Goal: Task Accomplishment & Management: Manage account settings

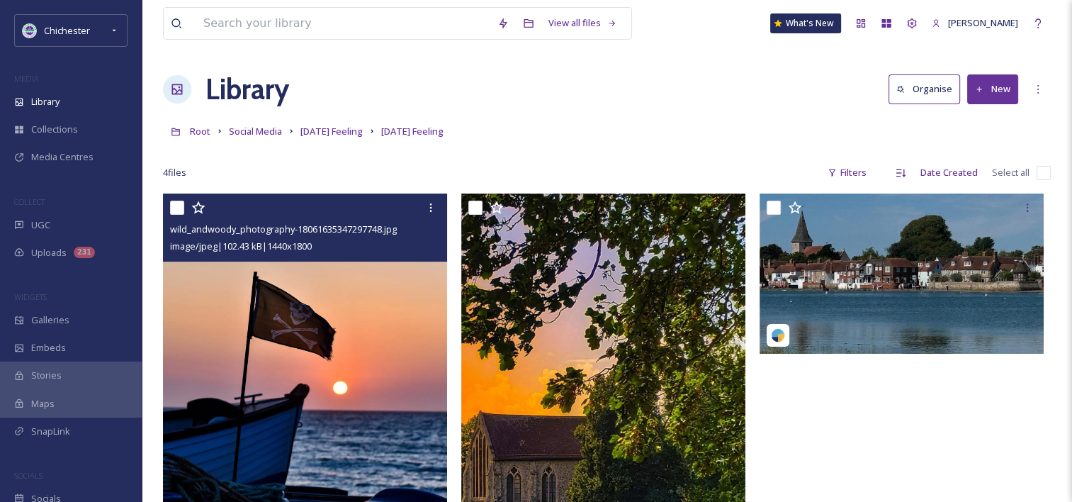
click at [433, 207] on icon at bounding box center [430, 207] width 11 height 11
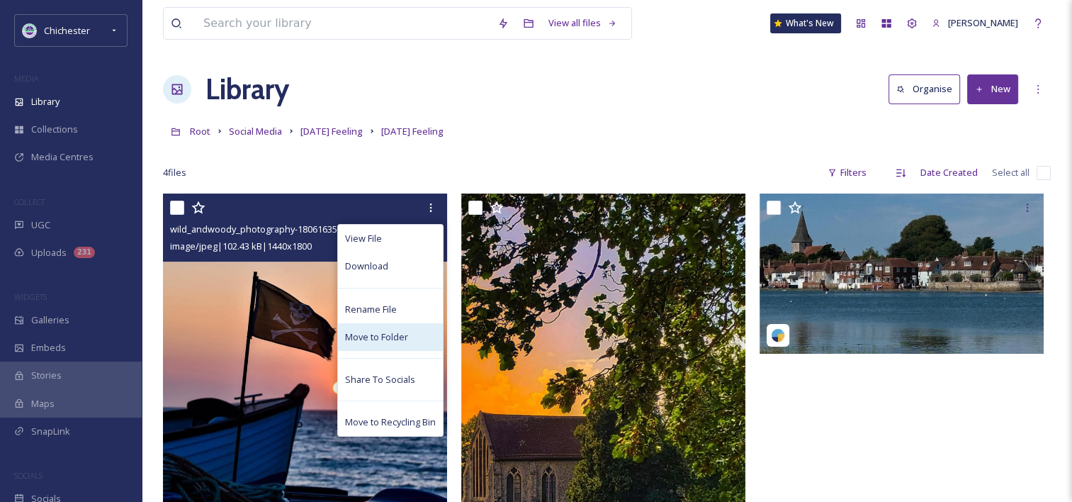
click at [385, 332] on span "Move to Folder" at bounding box center [376, 336] width 63 height 13
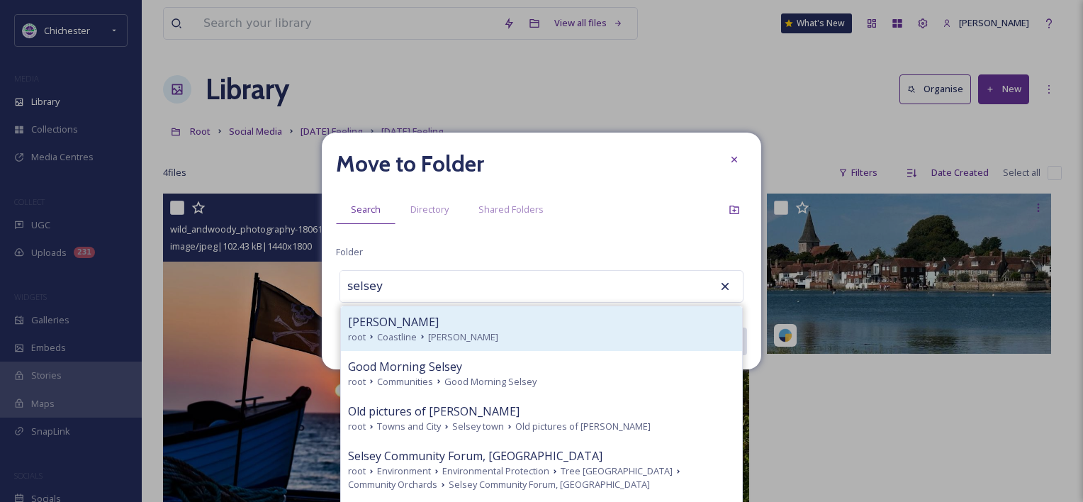
click at [505, 318] on div "[PERSON_NAME]" at bounding box center [541, 321] width 387 height 17
type input "[PERSON_NAME]"
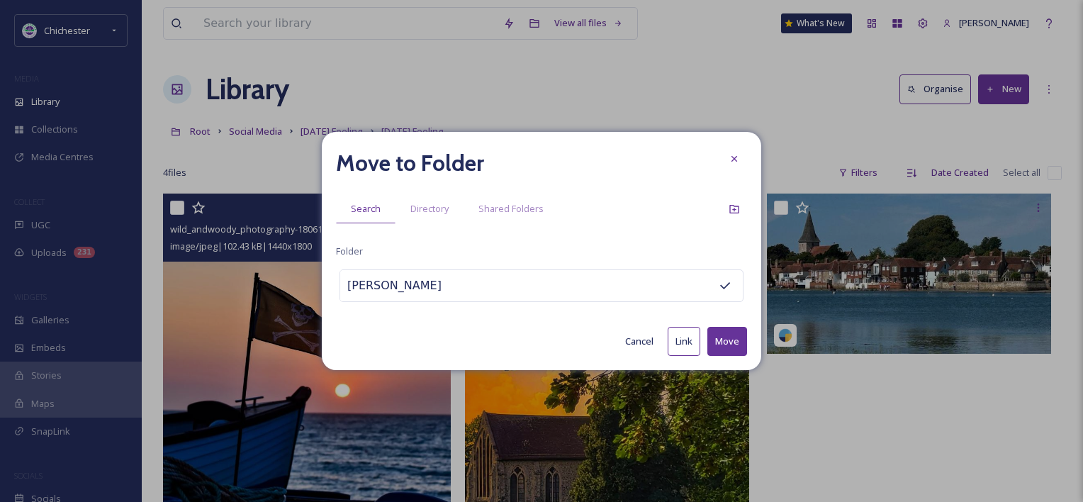
click at [722, 334] on button "Move" at bounding box center [727, 341] width 40 height 29
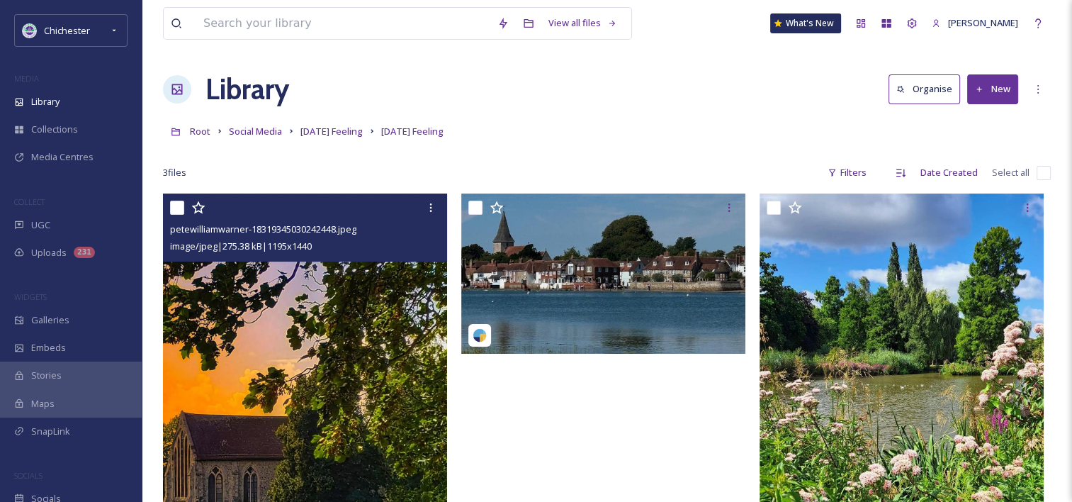
click at [312, 398] on img at bounding box center [305, 365] width 284 height 342
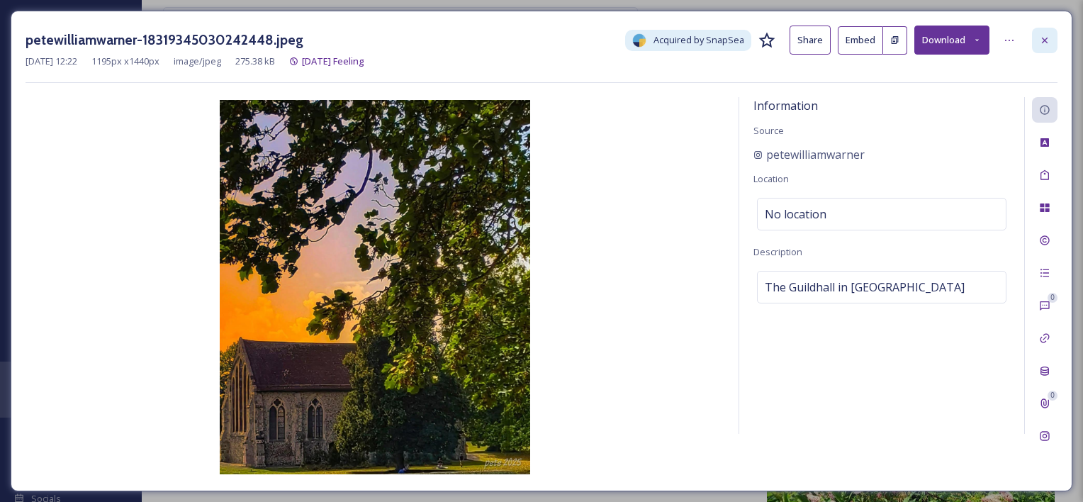
click at [1043, 30] on div at bounding box center [1045, 41] width 26 height 26
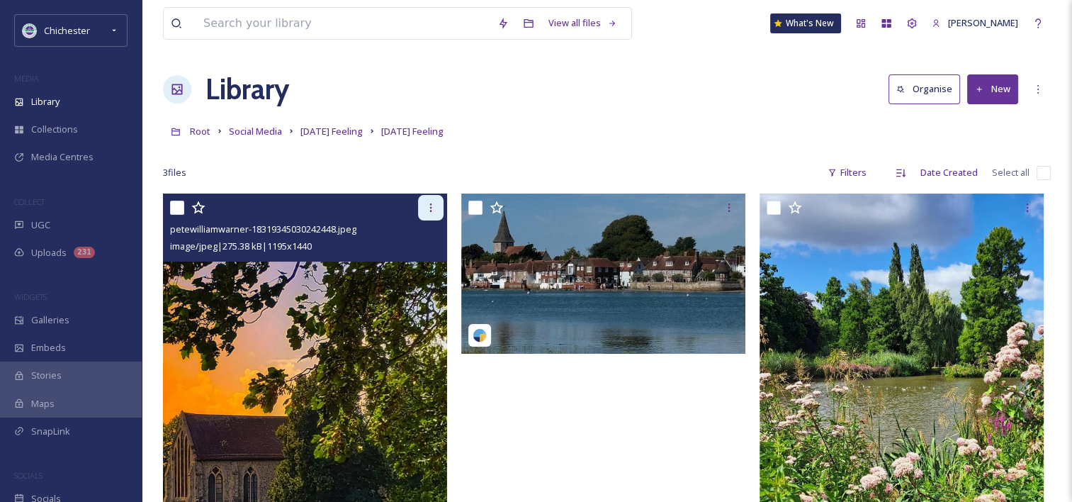
click at [428, 215] on div at bounding box center [431, 208] width 26 height 26
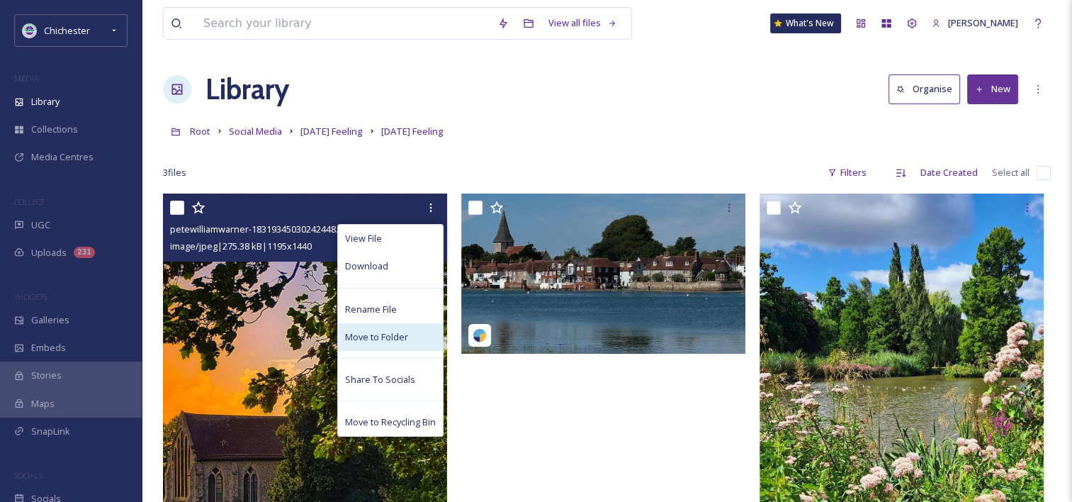
click at [377, 334] on span "Move to Folder" at bounding box center [376, 336] width 63 height 13
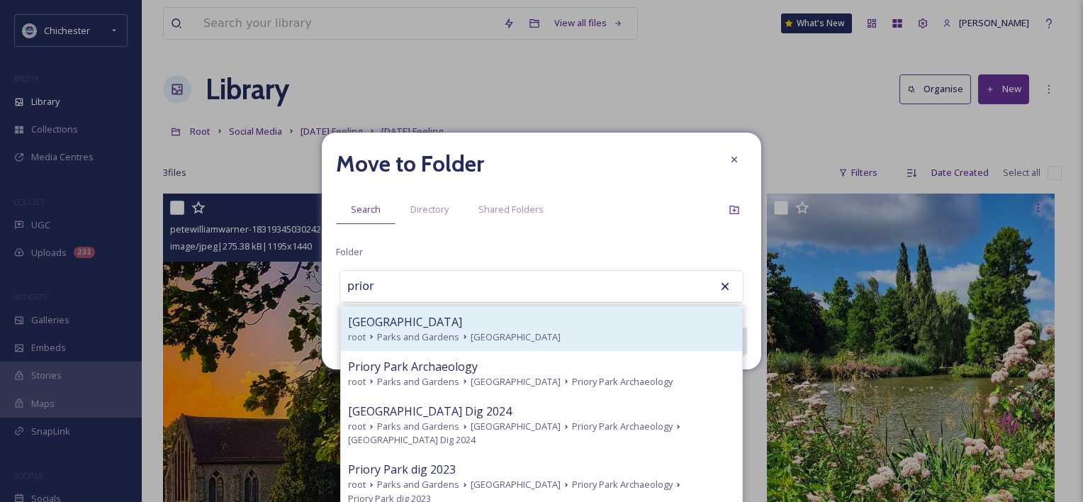
click at [407, 313] on div "[GEOGRAPHIC_DATA]" at bounding box center [541, 321] width 387 height 17
type input "[GEOGRAPHIC_DATA]"
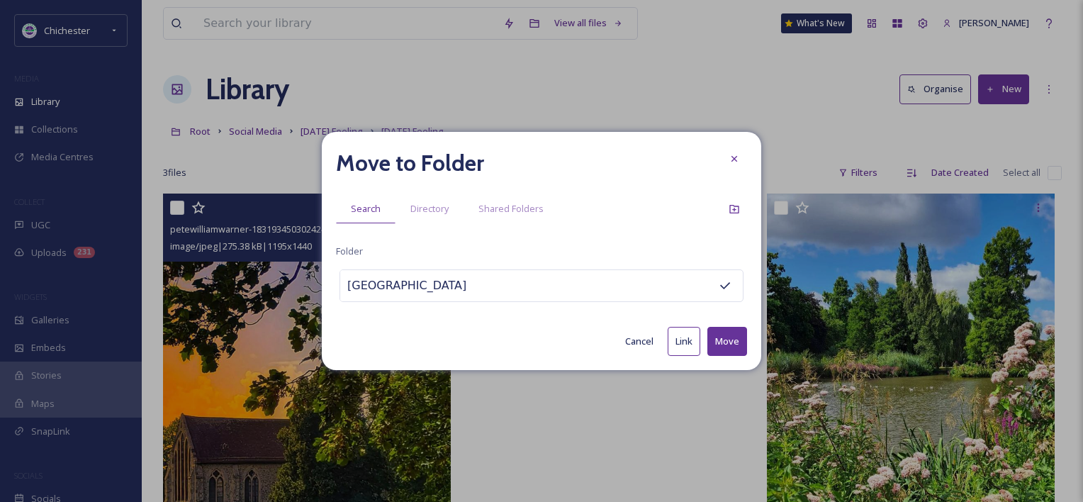
drag, startPoint x: 388, startPoint y: 293, endPoint x: 315, endPoint y: 298, distance: 73.2
click at [315, 298] on div "Move to Folder Search Directory Shared Folders [GEOGRAPHIC_DATA] Cancel Link Mo…" at bounding box center [541, 251] width 1083 height 502
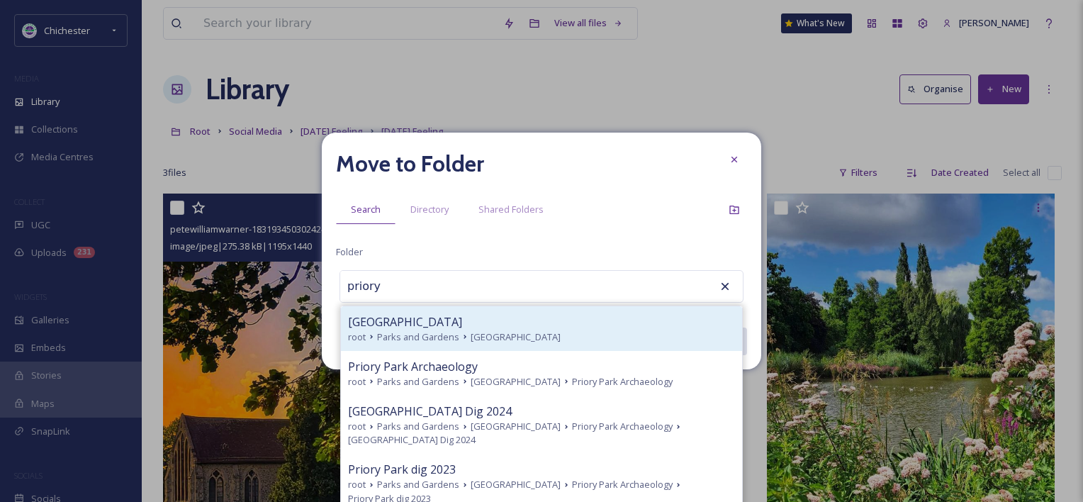
click at [471, 335] on span "[GEOGRAPHIC_DATA]" at bounding box center [516, 336] width 90 height 13
type input "[GEOGRAPHIC_DATA]"
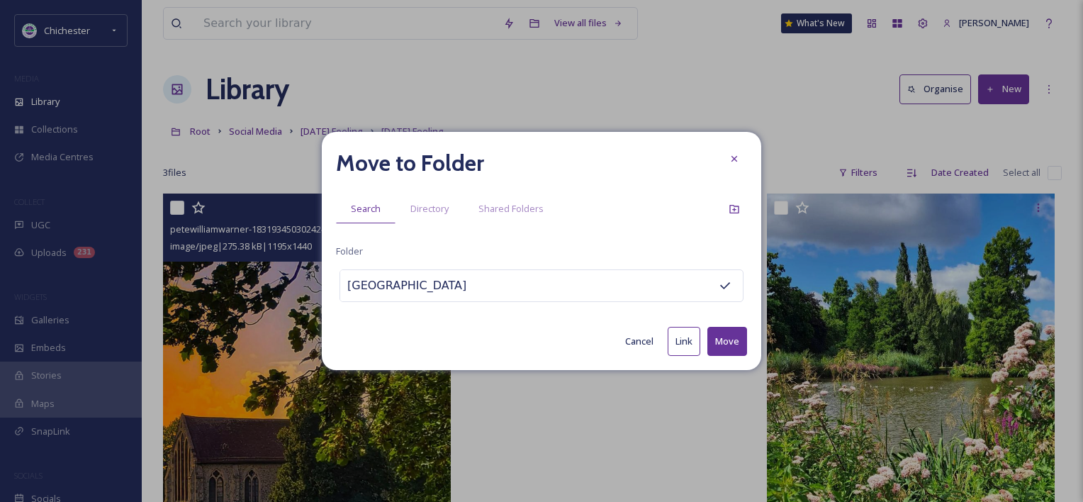
click at [728, 337] on button "Move" at bounding box center [727, 341] width 40 height 29
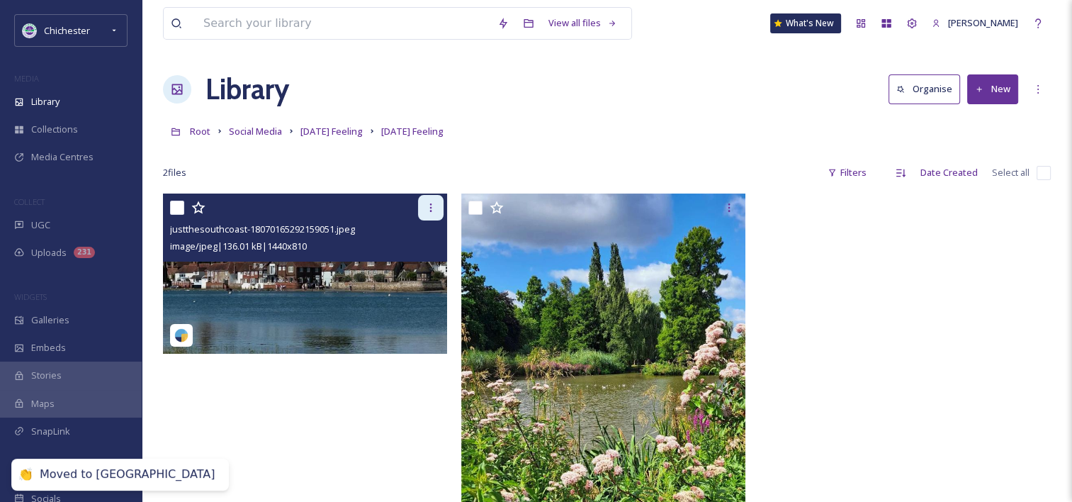
click at [442, 215] on div at bounding box center [431, 208] width 26 height 26
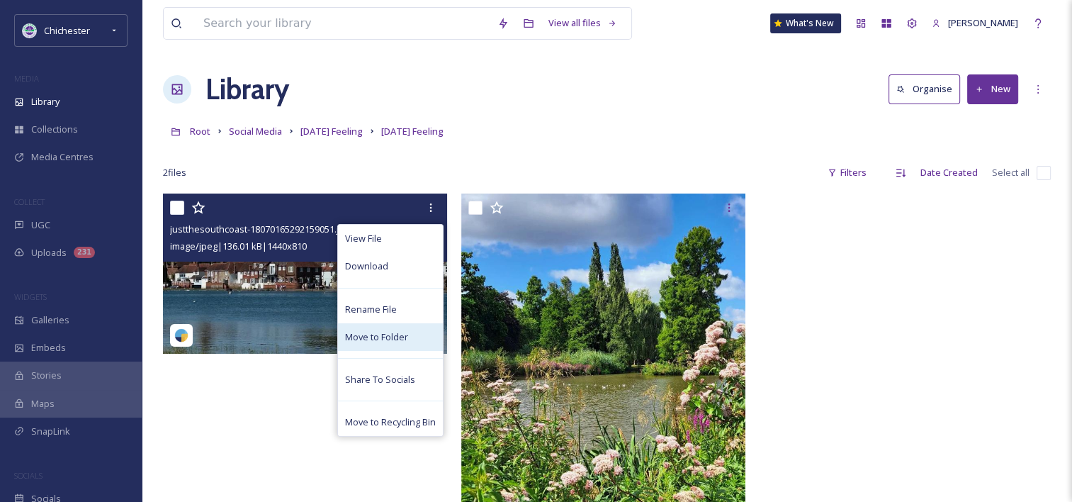
click at [366, 340] on span "Move to Folder" at bounding box center [376, 336] width 63 height 13
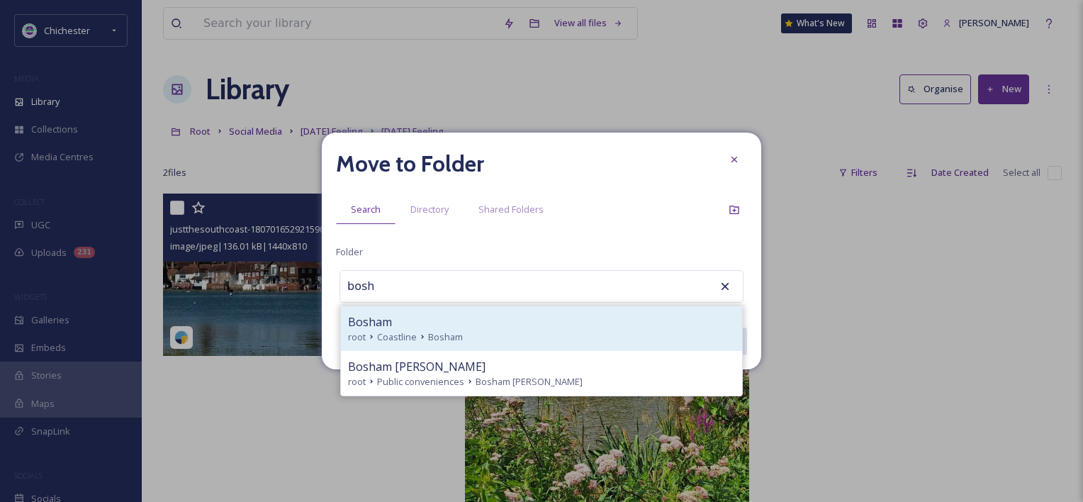
click at [372, 327] on span "Bosham" at bounding box center [370, 321] width 44 height 17
type input "Bosham"
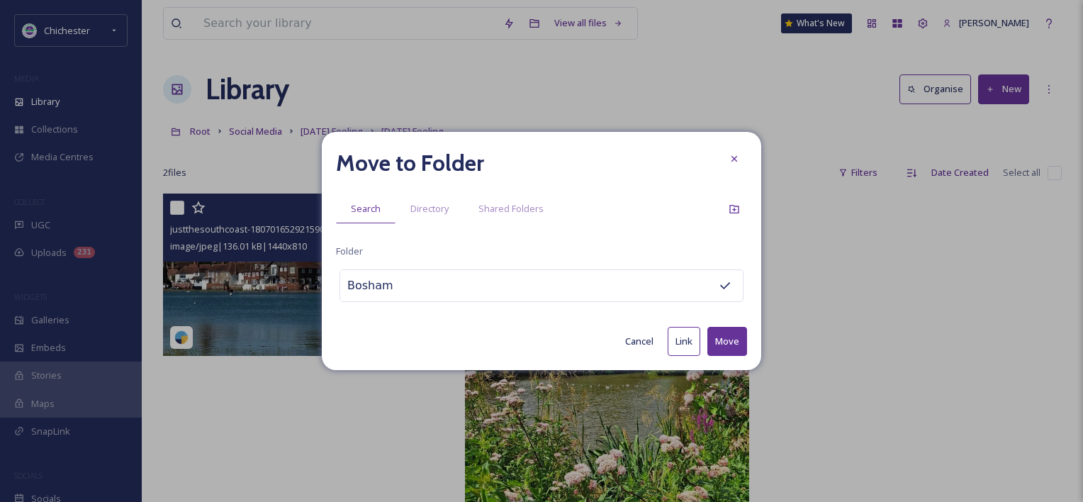
click at [728, 337] on button "Move" at bounding box center [727, 341] width 40 height 29
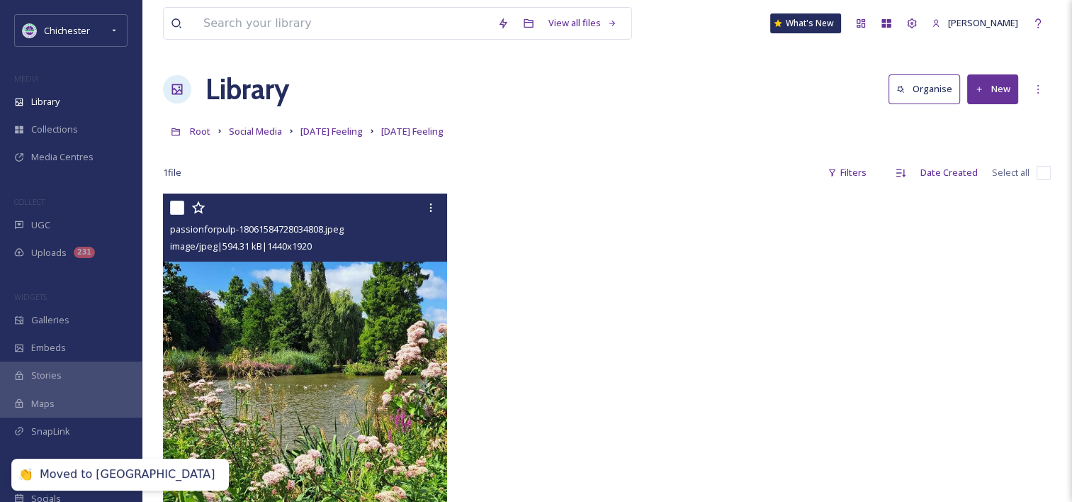
drag, startPoint x: 440, startPoint y: 210, endPoint x: 435, endPoint y: 220, distance: 12.1
click at [439, 210] on div at bounding box center [431, 208] width 26 height 26
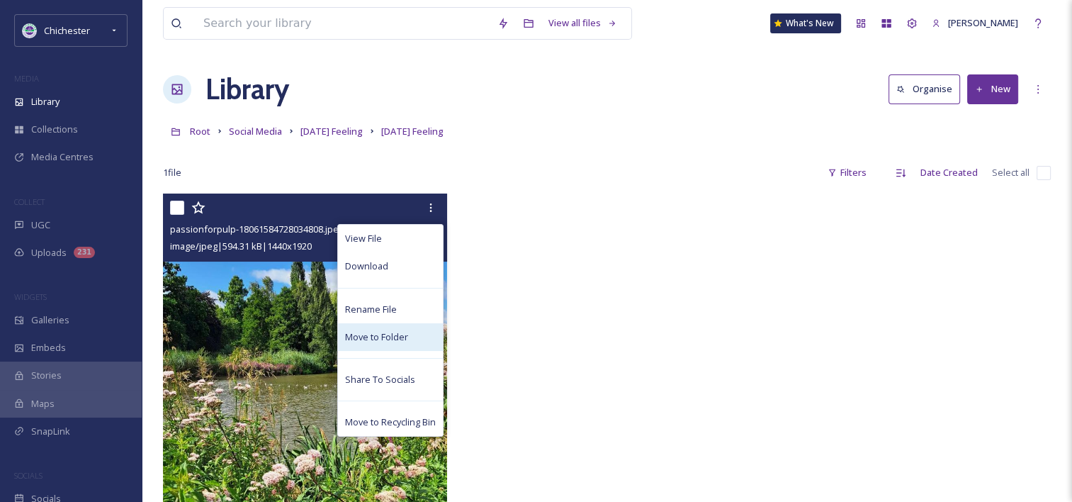
click at [377, 332] on span "Move to Folder" at bounding box center [376, 336] width 63 height 13
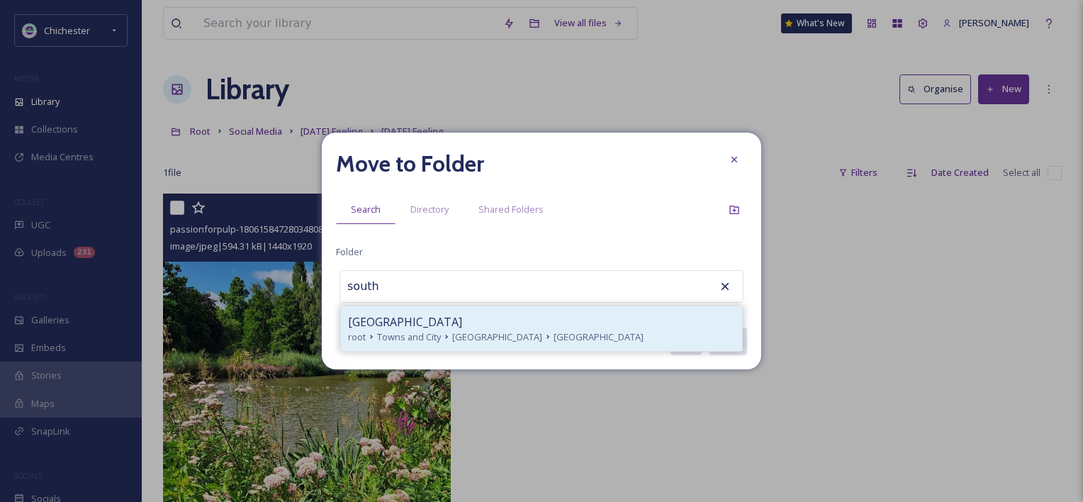
click at [678, 312] on div "South Pond root Towns and City [GEOGRAPHIC_DATA] [GEOGRAPHIC_DATA]" at bounding box center [541, 328] width 401 height 45
type input "[GEOGRAPHIC_DATA]"
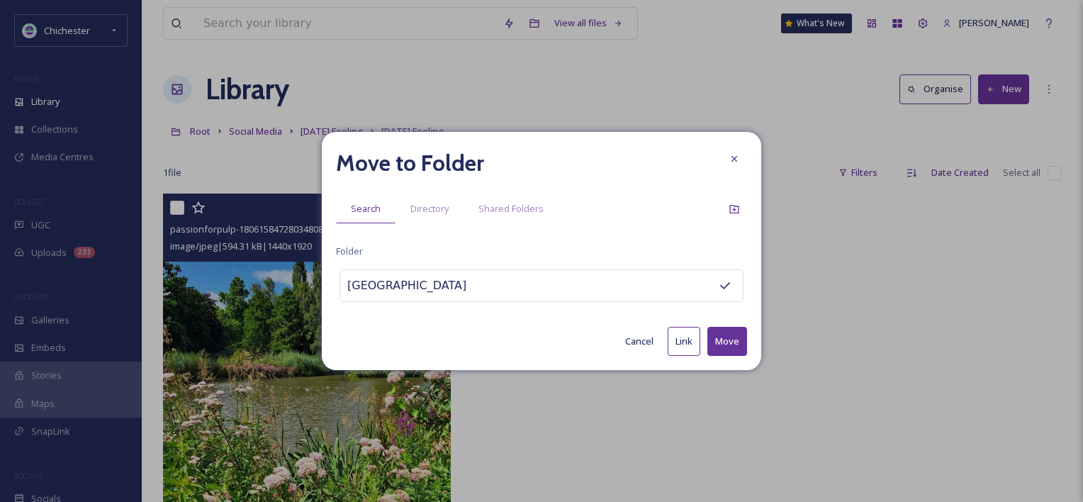
click at [719, 335] on button "Move" at bounding box center [727, 341] width 40 height 29
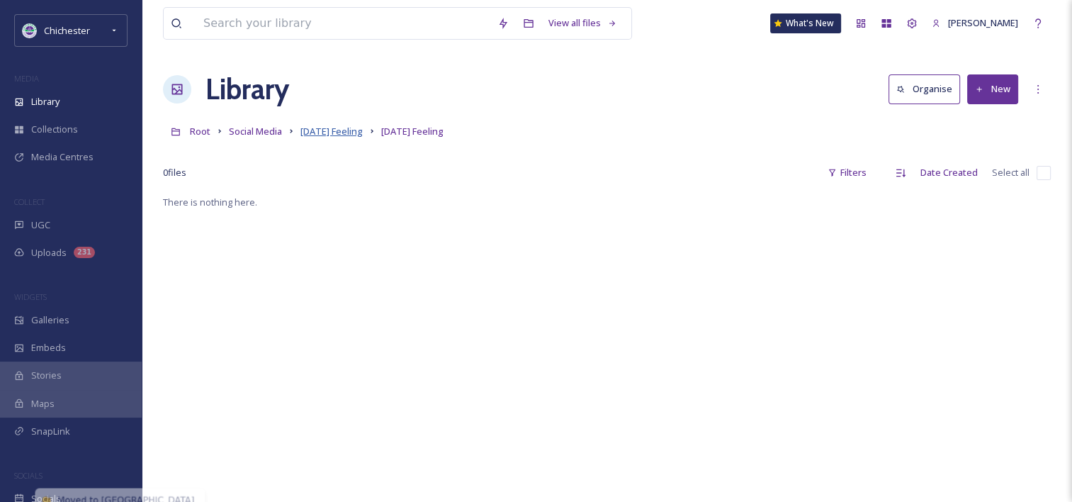
click at [341, 130] on span "[DATE] Feeling" at bounding box center [332, 131] width 62 height 13
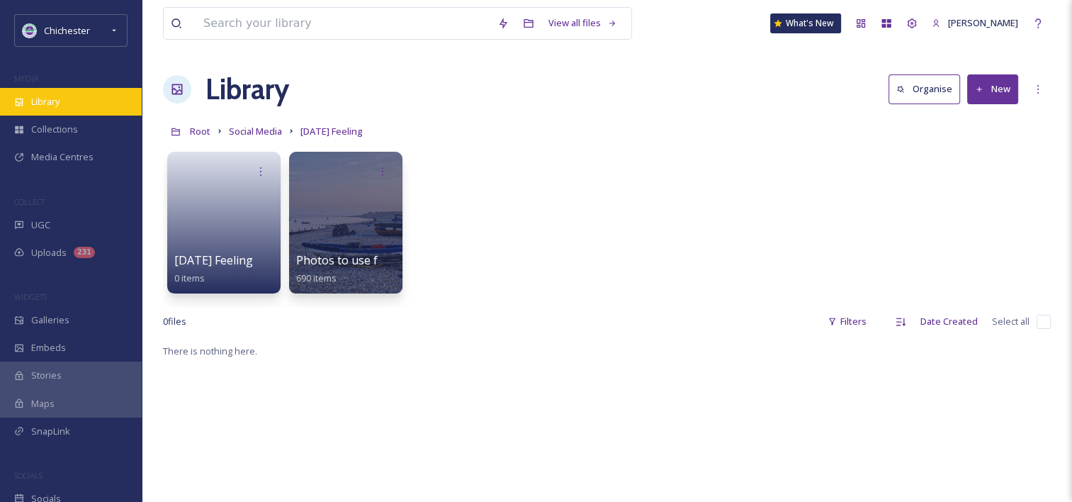
click at [101, 93] on div "Library" at bounding box center [71, 102] width 142 height 28
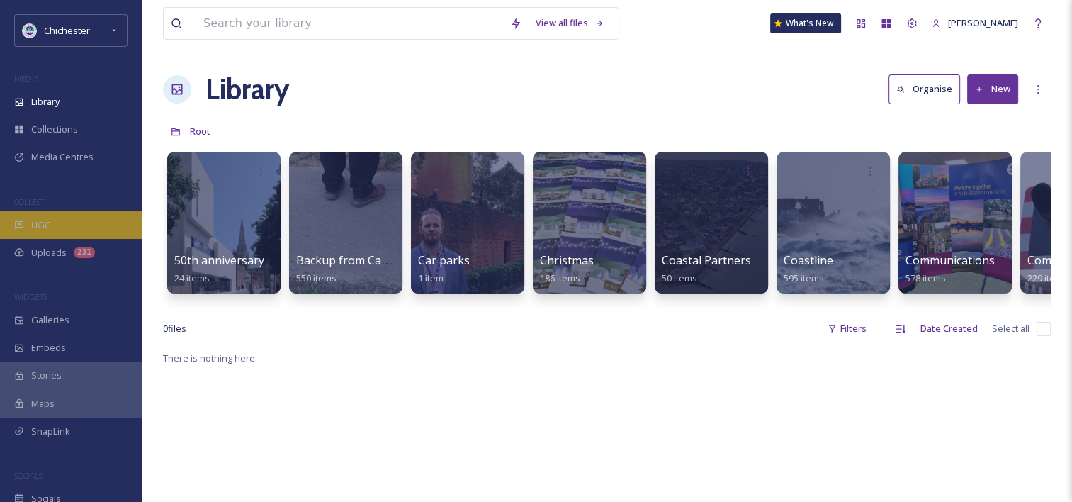
click at [86, 223] on div "UGC" at bounding box center [71, 225] width 142 height 28
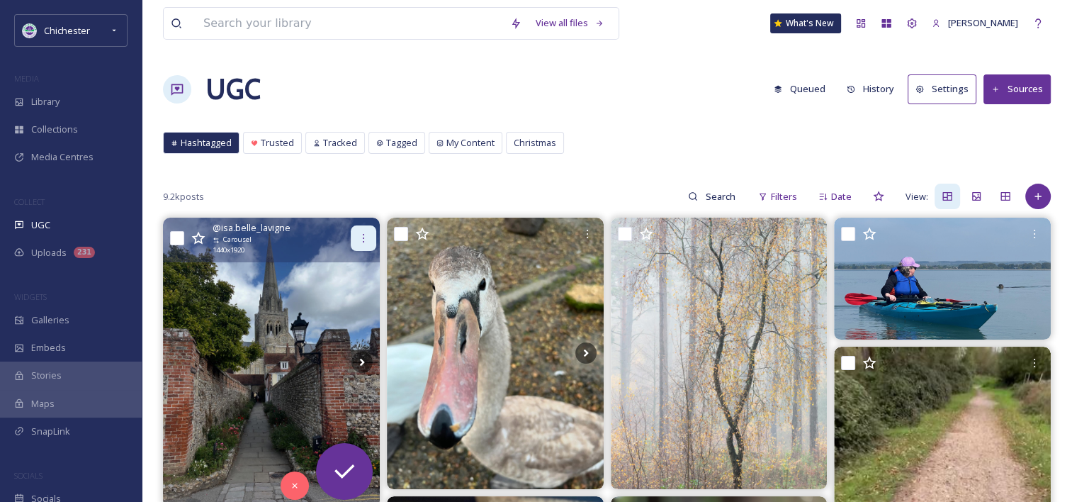
click at [362, 244] on div at bounding box center [364, 238] width 26 height 26
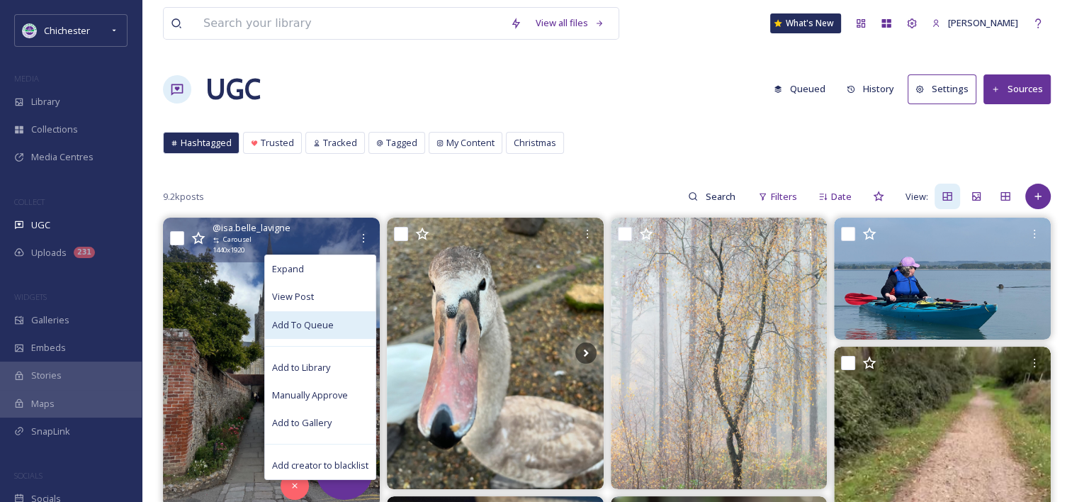
click at [321, 323] on span "Add To Queue" at bounding box center [303, 324] width 62 height 13
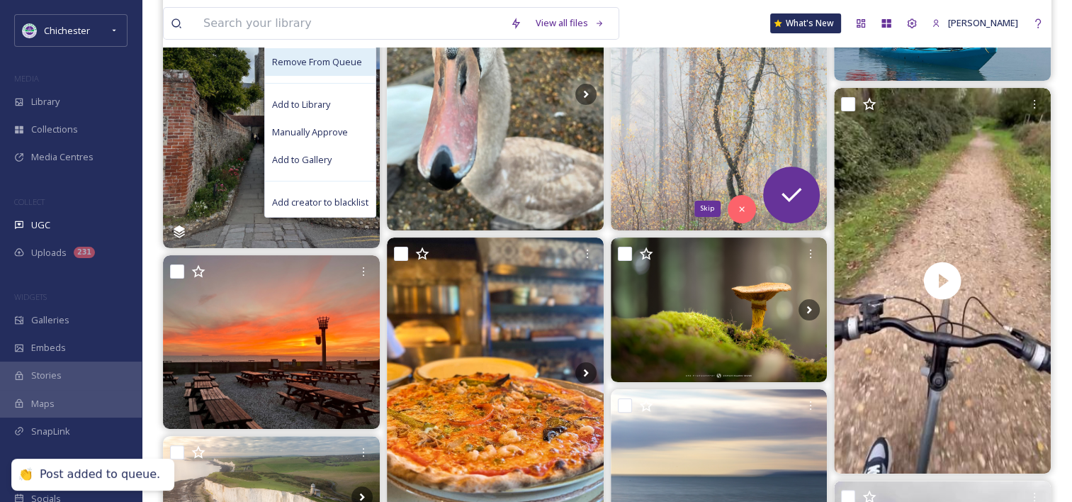
scroll to position [284, 0]
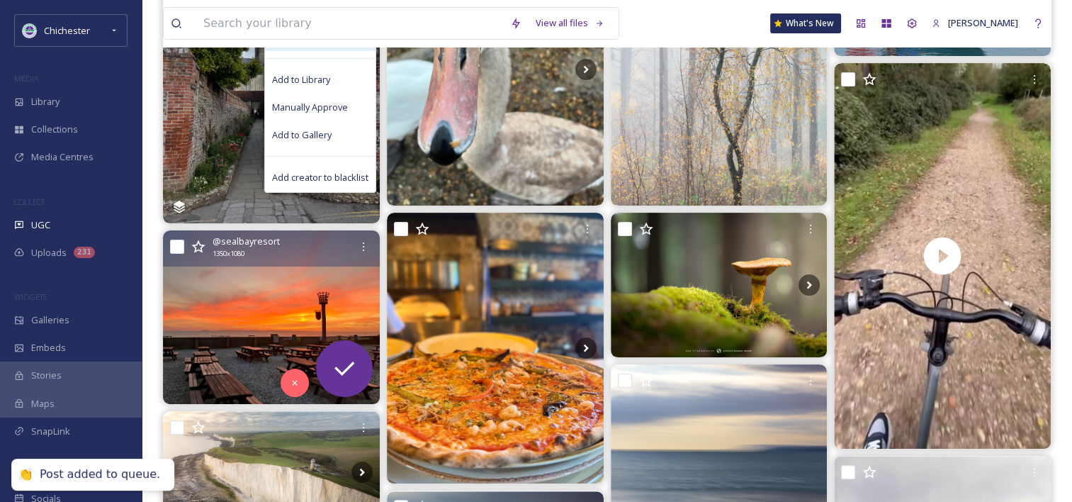
click at [327, 293] on img at bounding box center [271, 317] width 217 height 174
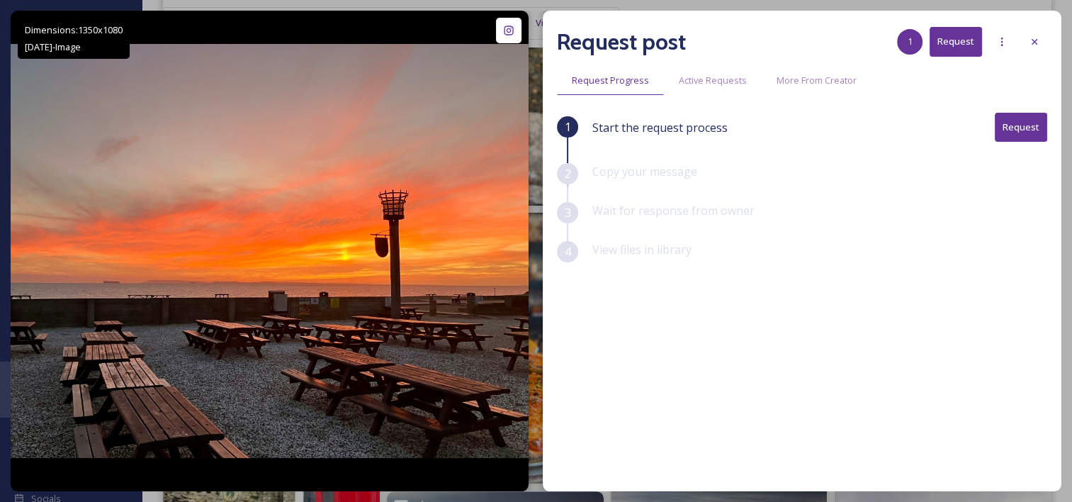
drag, startPoint x: 1041, startPoint y: 43, endPoint x: 720, endPoint y: 116, distance: 329.5
click at [1041, 42] on div at bounding box center [1035, 42] width 26 height 26
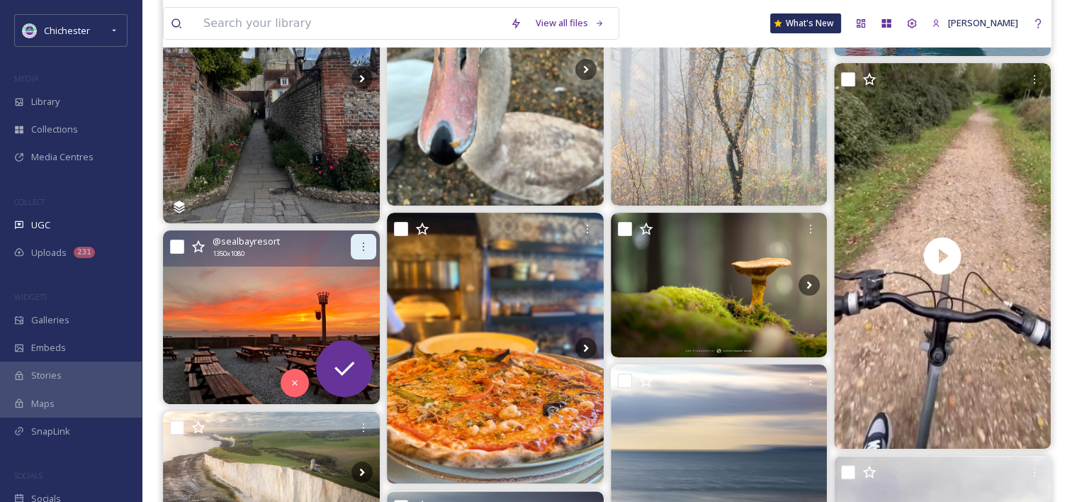
click at [362, 244] on icon at bounding box center [363, 246] width 11 height 11
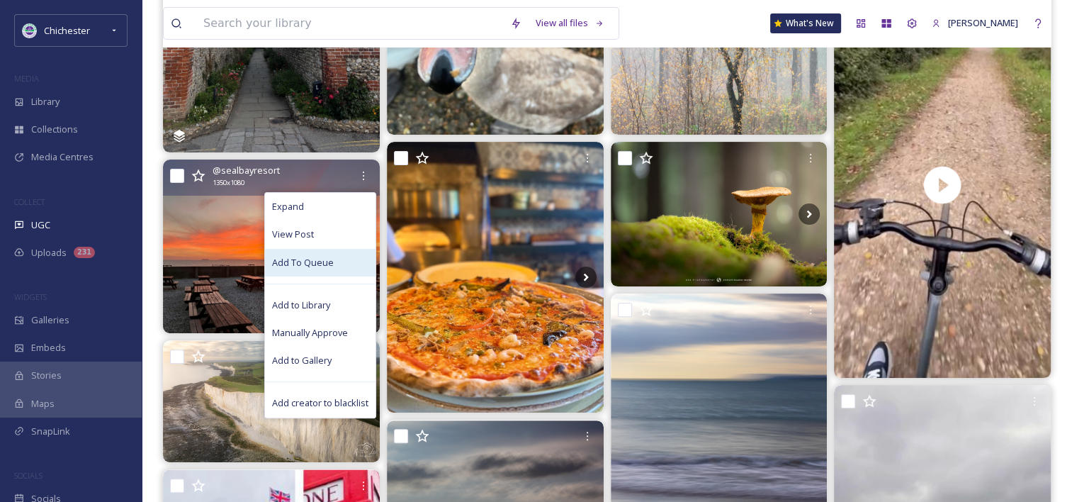
drag, startPoint x: 317, startPoint y: 260, endPoint x: 350, endPoint y: 266, distance: 33.8
click at [318, 263] on span "Add To Queue" at bounding box center [303, 262] width 62 height 13
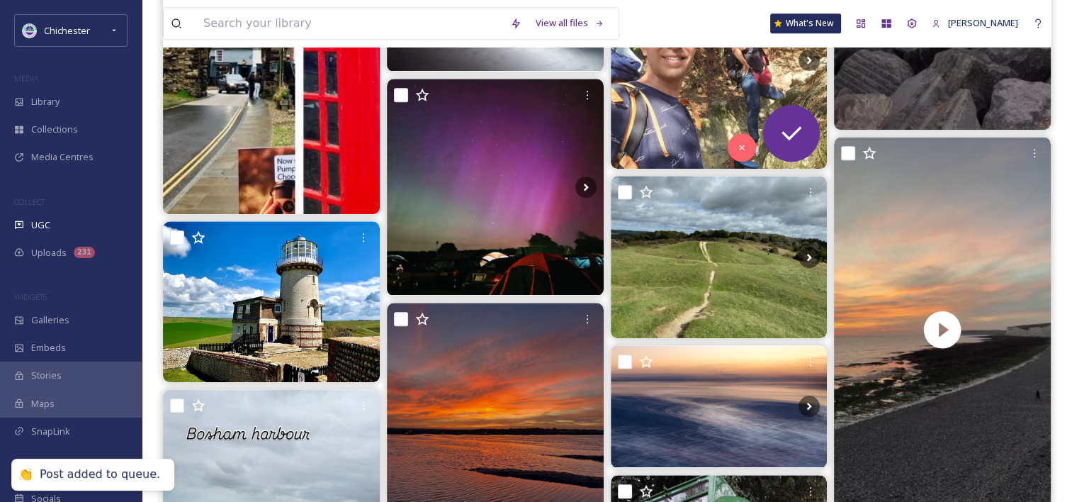
scroll to position [1063, 0]
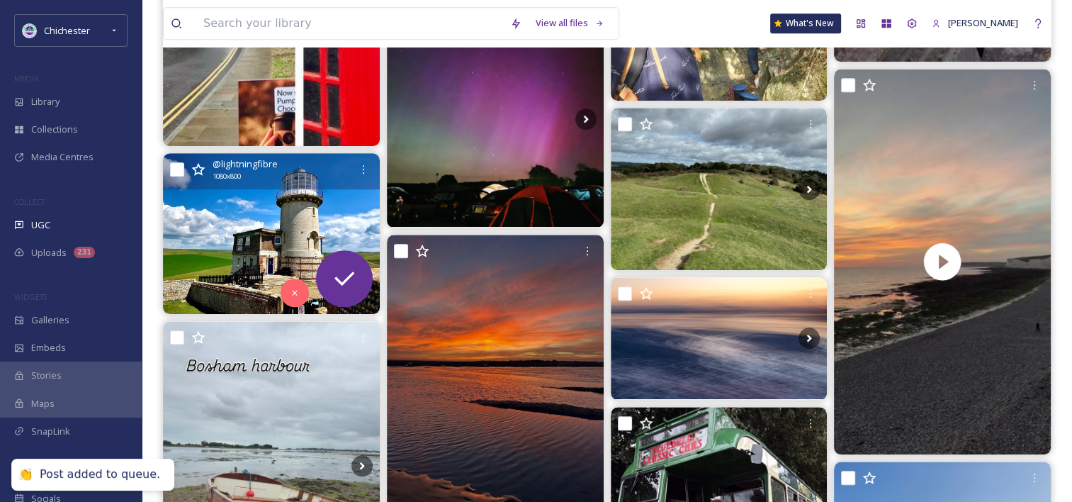
click at [221, 261] on img at bounding box center [271, 233] width 217 height 160
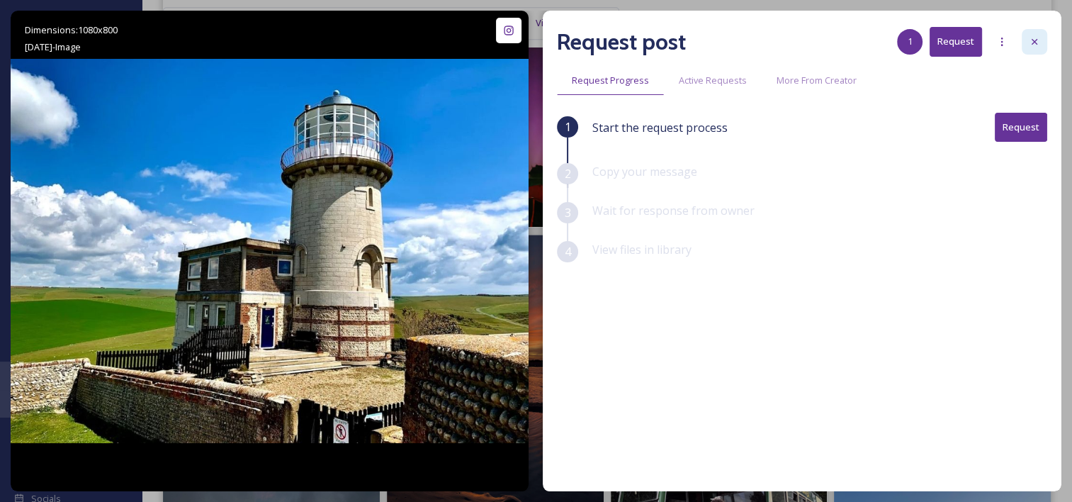
click at [1039, 40] on icon at bounding box center [1034, 41] width 11 height 11
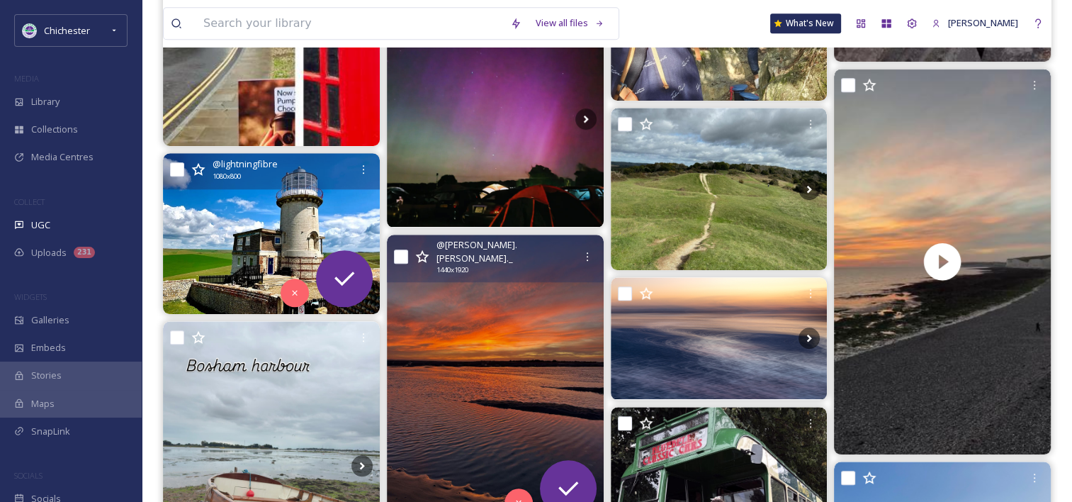
click at [537, 335] on img at bounding box center [495, 379] width 217 height 289
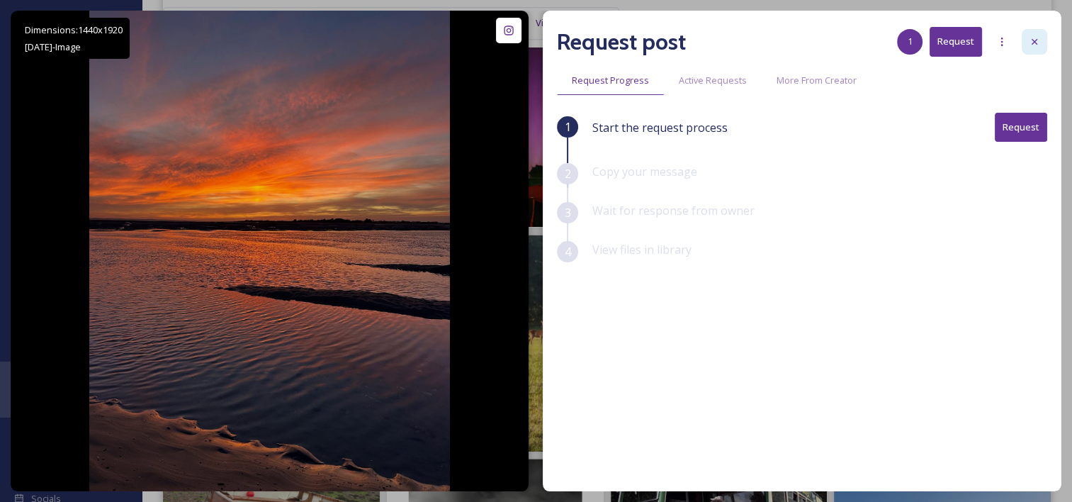
click at [1024, 42] on div at bounding box center [1035, 42] width 26 height 26
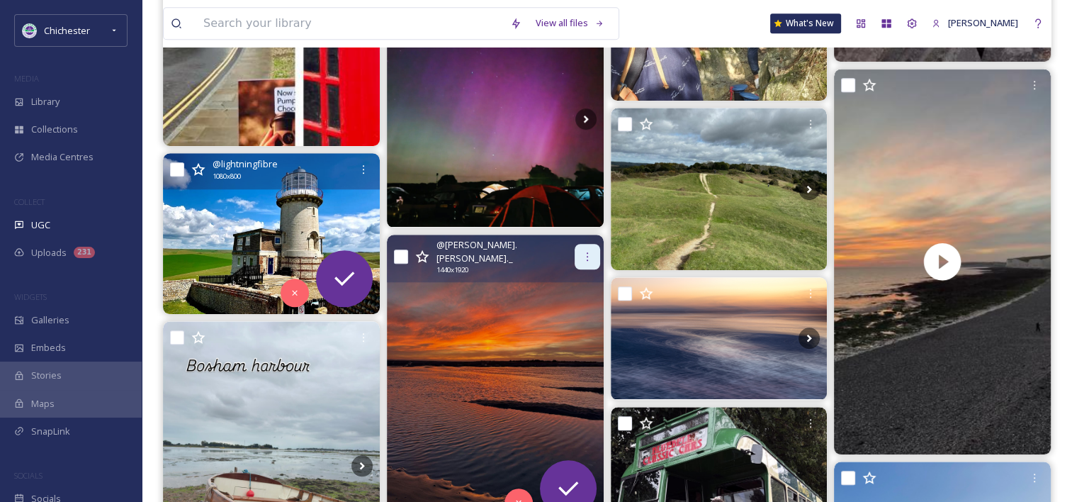
click at [584, 251] on icon at bounding box center [587, 256] width 11 height 11
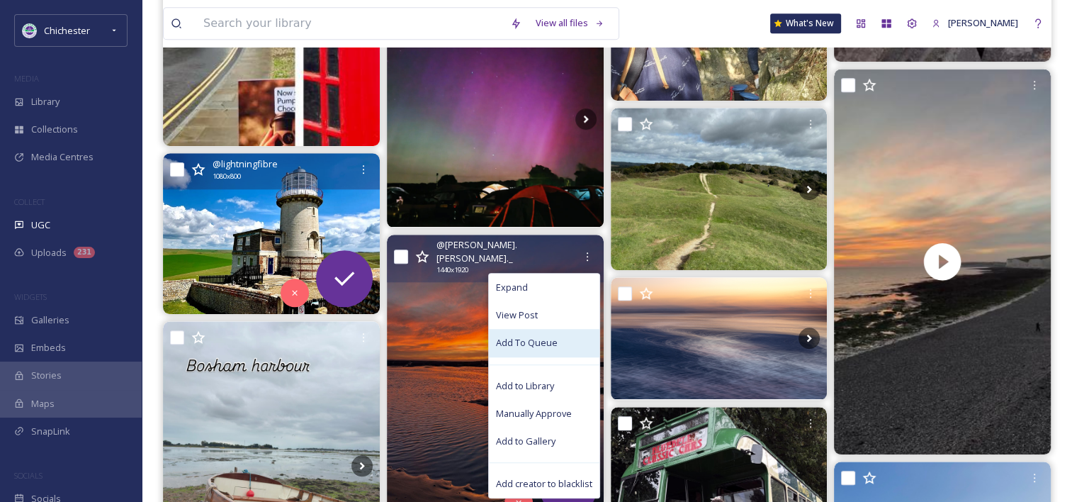
click at [537, 340] on span "Add To Queue" at bounding box center [527, 342] width 62 height 13
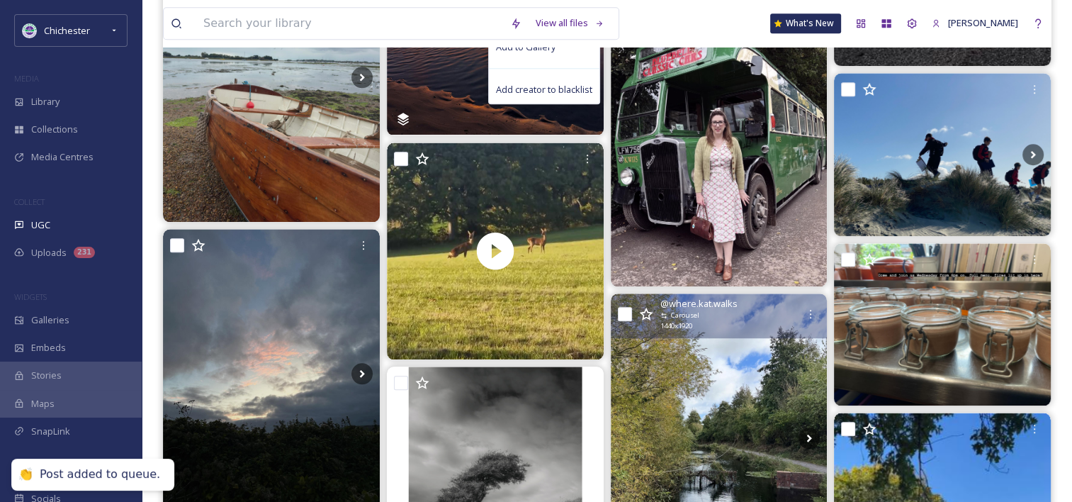
scroll to position [1630, 0]
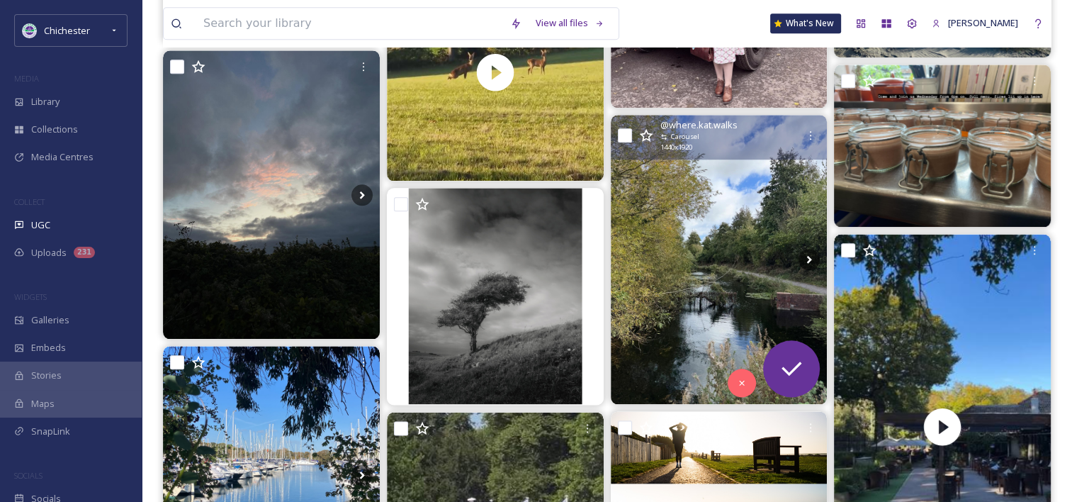
click at [724, 240] on img at bounding box center [719, 259] width 217 height 289
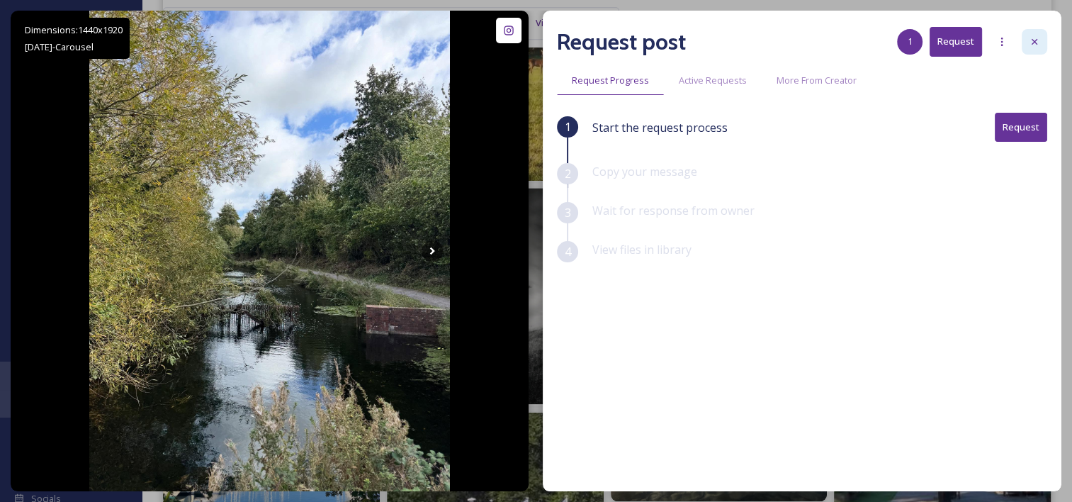
click at [1027, 37] on div at bounding box center [1035, 42] width 26 height 26
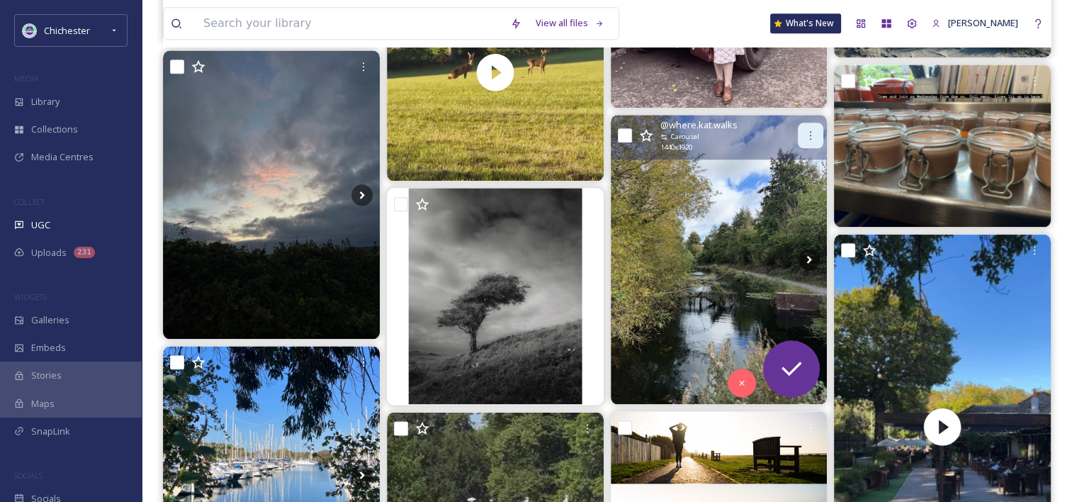
click at [814, 140] on icon at bounding box center [810, 135] width 11 height 11
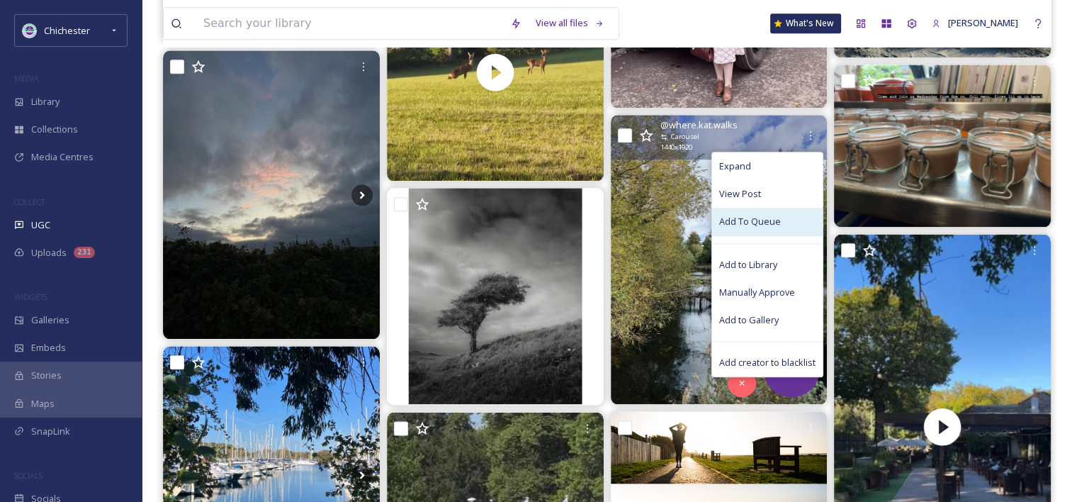
click at [768, 228] on div "Add To Queue" at bounding box center [767, 222] width 111 height 28
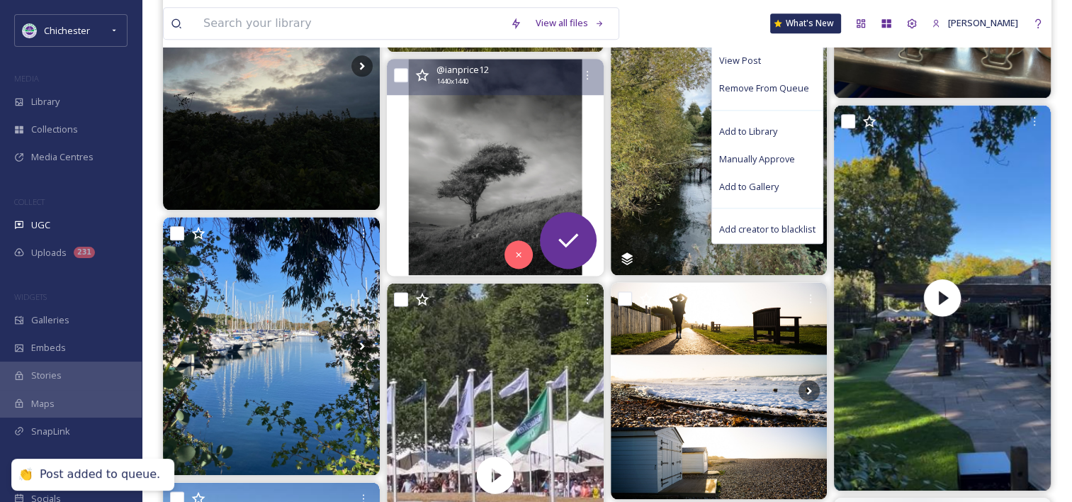
scroll to position [1843, 0]
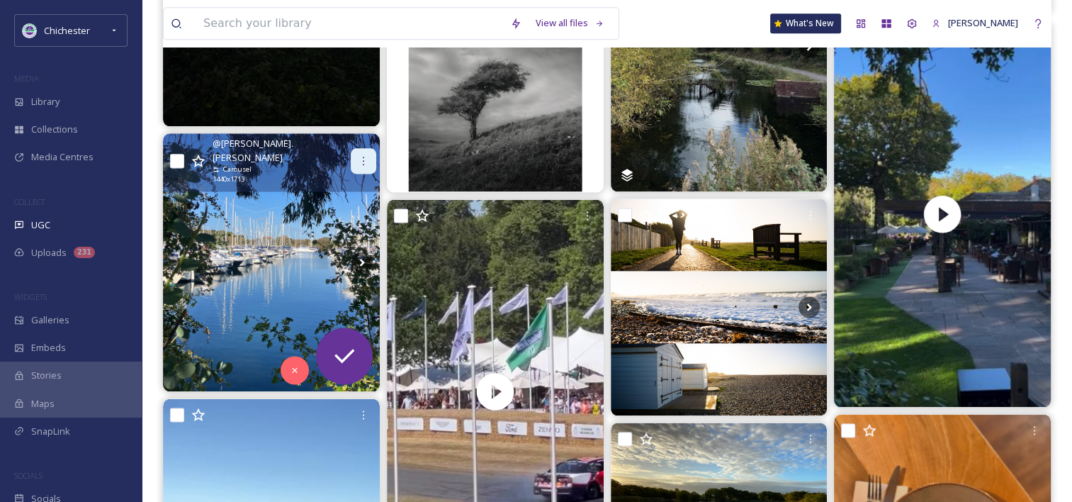
click at [362, 155] on icon at bounding box center [363, 160] width 11 height 11
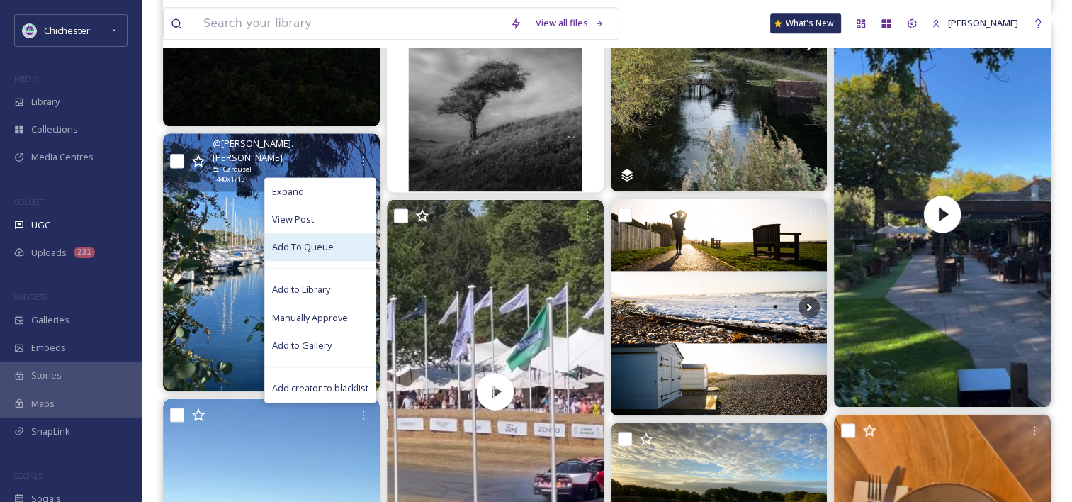
click at [335, 246] on div "Add To Queue" at bounding box center [320, 247] width 111 height 28
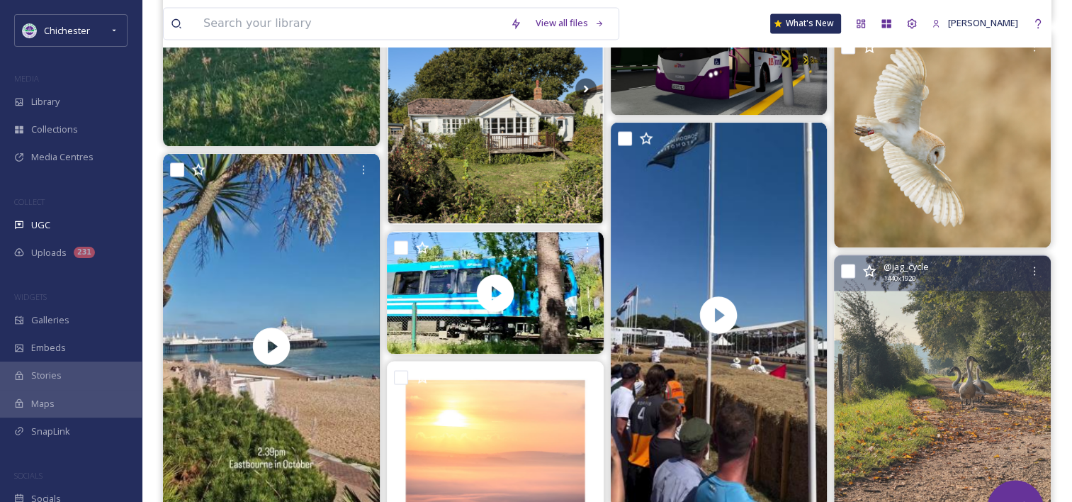
scroll to position [2623, 0]
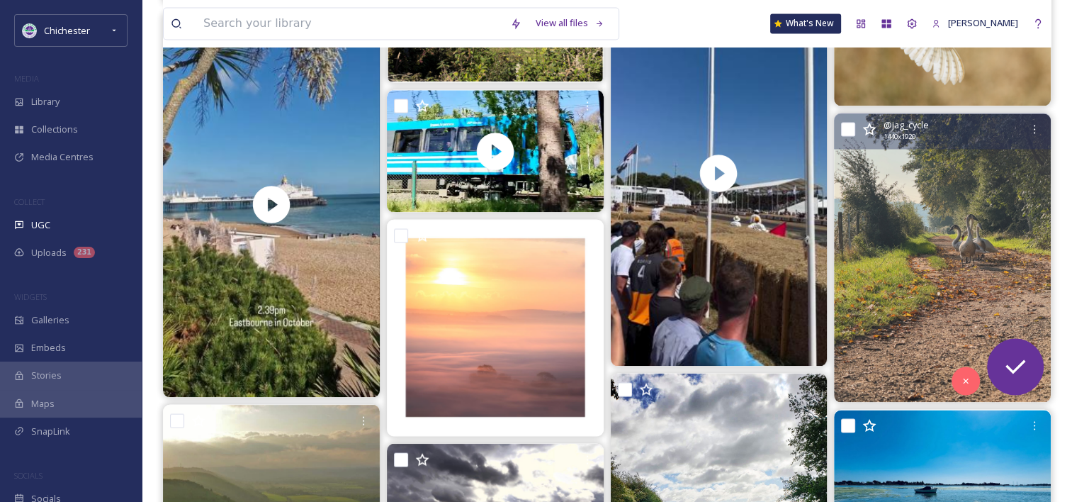
click at [938, 237] on img at bounding box center [942, 257] width 217 height 289
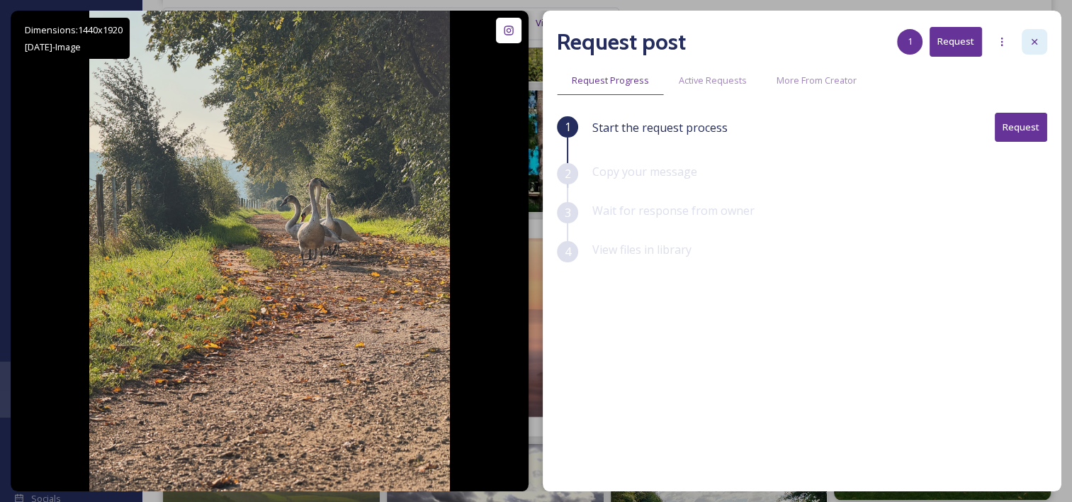
click at [1034, 37] on icon at bounding box center [1034, 41] width 11 height 11
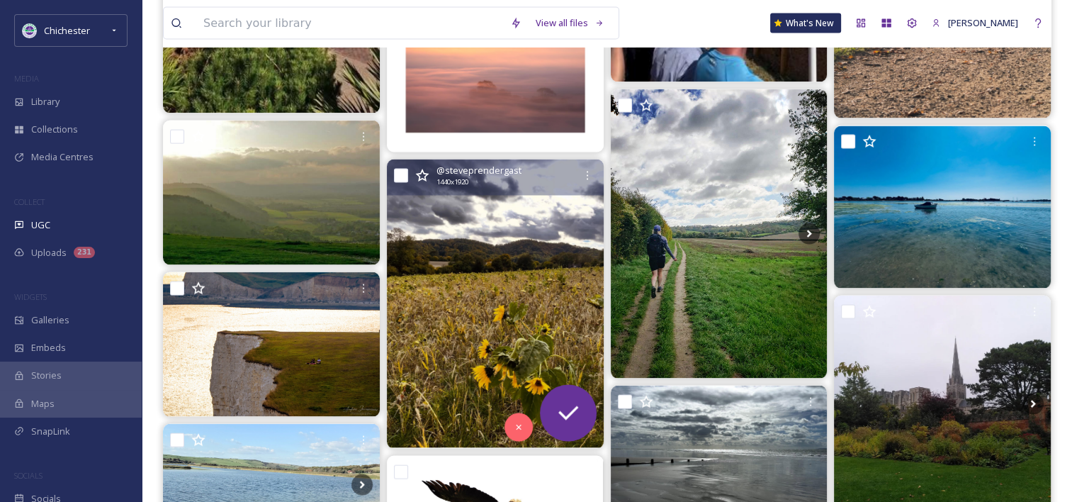
scroll to position [2977, 0]
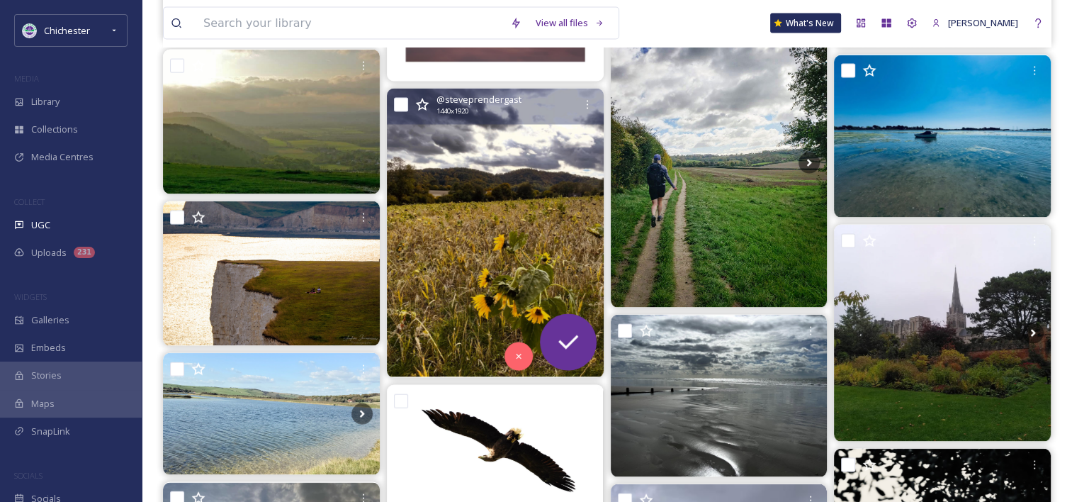
click at [476, 244] on img at bounding box center [495, 233] width 217 height 289
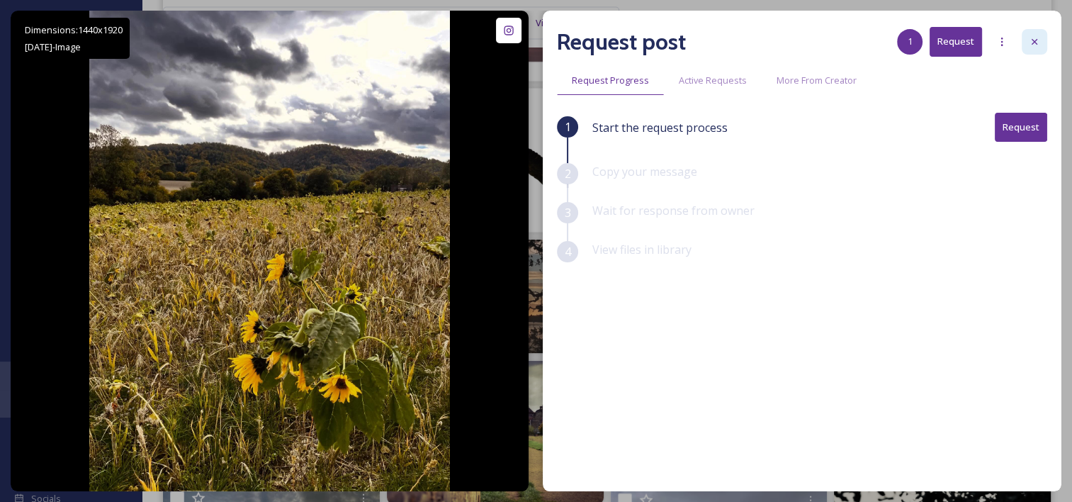
click at [1033, 37] on icon at bounding box center [1034, 41] width 11 height 11
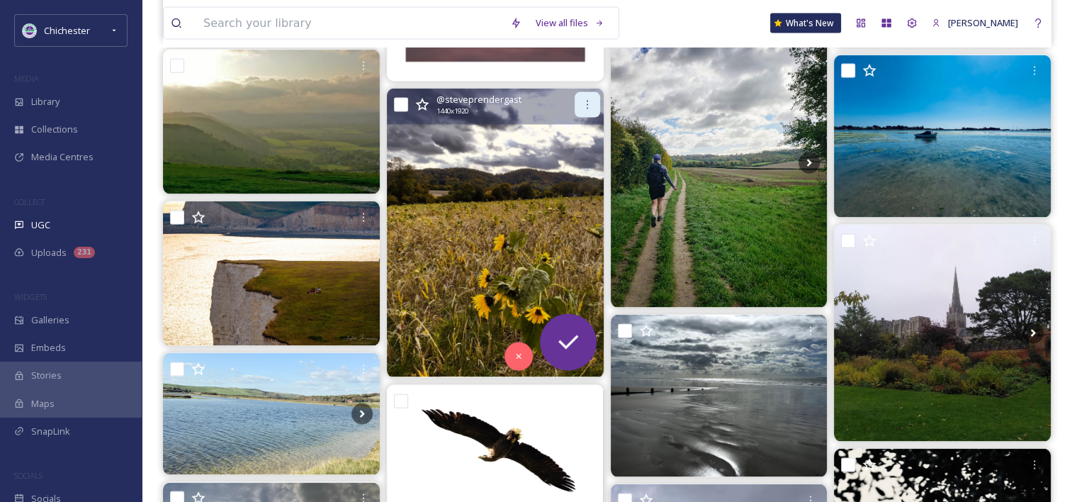
click at [592, 101] on icon at bounding box center [587, 104] width 11 height 11
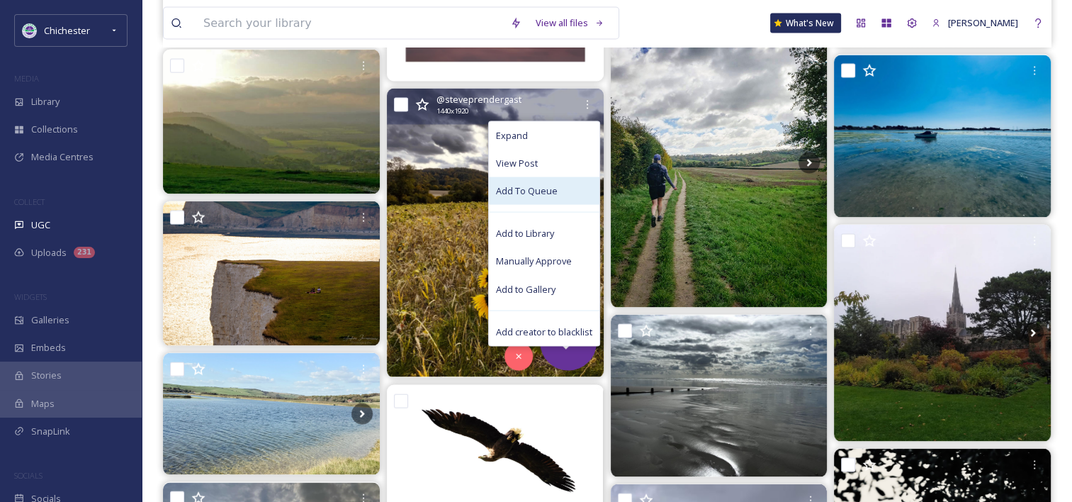
click at [543, 187] on span "Add To Queue" at bounding box center [527, 190] width 62 height 13
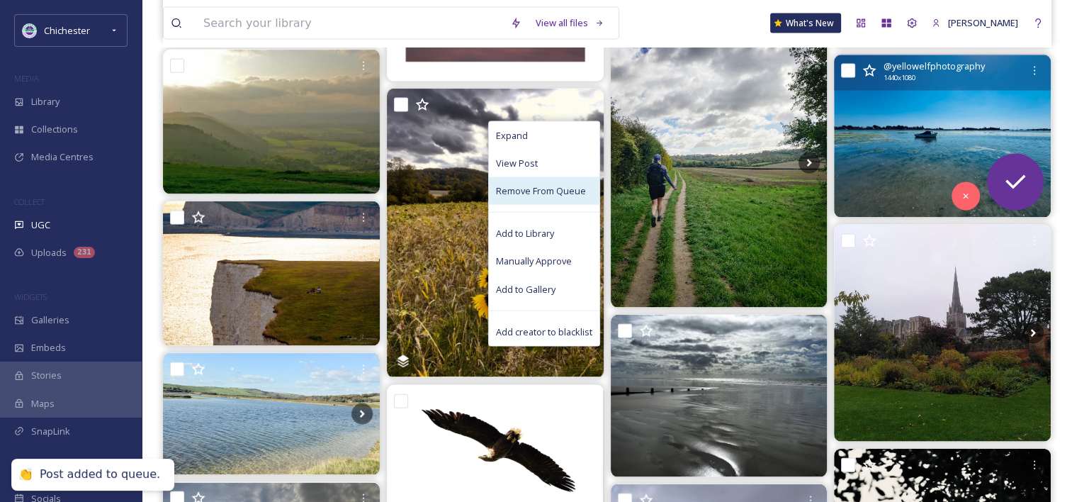
scroll to position [3261, 0]
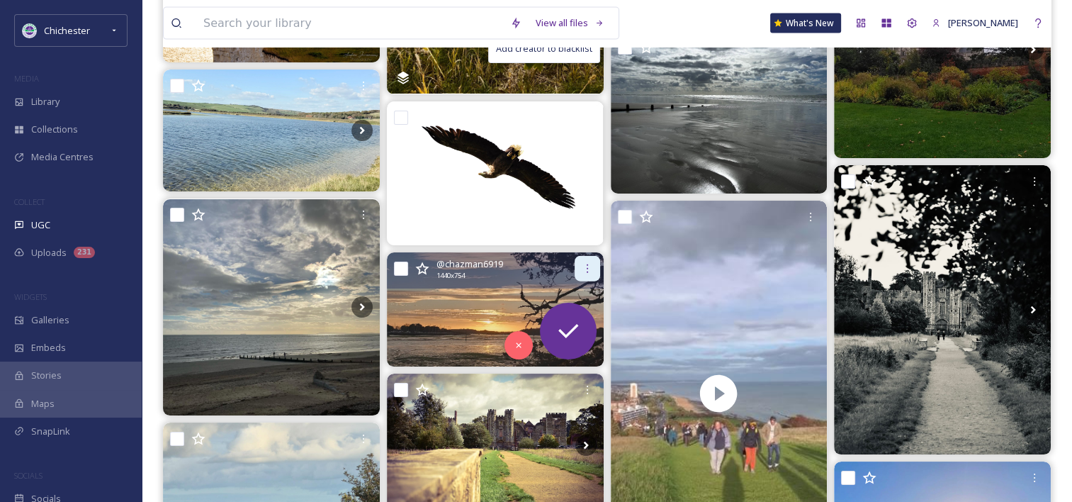
click at [576, 263] on div at bounding box center [588, 269] width 26 height 26
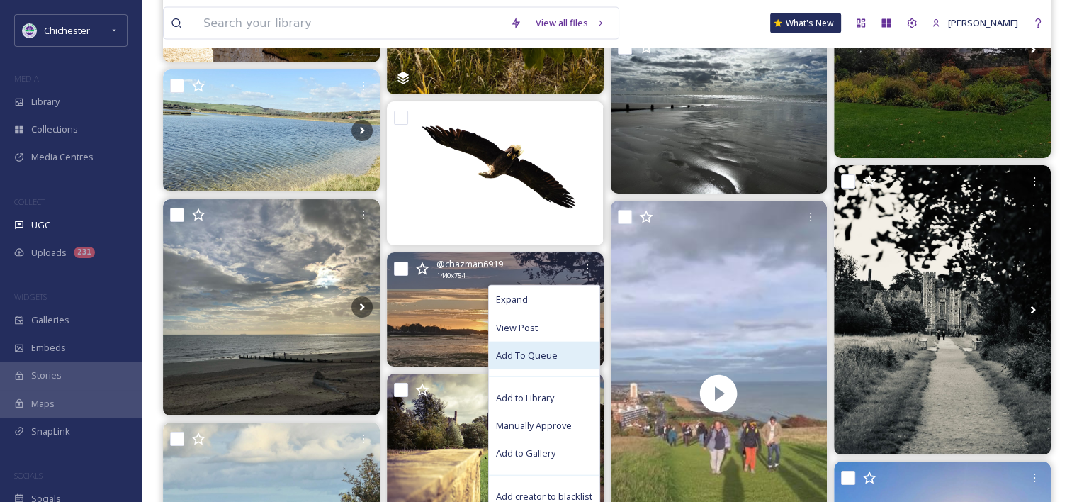
click at [508, 349] on span "Add To Queue" at bounding box center [527, 355] width 62 height 13
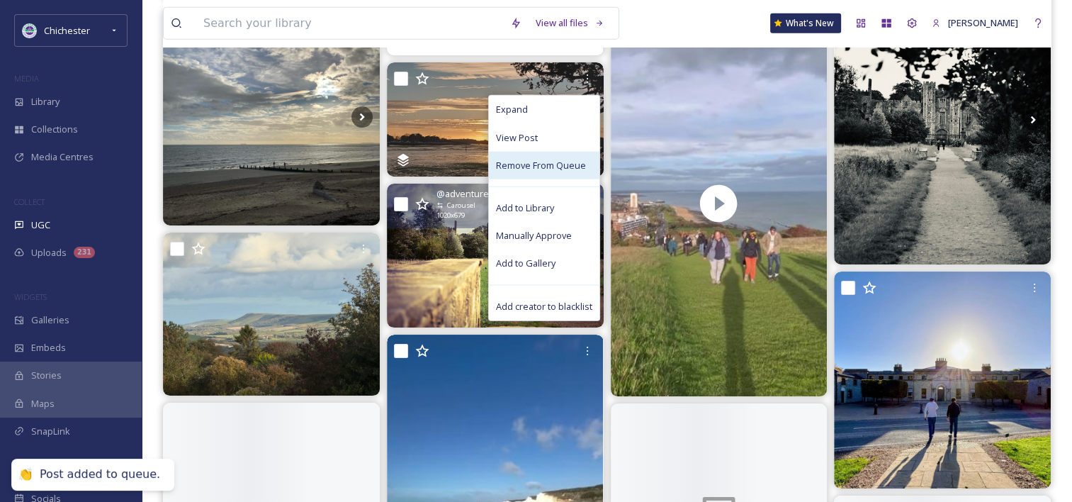
scroll to position [3473, 0]
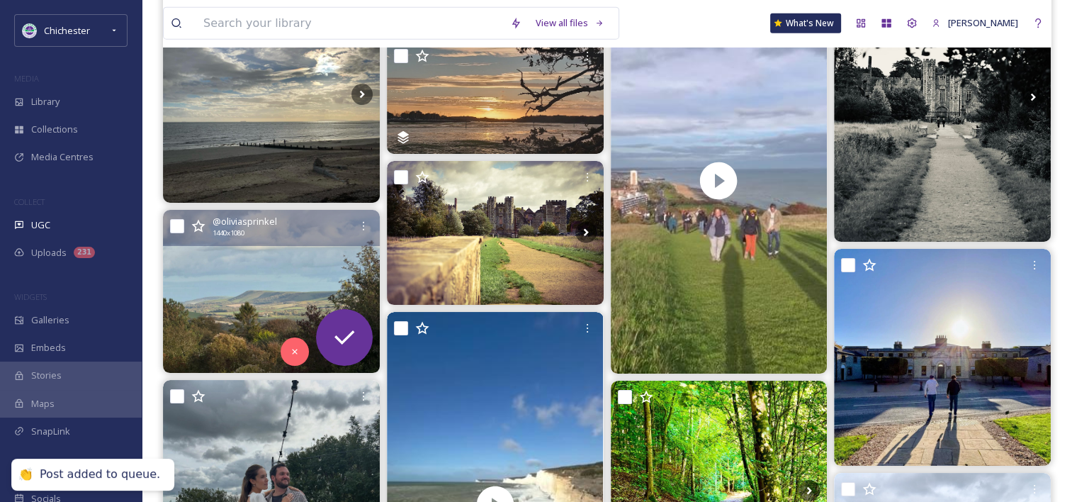
click at [267, 284] on img at bounding box center [271, 291] width 217 height 162
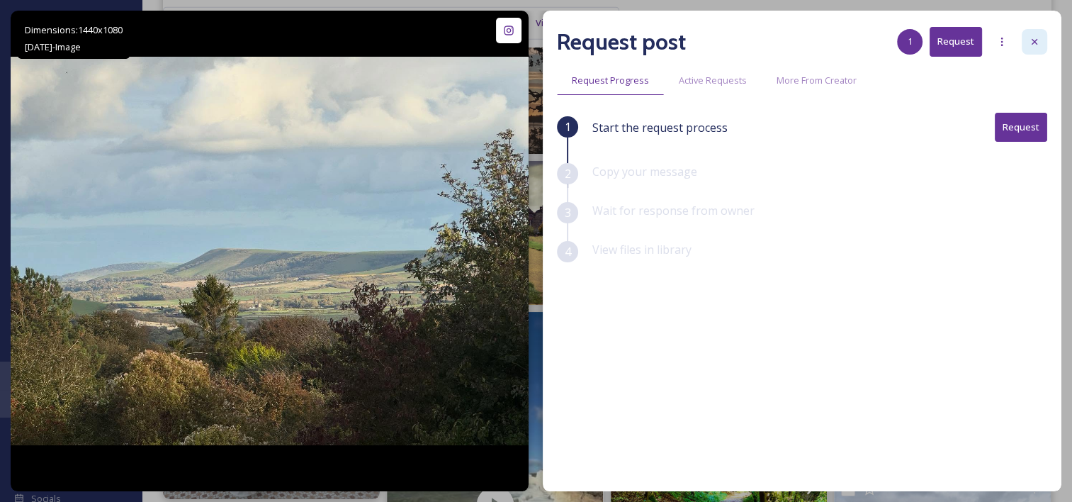
click at [1029, 38] on icon at bounding box center [1034, 41] width 11 height 11
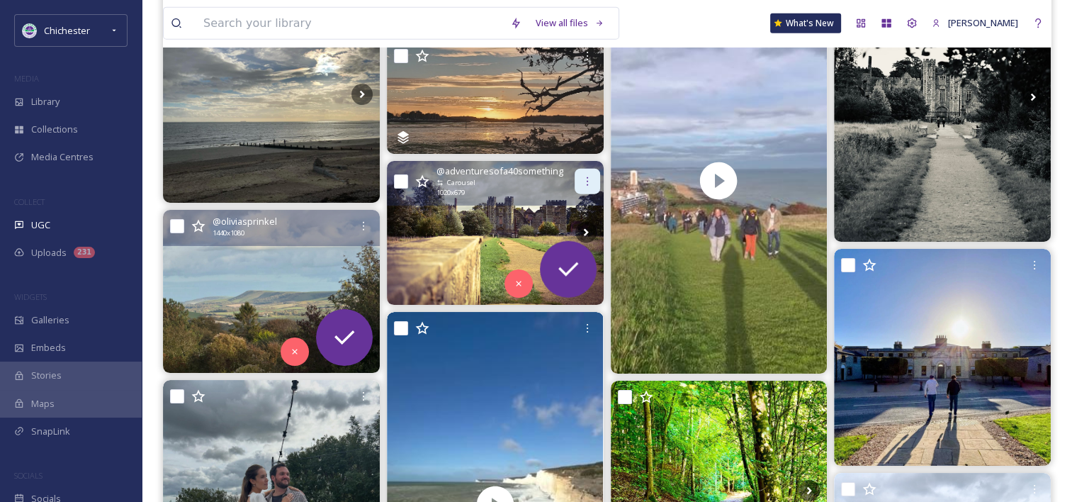
click at [575, 185] on div at bounding box center [588, 182] width 26 height 26
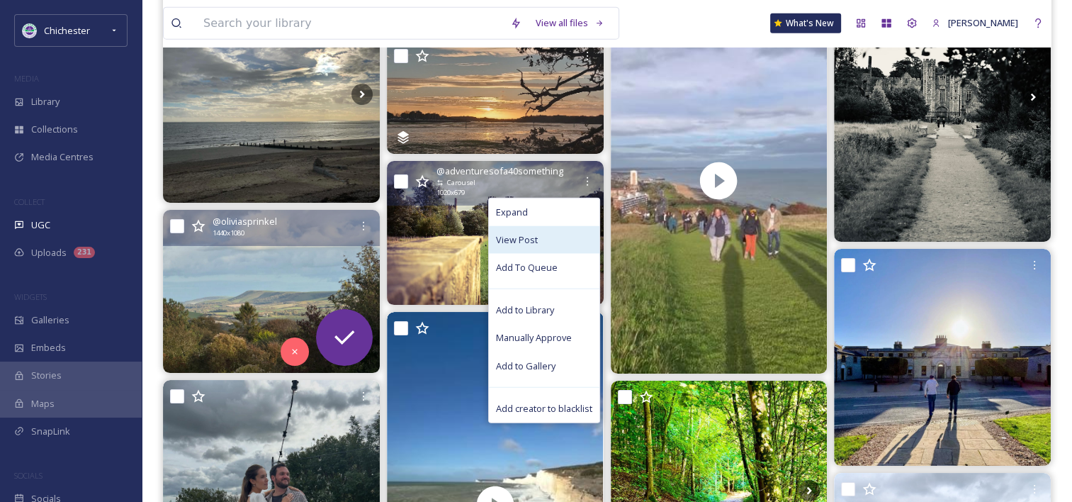
drag, startPoint x: 525, startPoint y: 258, endPoint x: 488, endPoint y: 248, distance: 38.2
click at [523, 259] on div "Add To Queue" at bounding box center [544, 268] width 111 height 28
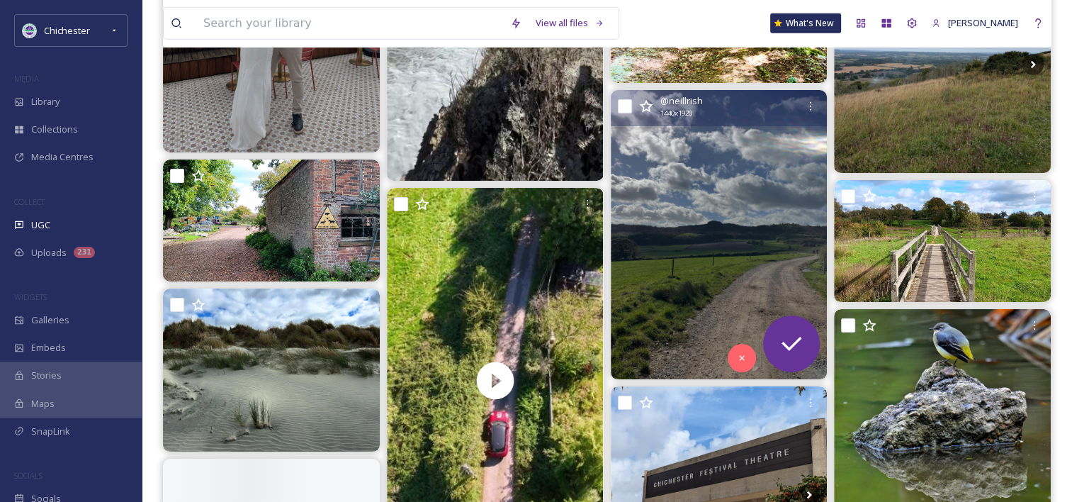
scroll to position [4040, 0]
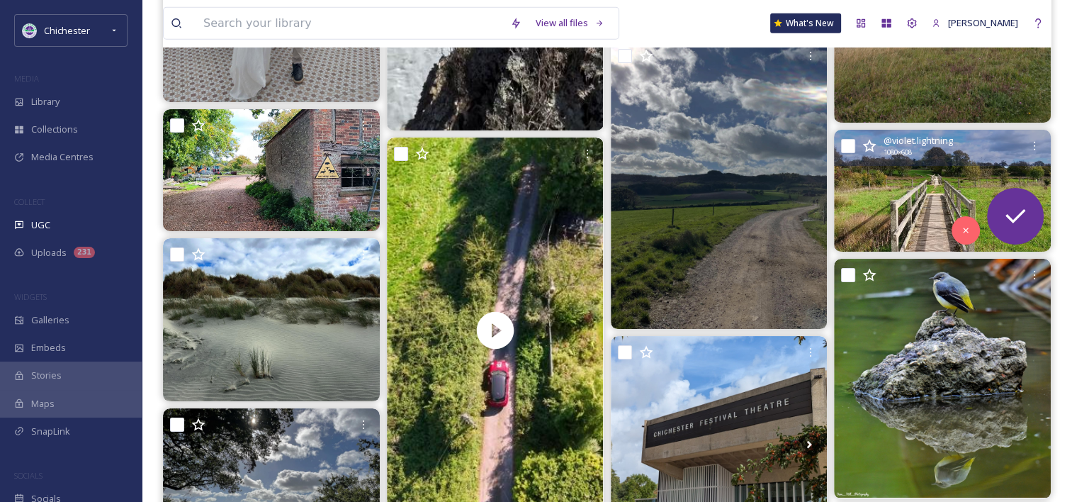
click at [912, 198] on img at bounding box center [942, 191] width 217 height 122
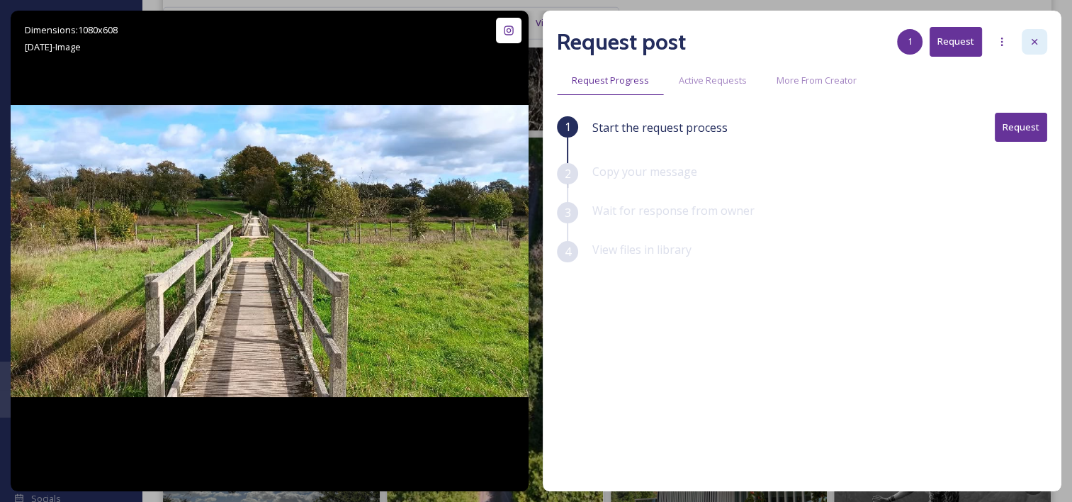
click at [1041, 37] on div at bounding box center [1035, 42] width 26 height 26
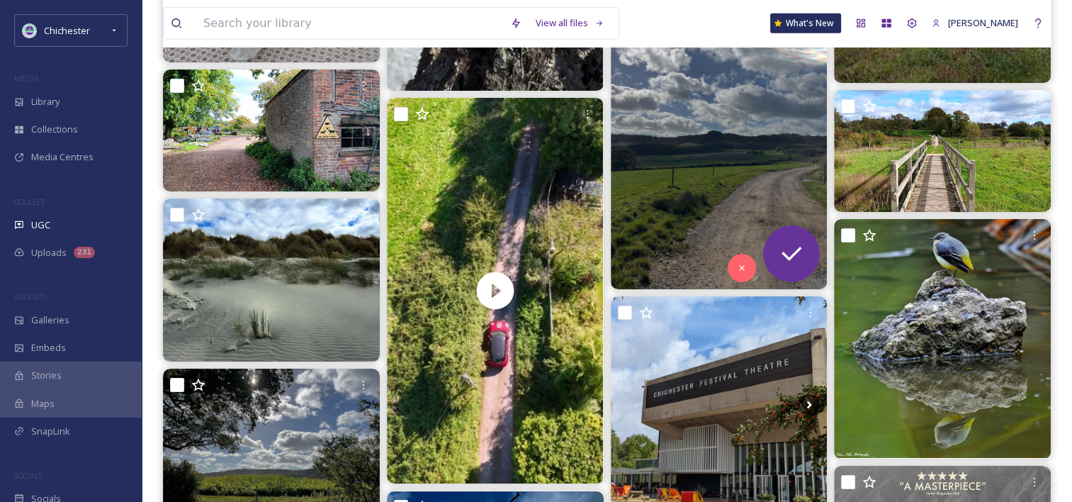
scroll to position [4182, 0]
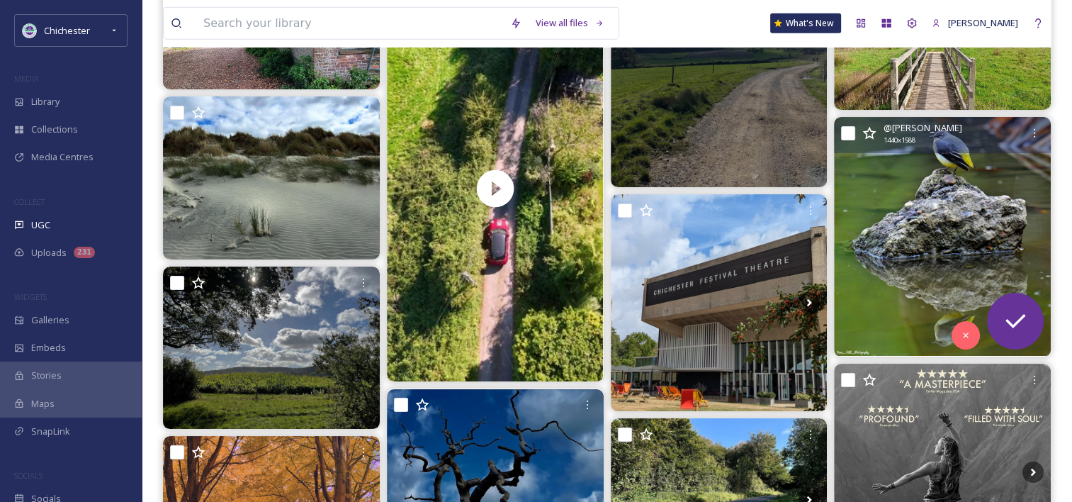
click at [939, 253] on img at bounding box center [942, 236] width 217 height 239
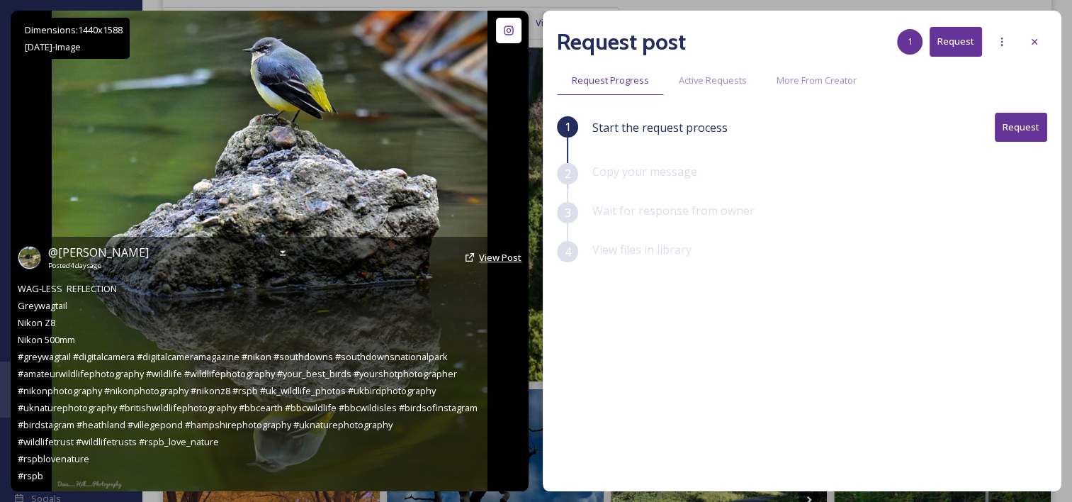
click at [499, 255] on span "View Post" at bounding box center [500, 257] width 43 height 13
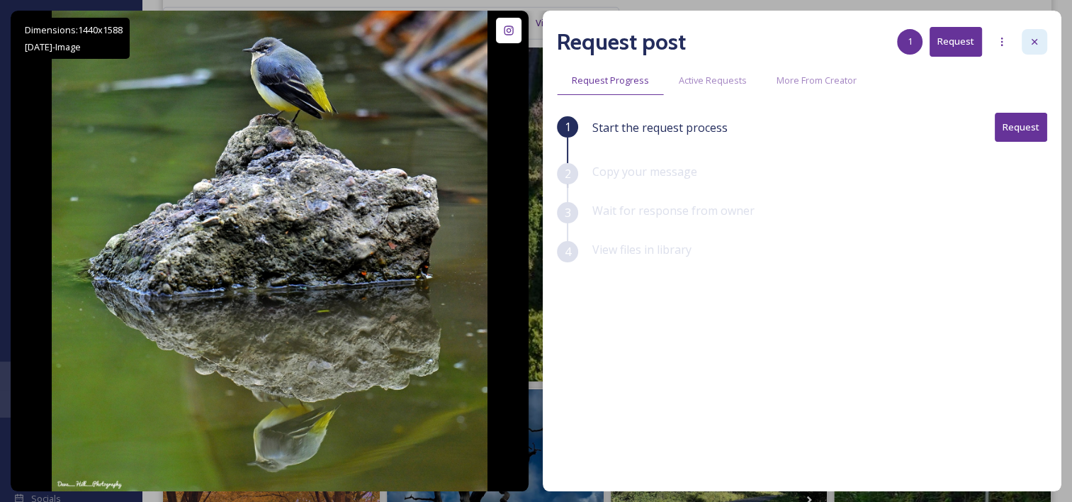
drag, startPoint x: 1048, startPoint y: 33, endPoint x: 1036, endPoint y: 42, distance: 14.7
click at [1045, 34] on div "Request post 1 Request Request Progress Active Requests More From Creator 1 Sta…" at bounding box center [802, 251] width 519 height 481
click at [1036, 42] on icon at bounding box center [1034, 41] width 11 height 11
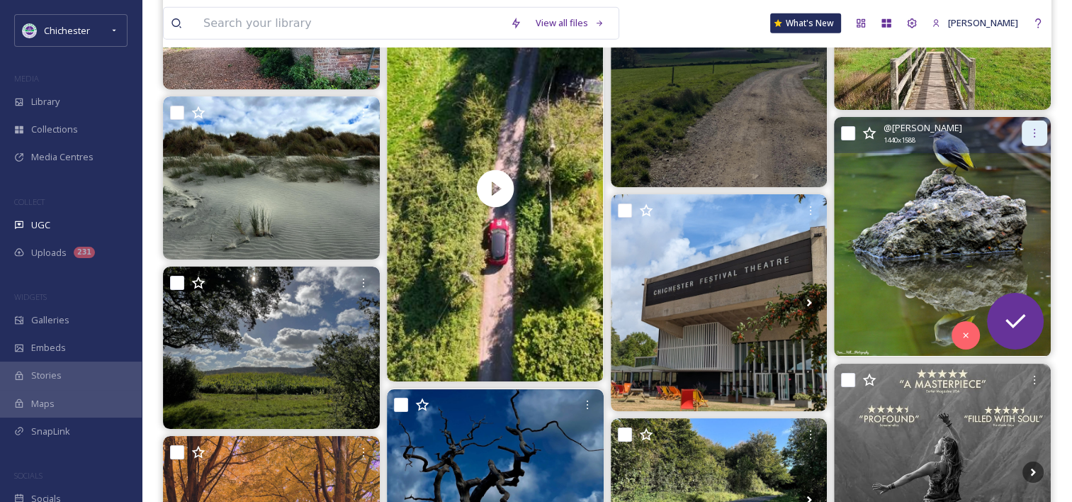
click at [1026, 130] on div at bounding box center [1035, 134] width 26 height 26
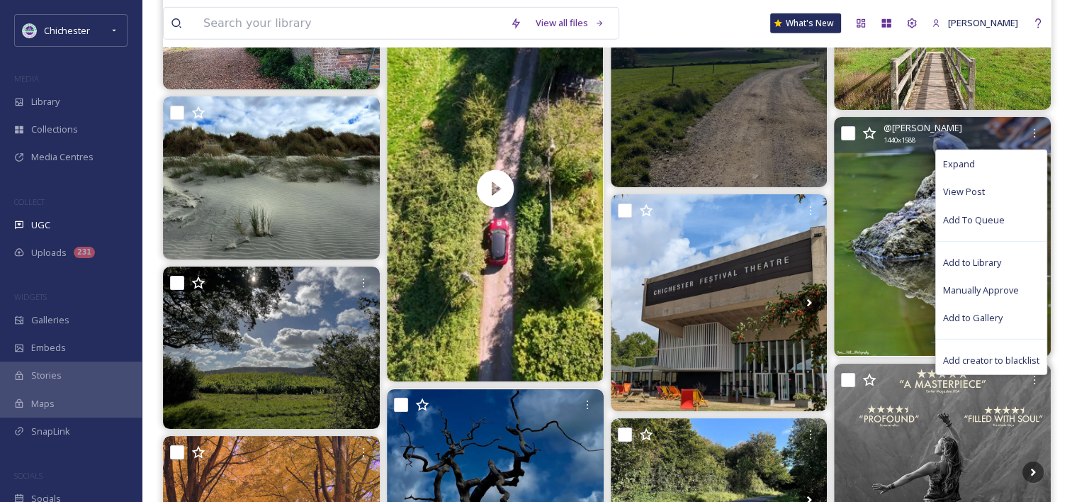
drag, startPoint x: 987, startPoint y: 220, endPoint x: 870, endPoint y: 230, distance: 116.6
click at [987, 221] on span "Add To Queue" at bounding box center [974, 219] width 62 height 13
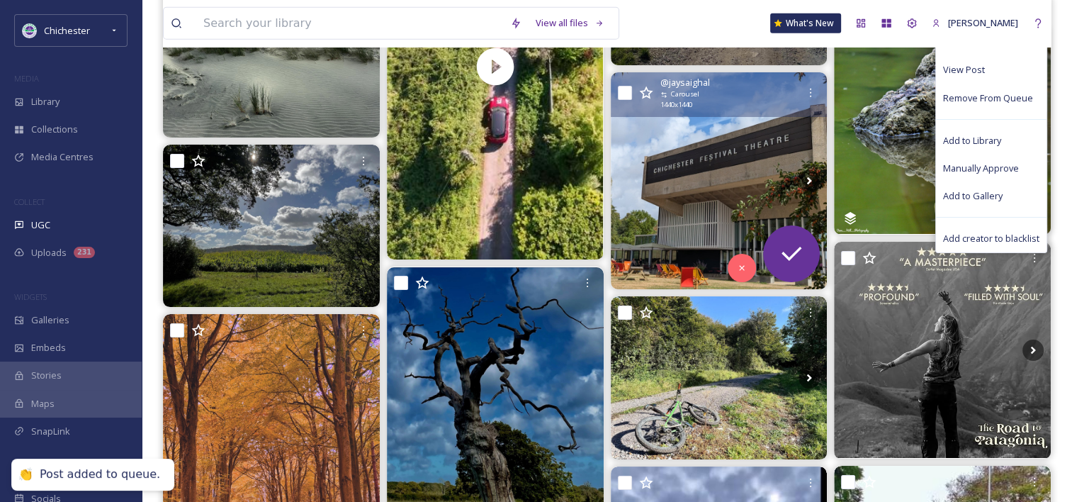
scroll to position [4395, 0]
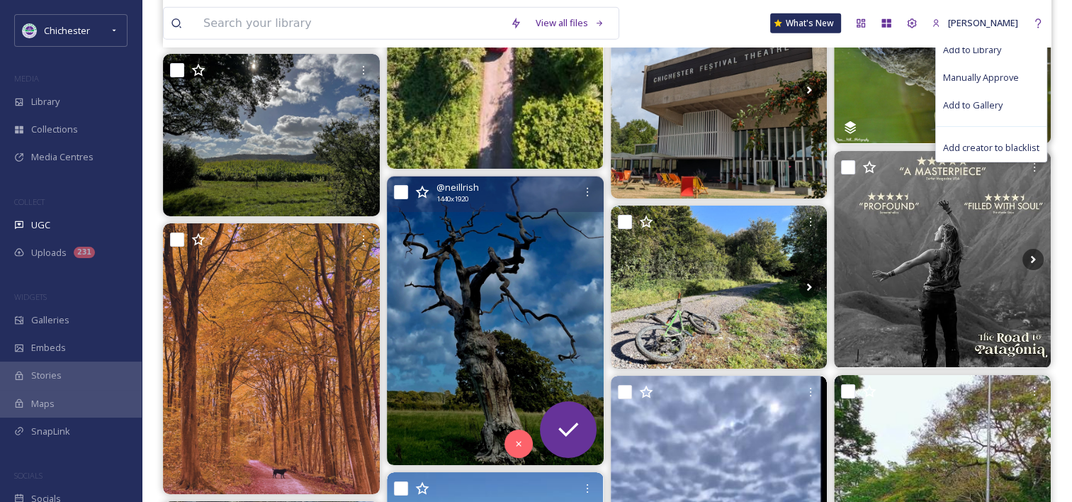
click at [515, 282] on img at bounding box center [495, 320] width 217 height 289
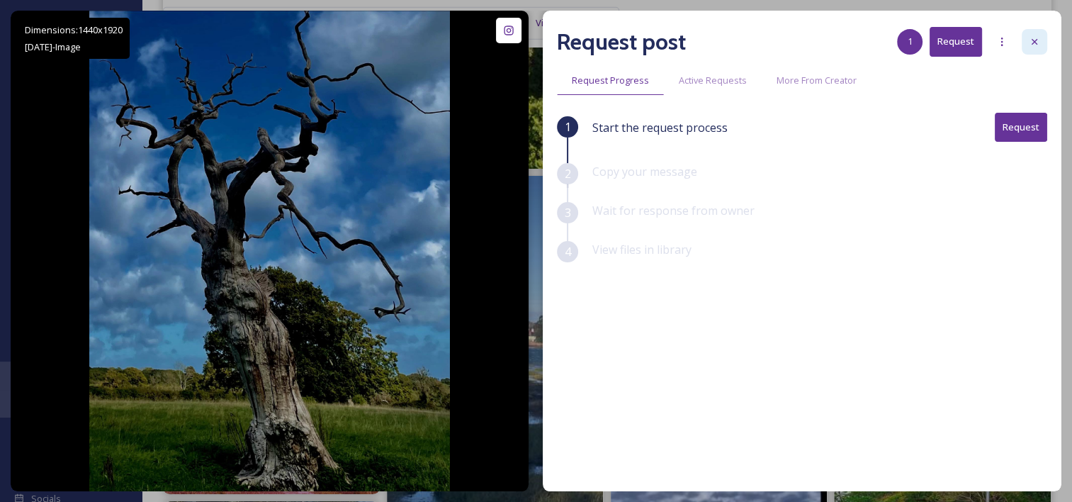
click at [1041, 43] on div at bounding box center [1035, 42] width 26 height 26
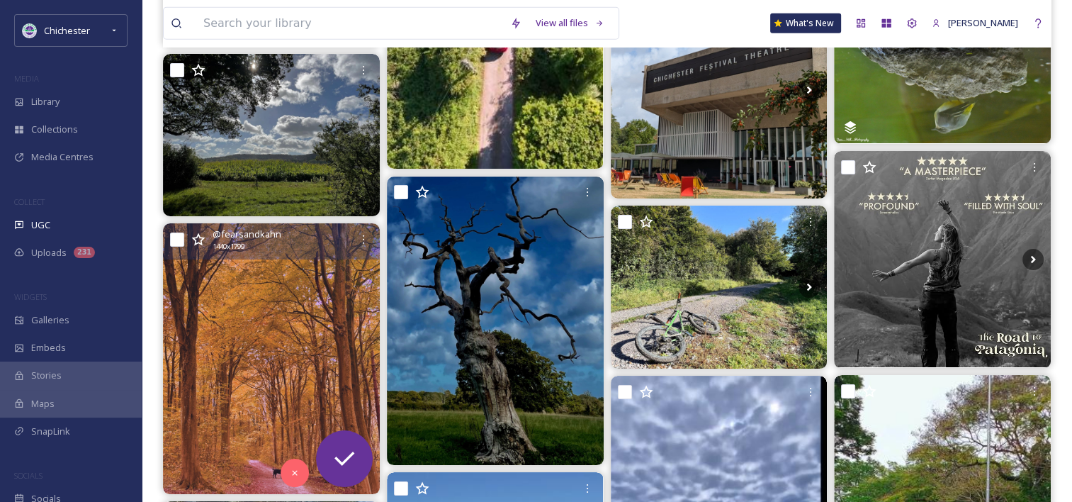
click at [261, 322] on img at bounding box center [271, 358] width 217 height 271
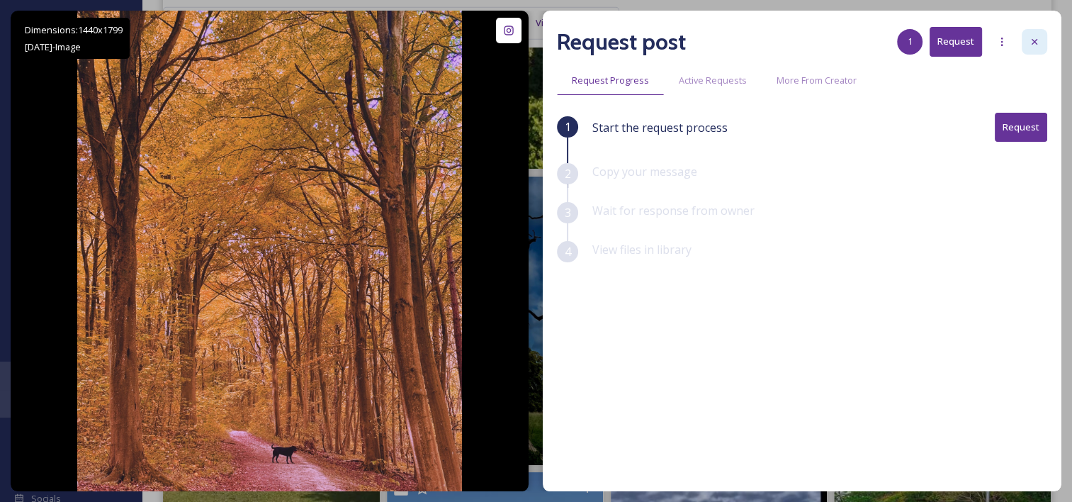
click at [1040, 44] on icon at bounding box center [1034, 41] width 11 height 11
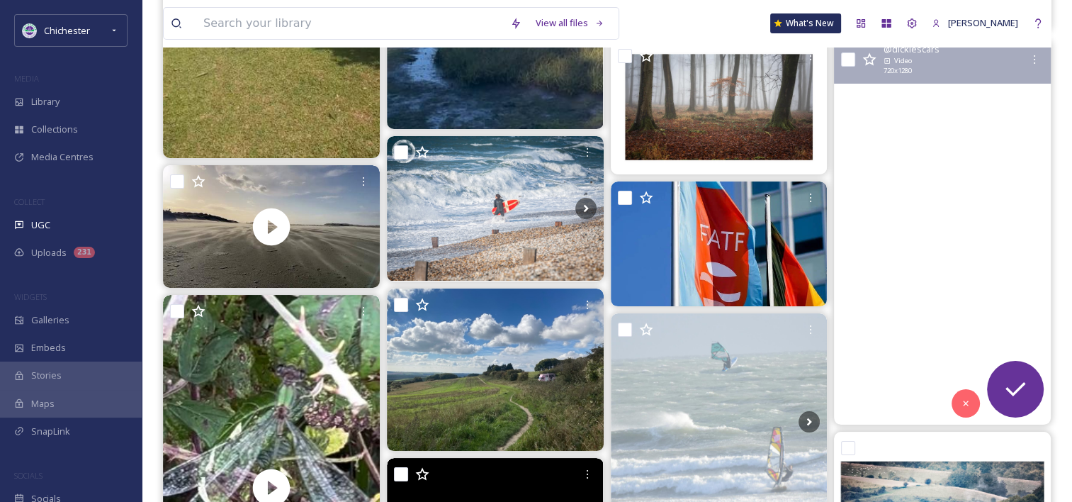
scroll to position [5245, 0]
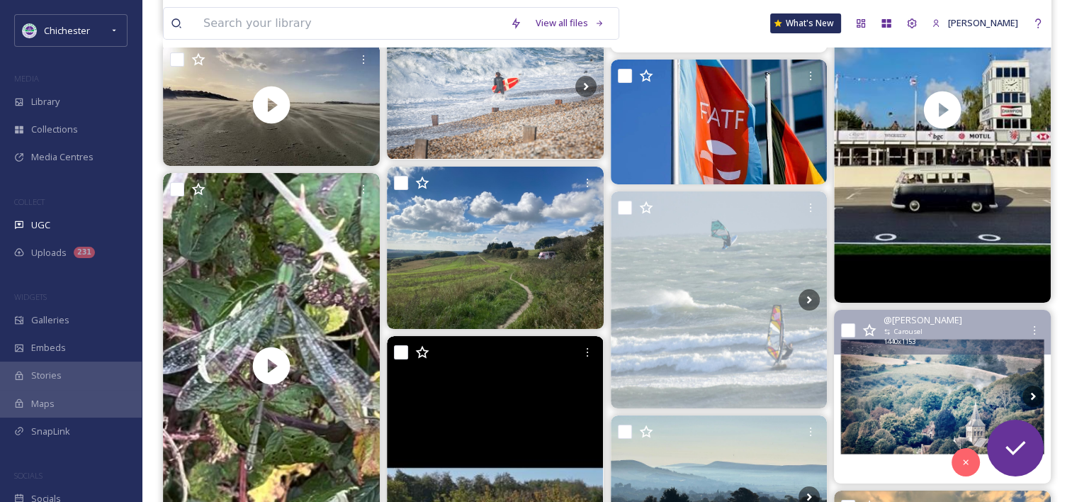
click at [916, 394] on img at bounding box center [942, 397] width 217 height 174
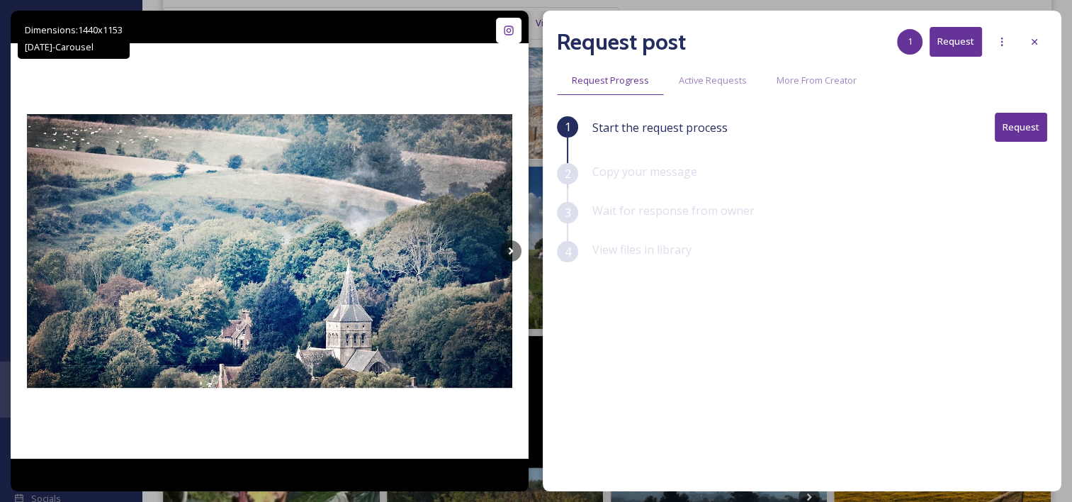
drag, startPoint x: 1041, startPoint y: 40, endPoint x: 1065, endPoint y: 108, distance: 72.2
click at [1041, 40] on div at bounding box center [1035, 42] width 26 height 26
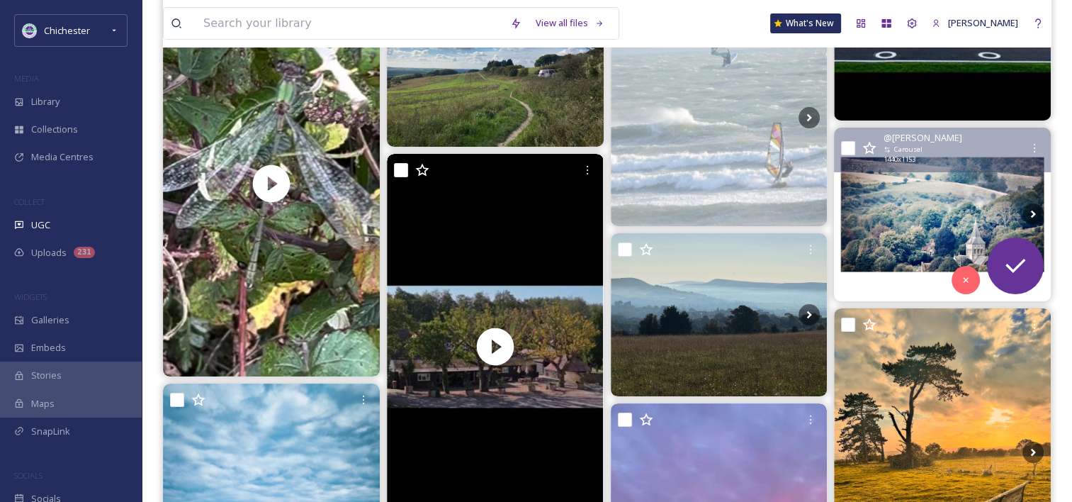
scroll to position [5549, 0]
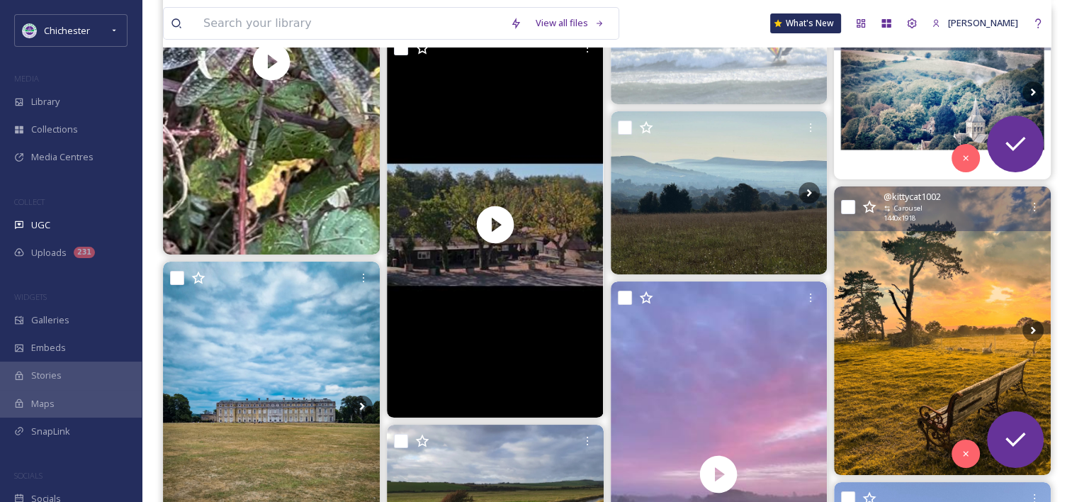
click at [930, 283] on img at bounding box center [942, 330] width 217 height 288
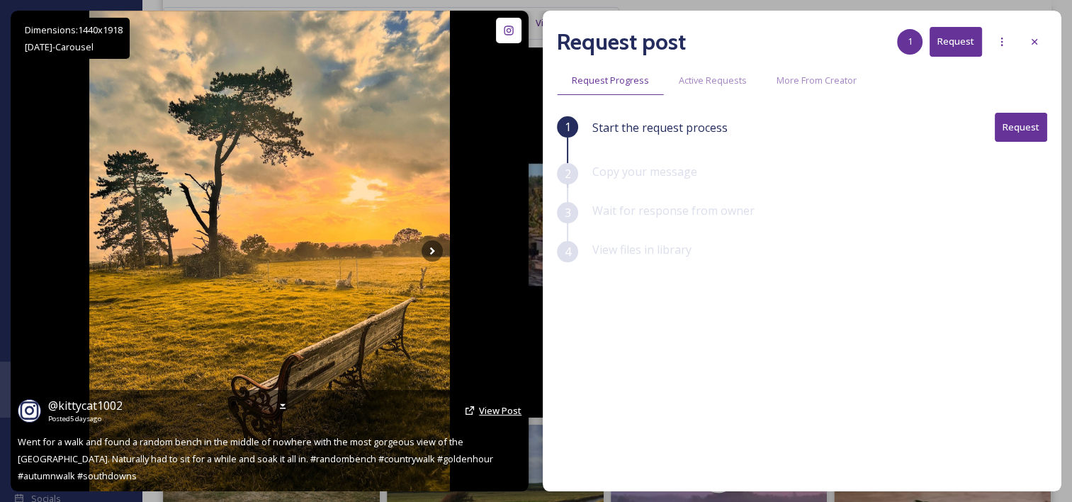
click at [491, 410] on span "View Post" at bounding box center [500, 410] width 43 height 13
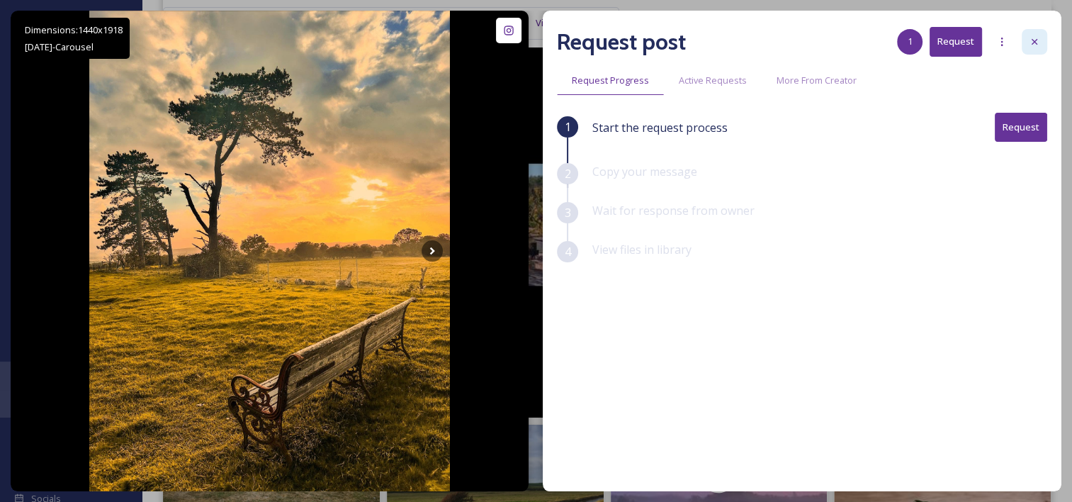
click at [1039, 38] on icon at bounding box center [1034, 41] width 11 height 11
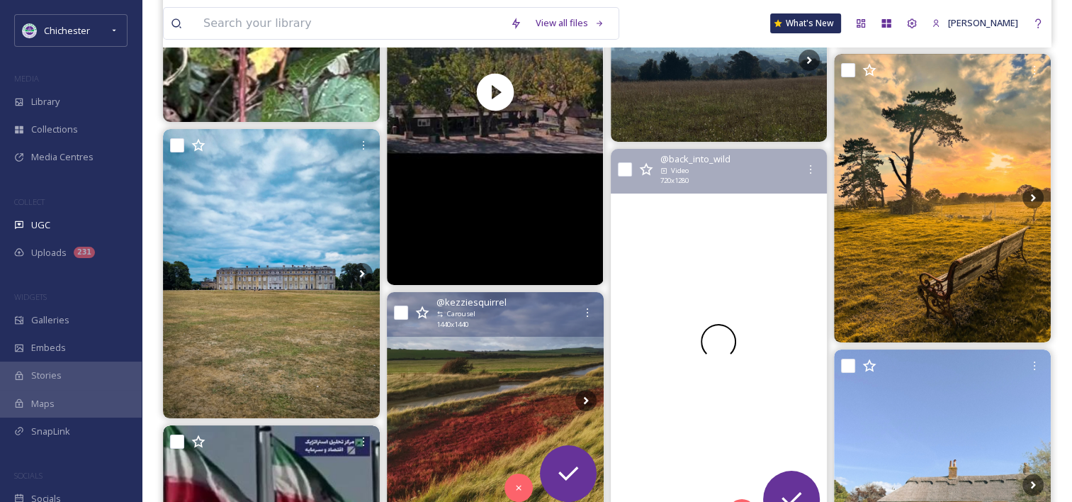
scroll to position [5762, 0]
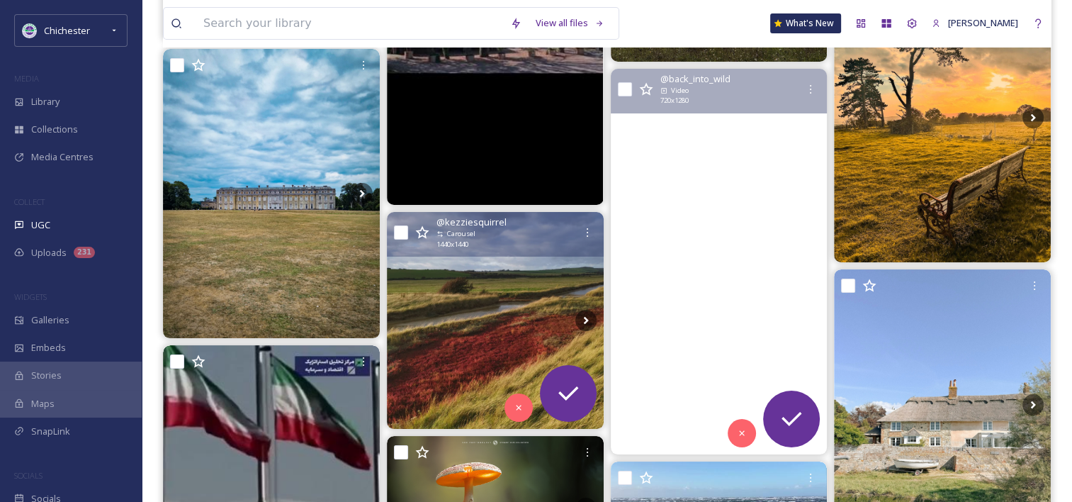
click at [488, 331] on img at bounding box center [495, 320] width 217 height 217
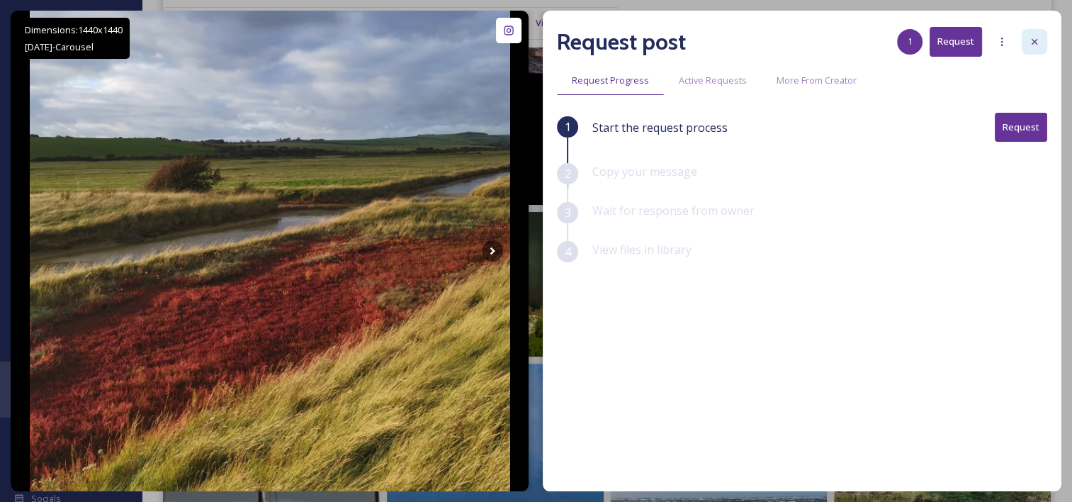
click at [1029, 40] on icon at bounding box center [1034, 41] width 11 height 11
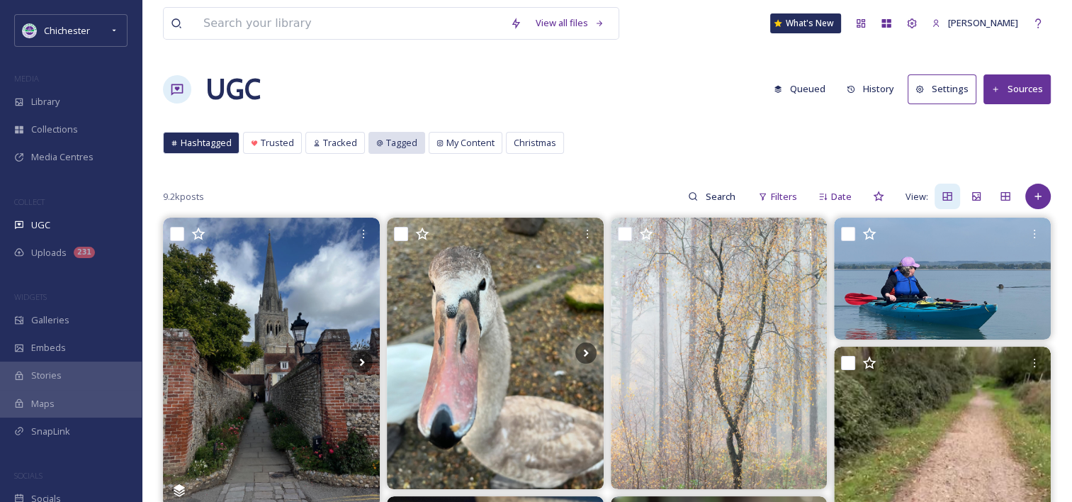
click at [411, 140] on span "Tagged" at bounding box center [401, 142] width 31 height 13
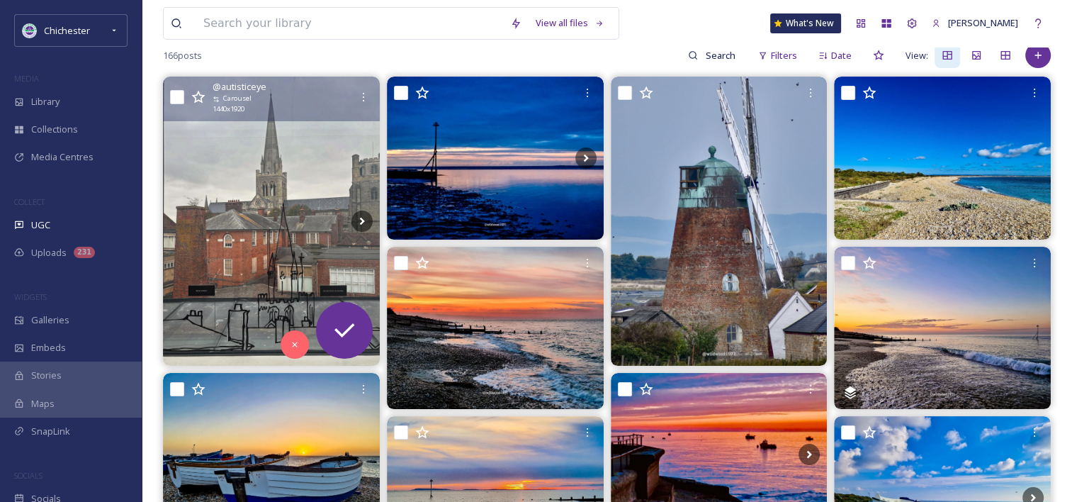
scroll to position [142, 0]
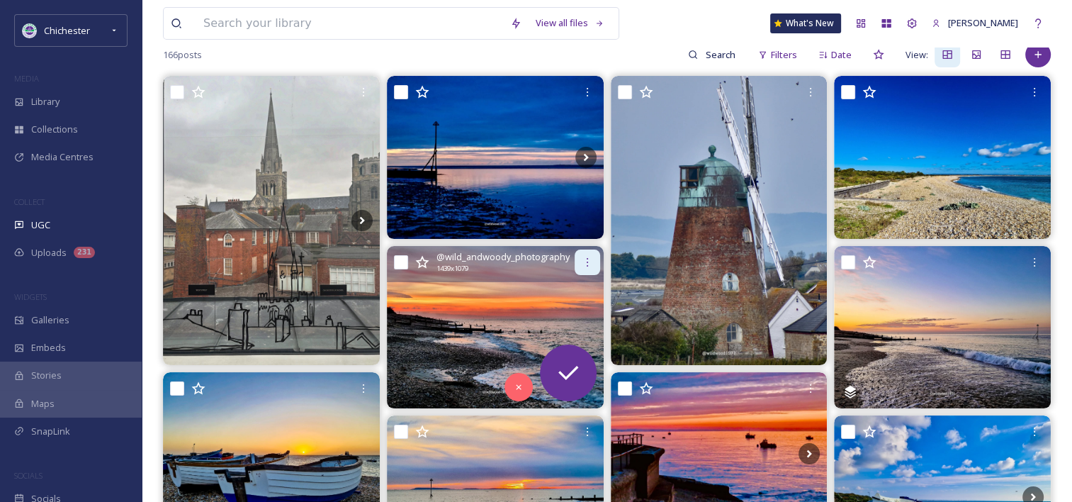
click at [583, 264] on icon at bounding box center [587, 262] width 11 height 11
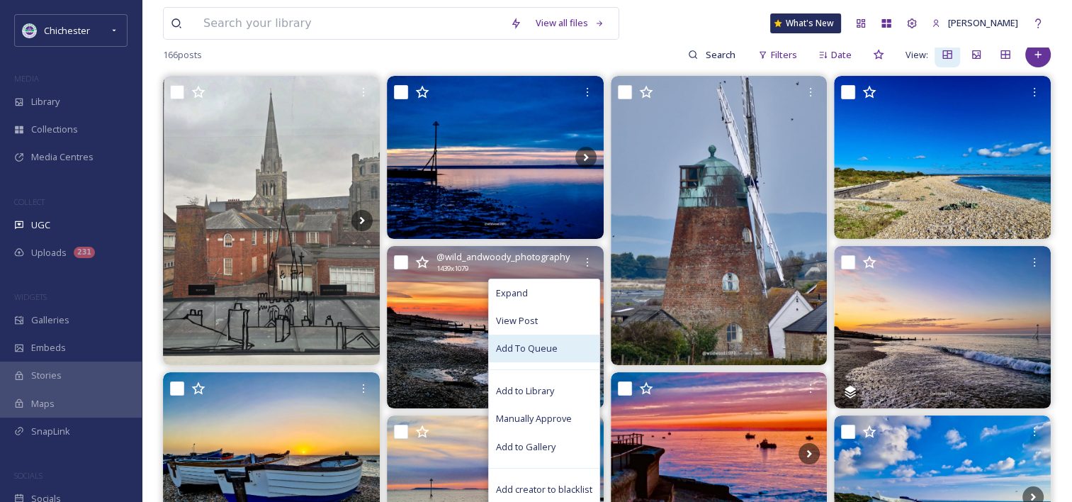
click at [534, 346] on span "Add To Queue" at bounding box center [527, 348] width 62 height 13
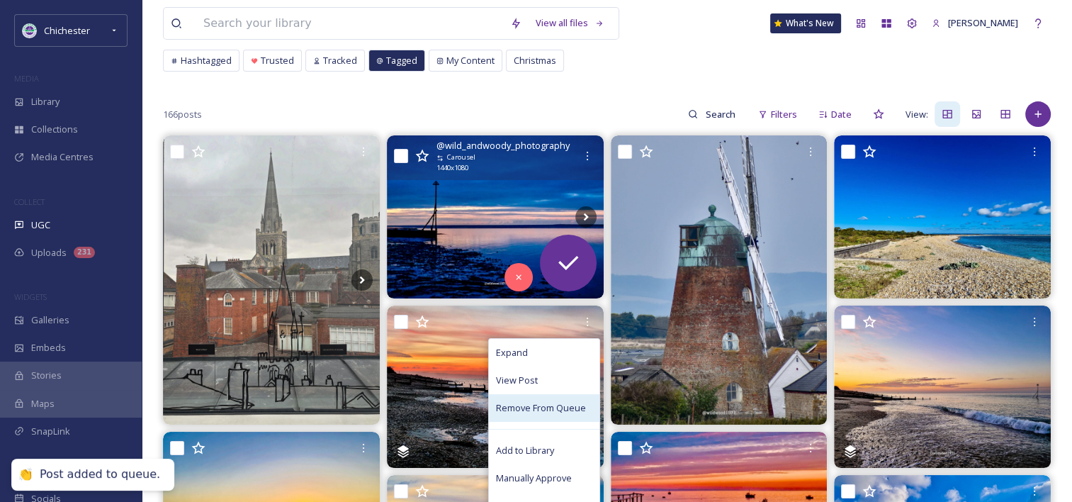
scroll to position [0, 0]
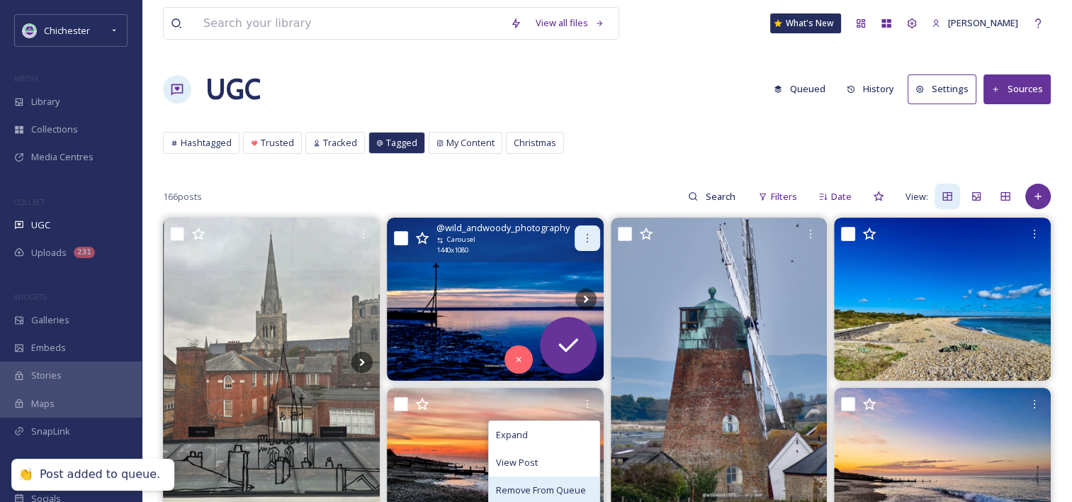
click at [578, 231] on div at bounding box center [588, 238] width 26 height 26
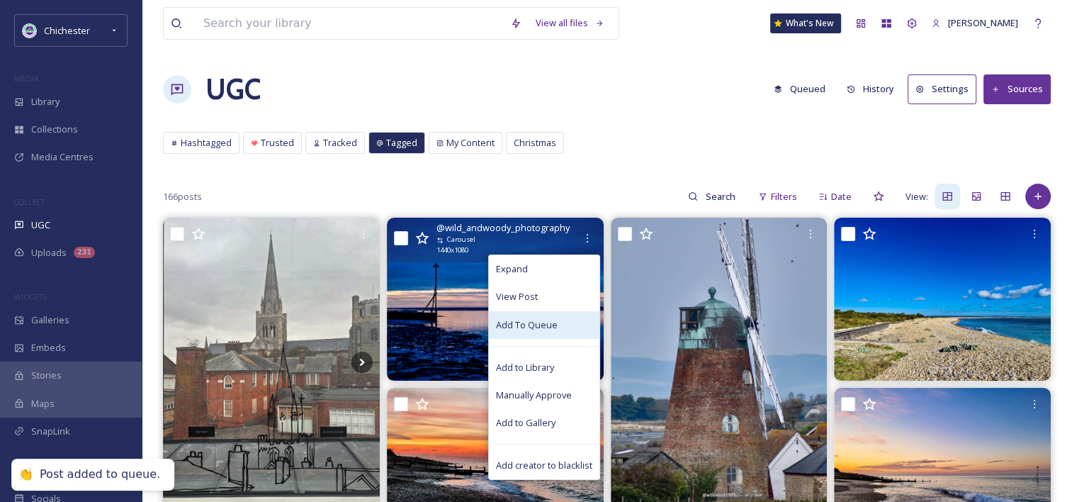
drag, startPoint x: 520, startPoint y: 323, endPoint x: 587, endPoint y: 323, distance: 67.3
click at [519, 324] on span "Add To Queue" at bounding box center [527, 324] width 62 height 13
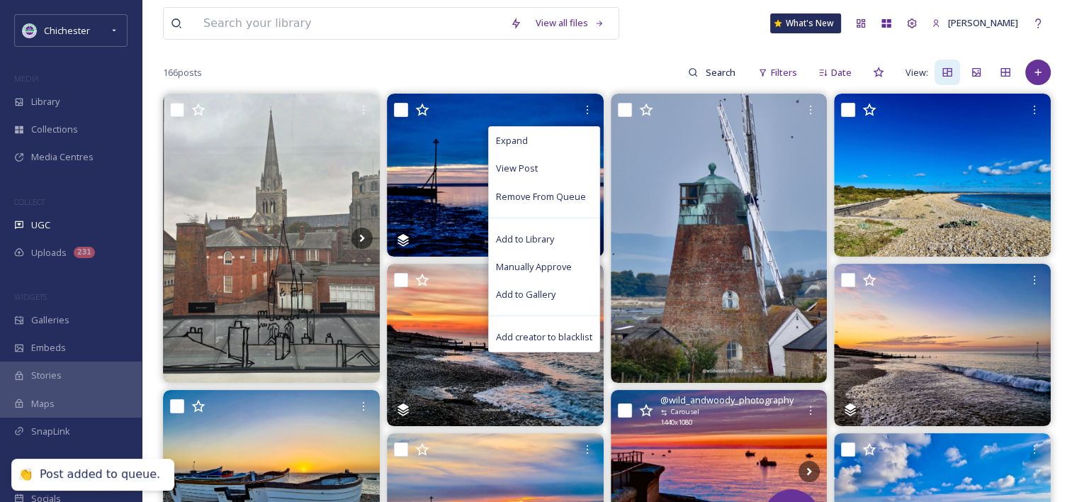
scroll to position [284, 0]
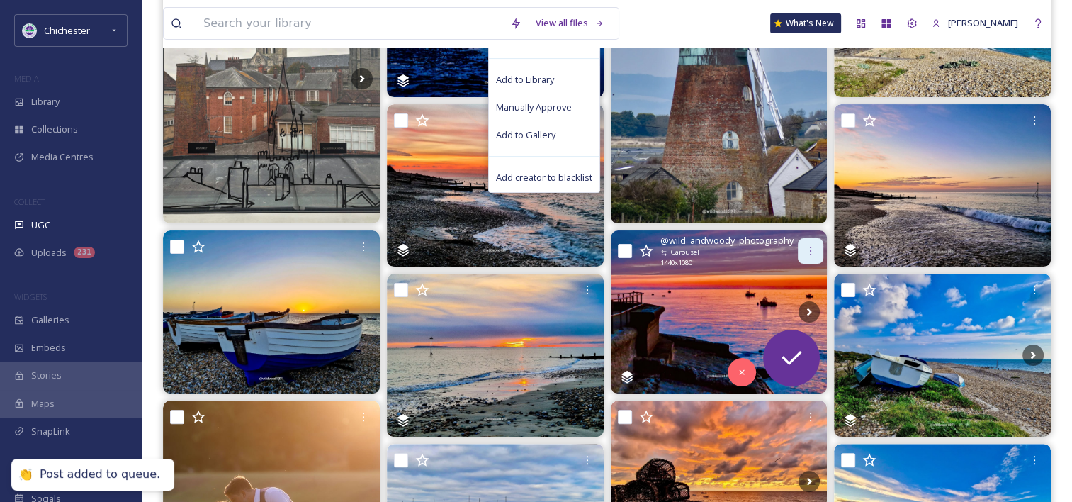
click at [812, 255] on div at bounding box center [811, 251] width 26 height 26
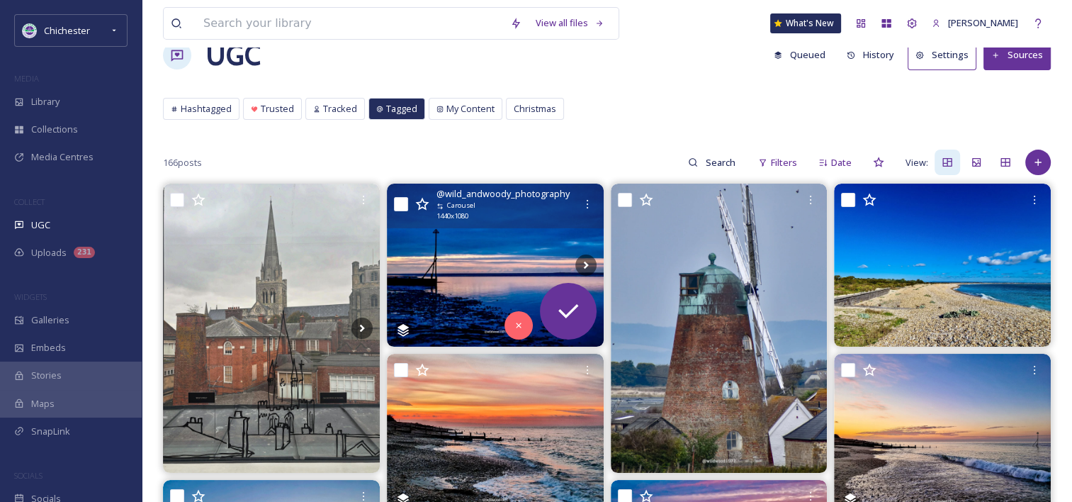
scroll to position [0, 0]
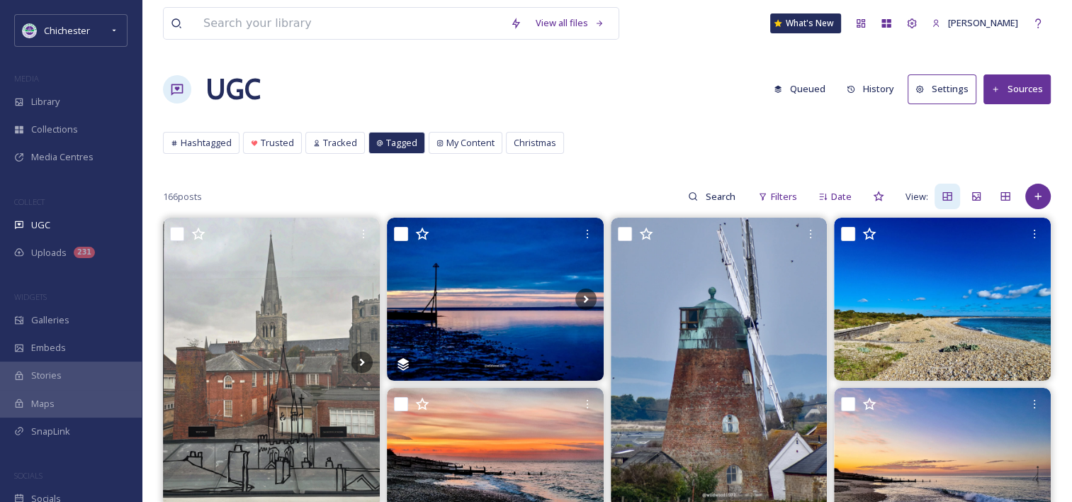
click at [813, 90] on button "Queued" at bounding box center [800, 89] width 66 height 28
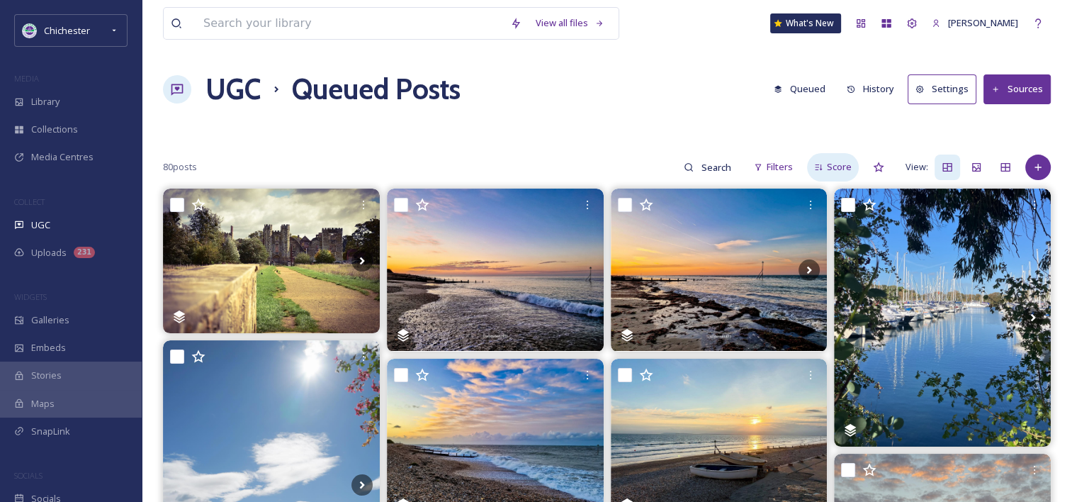
click at [843, 164] on span "Score" at bounding box center [839, 166] width 25 height 13
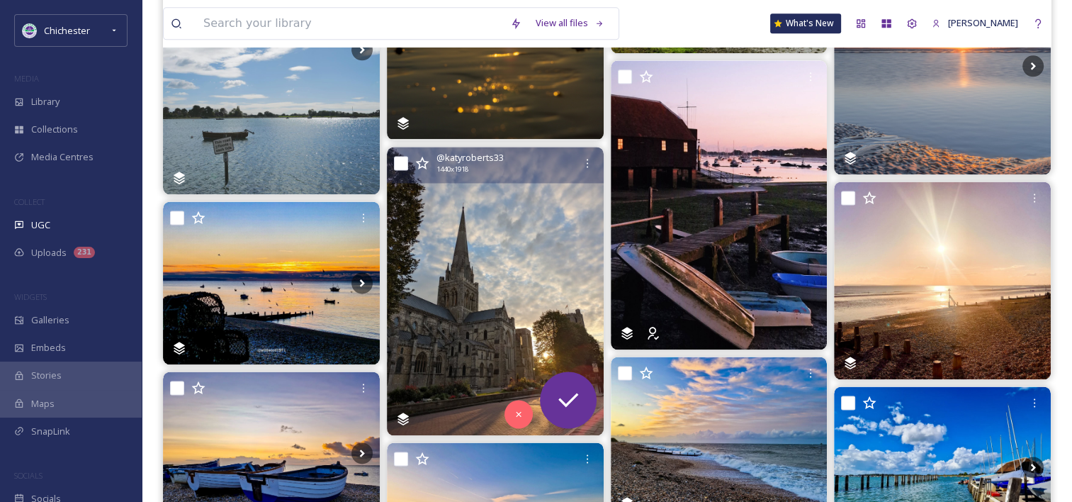
scroll to position [2017, 0]
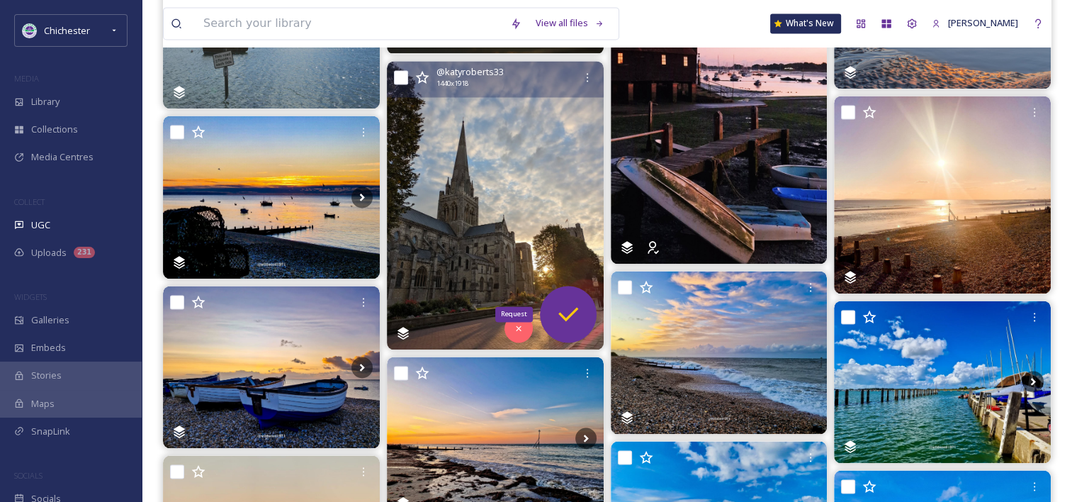
click at [581, 309] on icon at bounding box center [568, 314] width 28 height 28
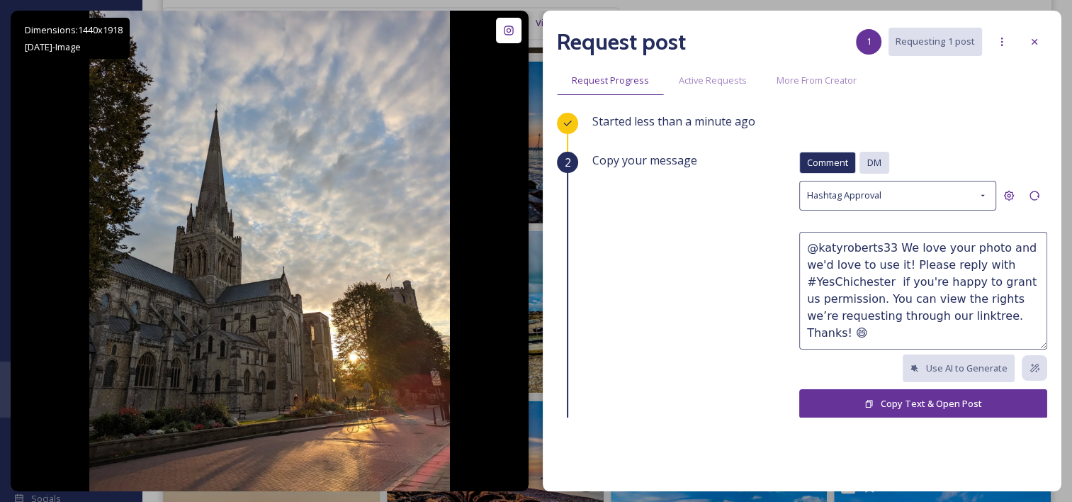
click at [872, 173] on div "DM" at bounding box center [875, 163] width 30 height 22
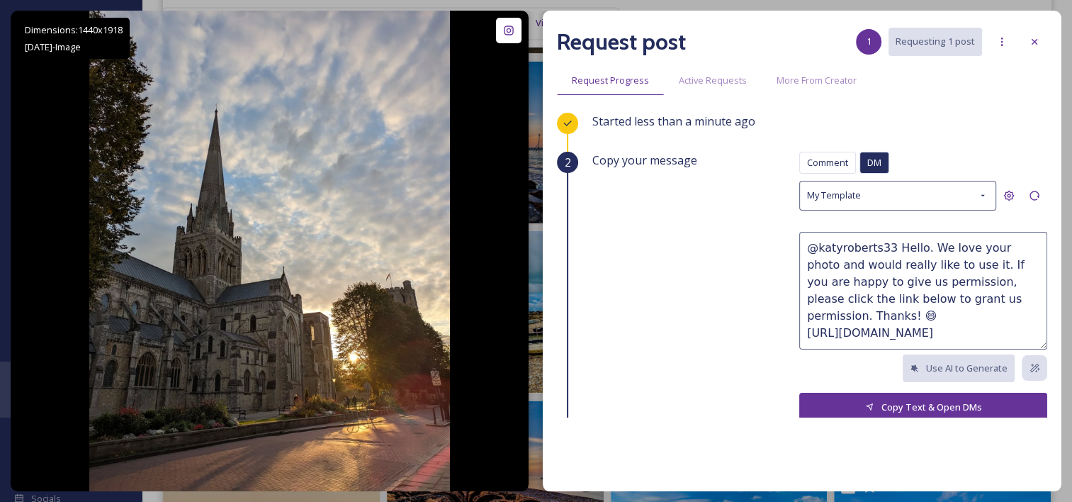
click at [908, 400] on button "Copy Text & Open DMs" at bounding box center [924, 407] width 248 height 29
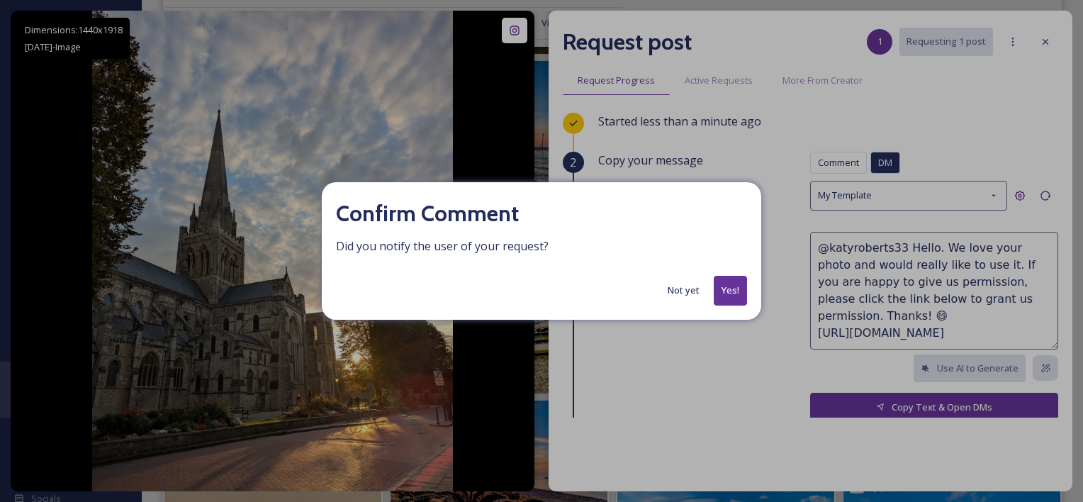
click at [743, 288] on button "Yes!" at bounding box center [730, 290] width 33 height 29
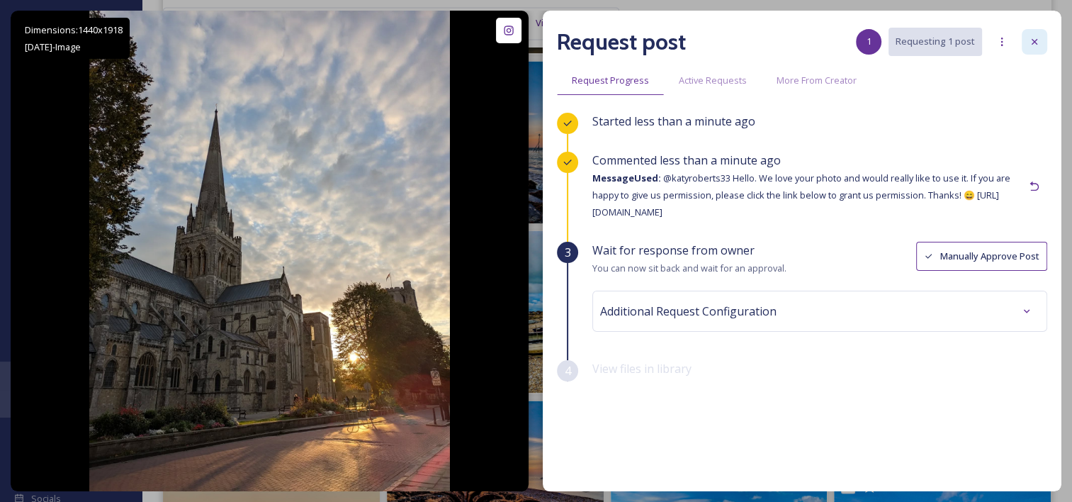
click at [1039, 44] on icon at bounding box center [1034, 41] width 11 height 11
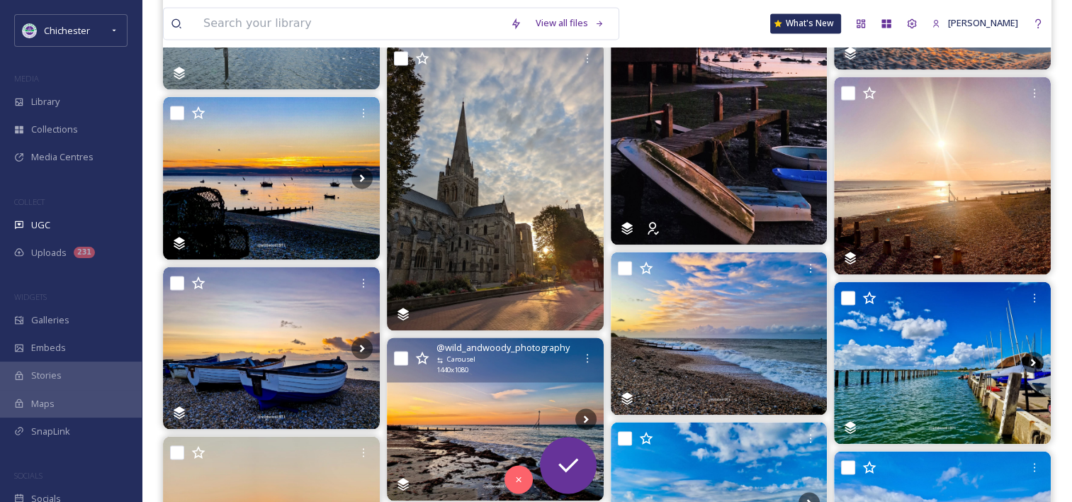
scroll to position [1875, 0]
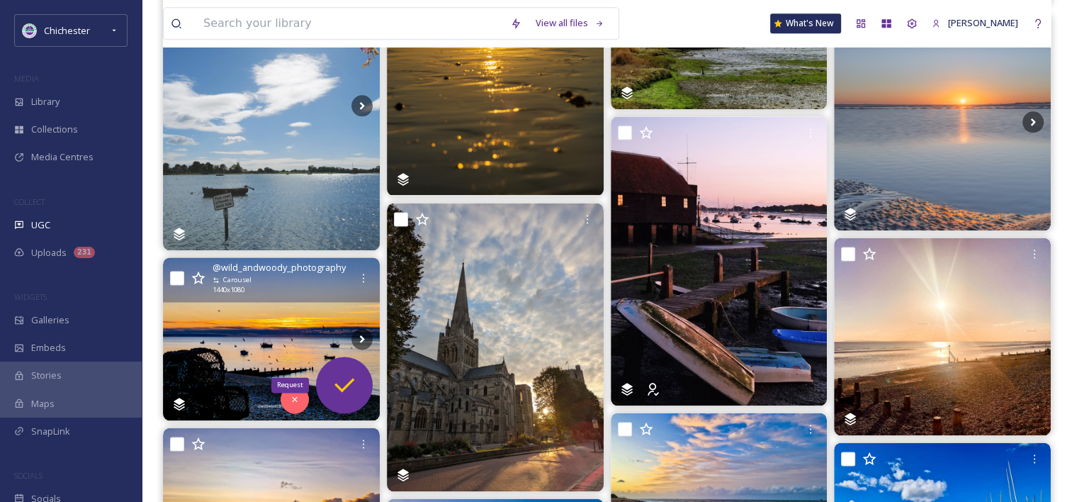
click at [352, 371] on icon at bounding box center [344, 385] width 28 height 28
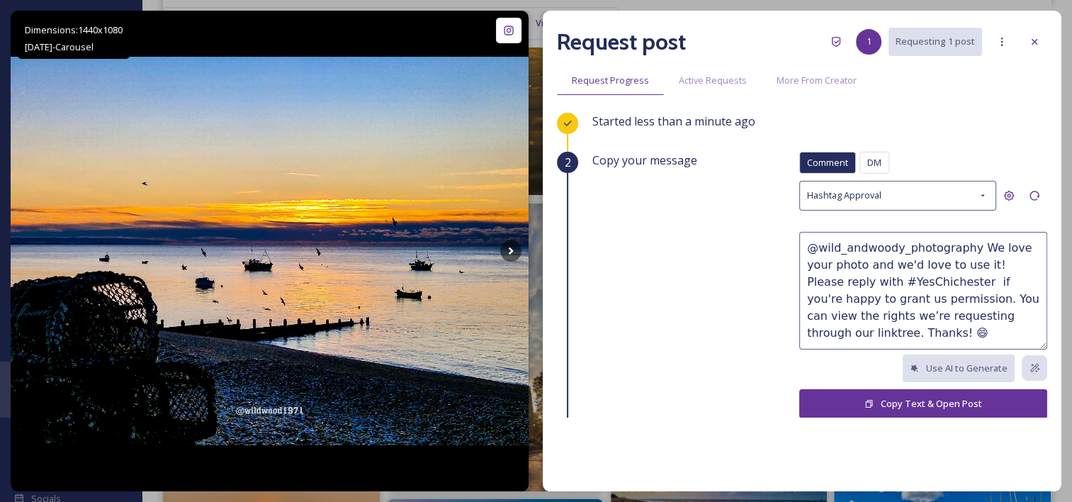
click at [856, 391] on button "Copy Text & Open Post" at bounding box center [924, 403] width 248 height 29
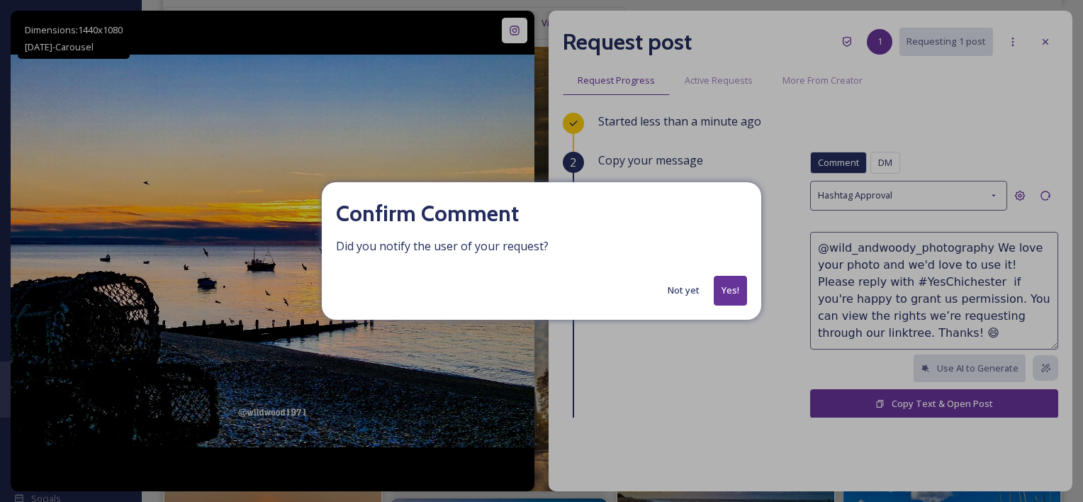
click at [673, 296] on button "Not yet" at bounding box center [684, 290] width 46 height 28
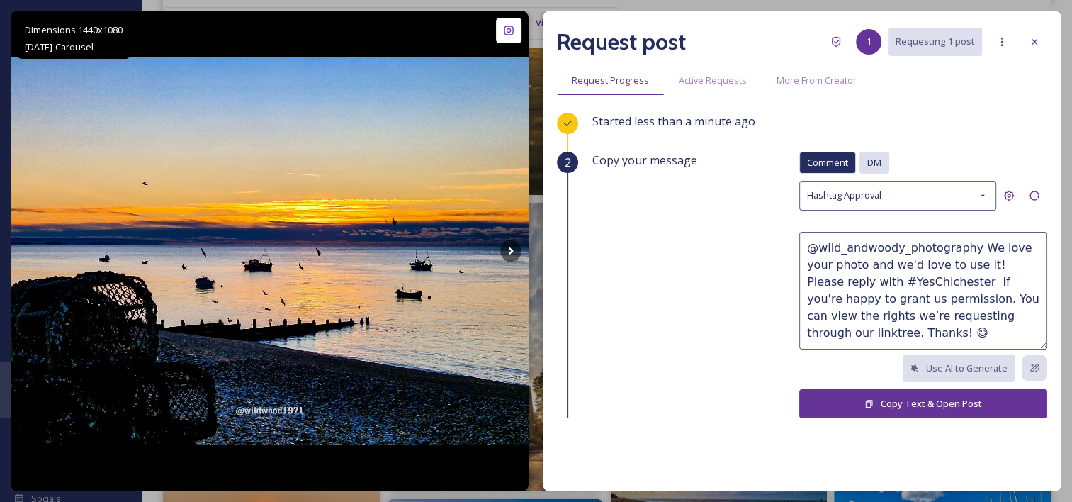
click at [873, 166] on div "DM" at bounding box center [875, 163] width 30 height 22
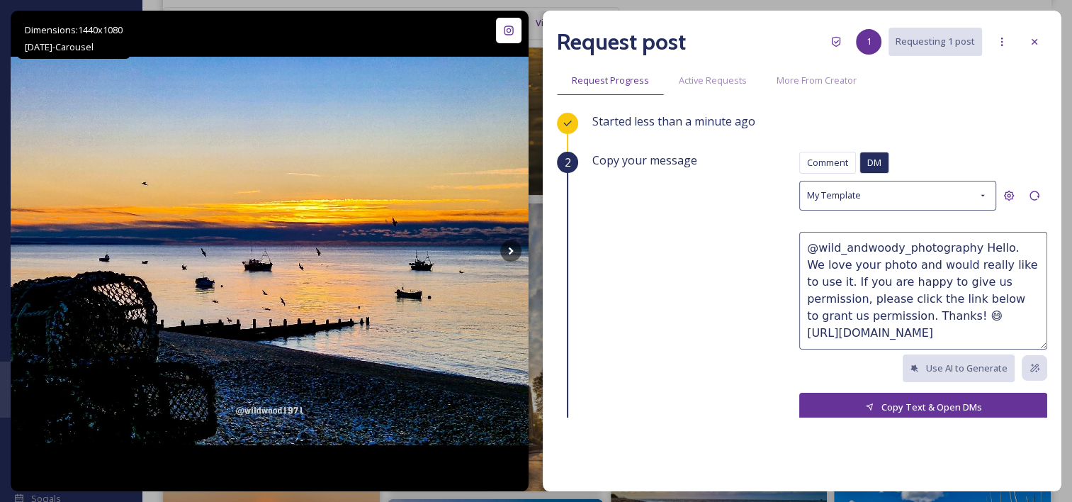
click at [902, 402] on button "Copy Text & Open DMs" at bounding box center [924, 407] width 248 height 29
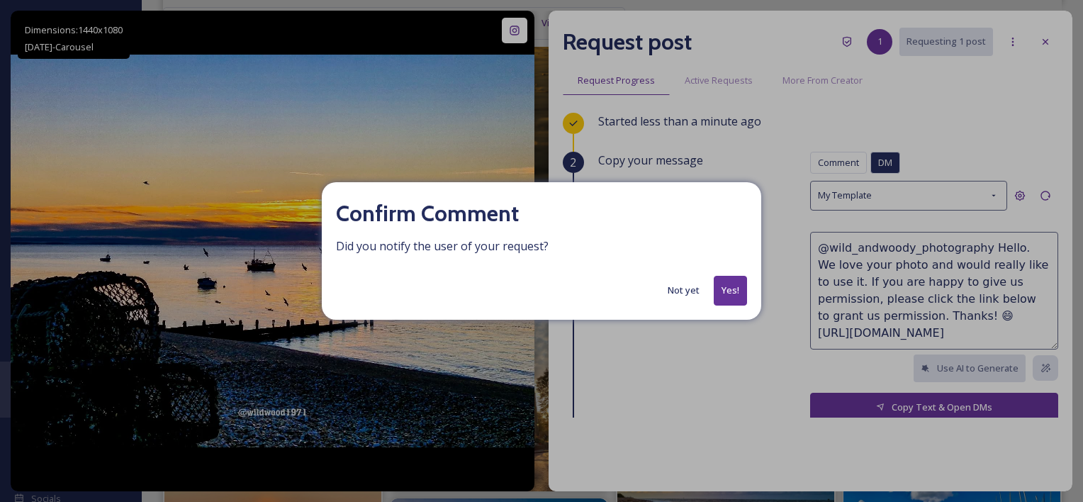
click at [735, 284] on button "Yes!" at bounding box center [730, 290] width 33 height 29
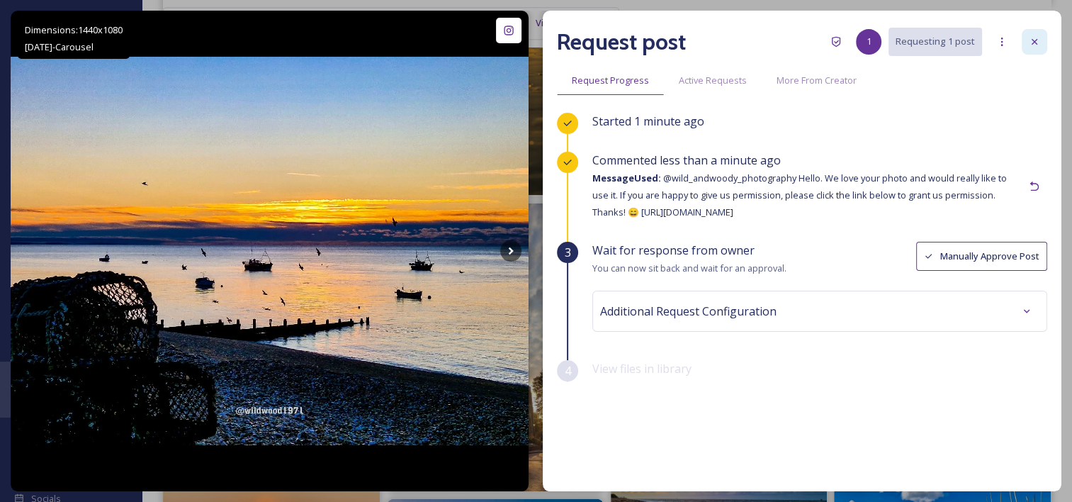
click at [1038, 37] on icon at bounding box center [1034, 41] width 11 height 11
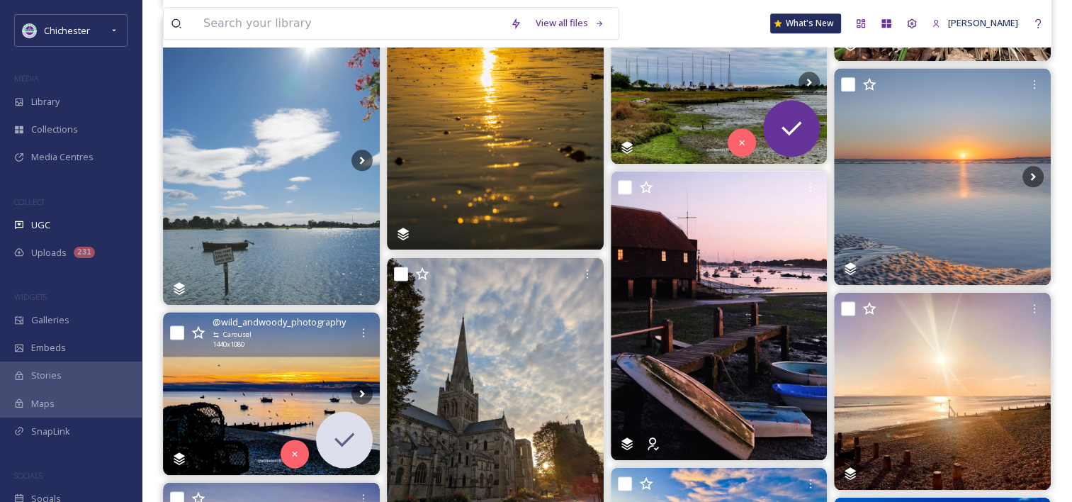
scroll to position [1733, 0]
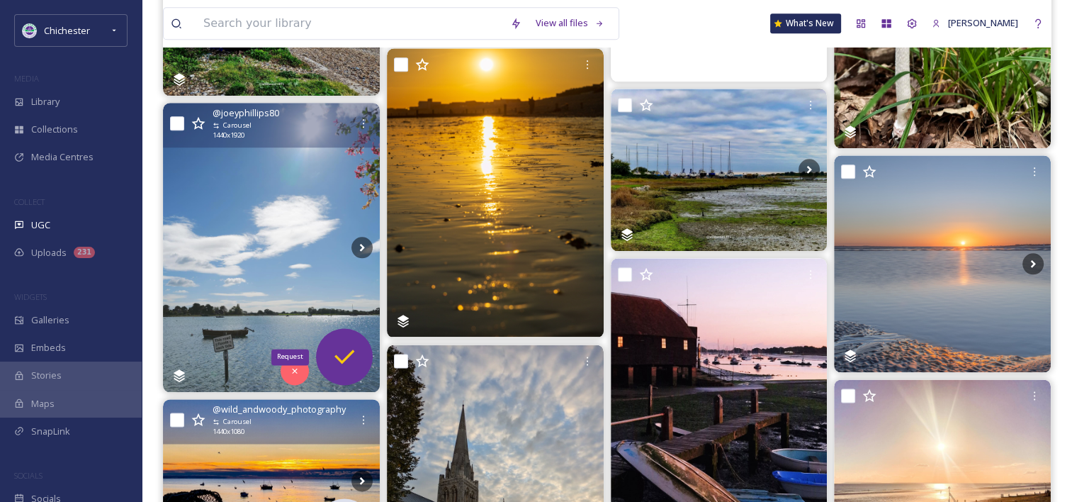
click at [336, 346] on icon at bounding box center [344, 356] width 28 height 28
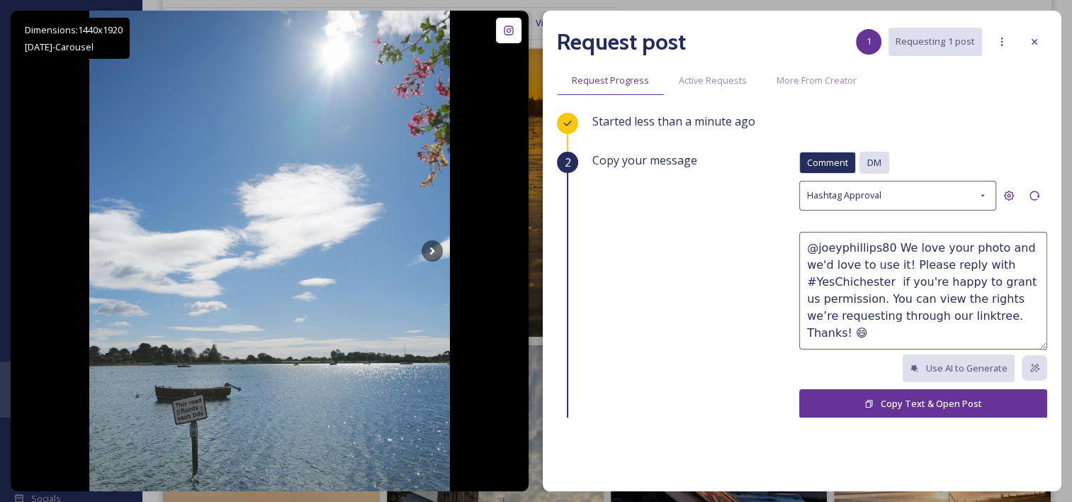
click at [868, 159] on span "DM" at bounding box center [875, 162] width 14 height 13
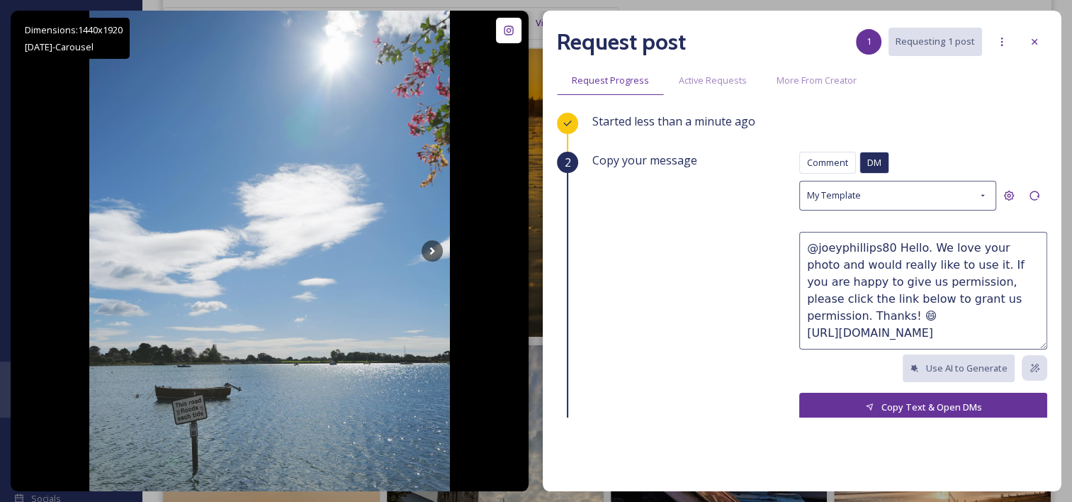
click at [857, 397] on button "Copy Text & Open DMs" at bounding box center [924, 407] width 248 height 29
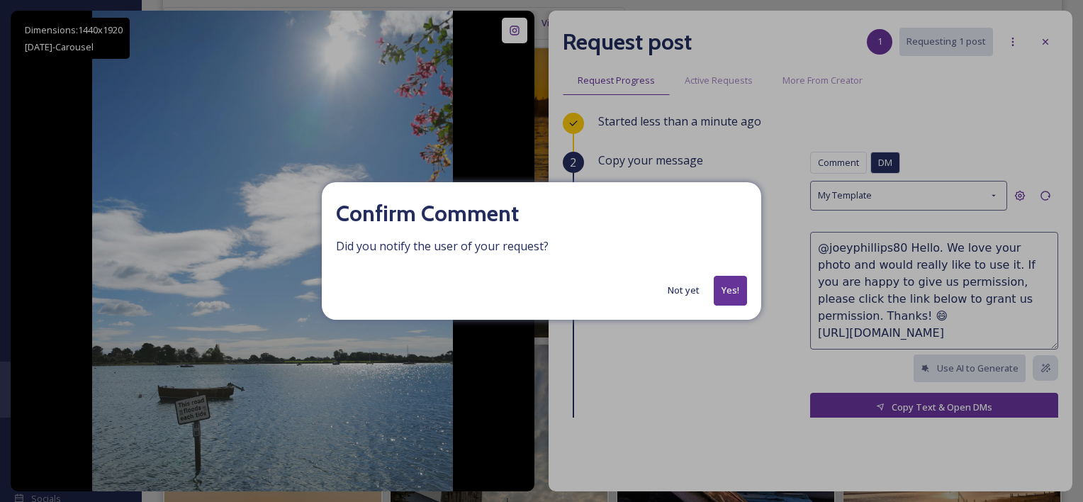
click at [736, 283] on button "Yes!" at bounding box center [730, 290] width 33 height 29
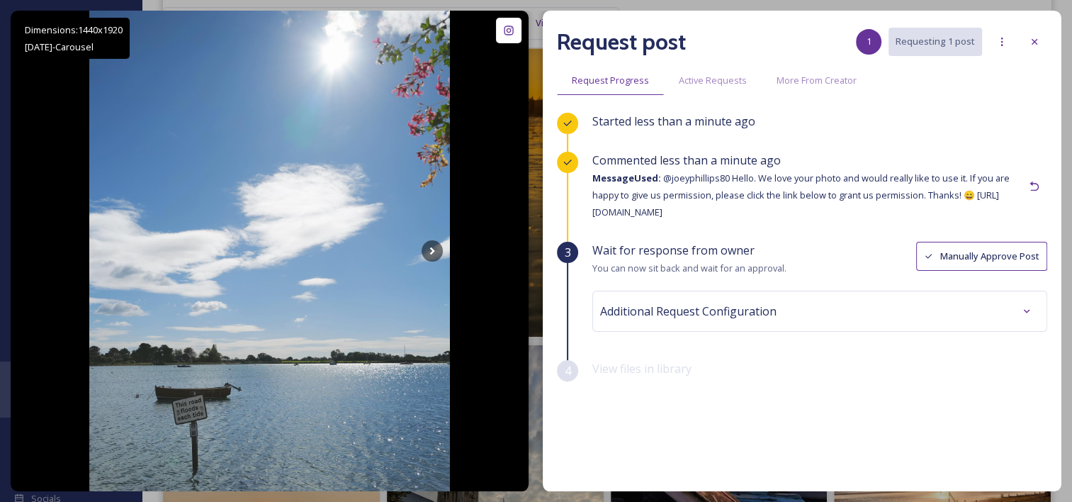
drag, startPoint x: 1026, startPoint y: 38, endPoint x: 1009, endPoint y: 49, distance: 21.0
click at [1027, 37] on div at bounding box center [1035, 42] width 26 height 26
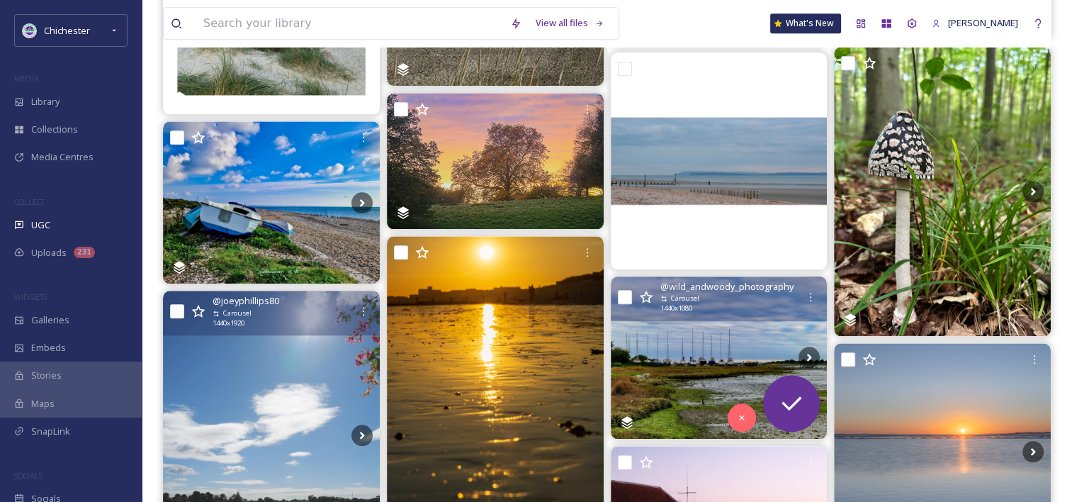
scroll to position [1520, 0]
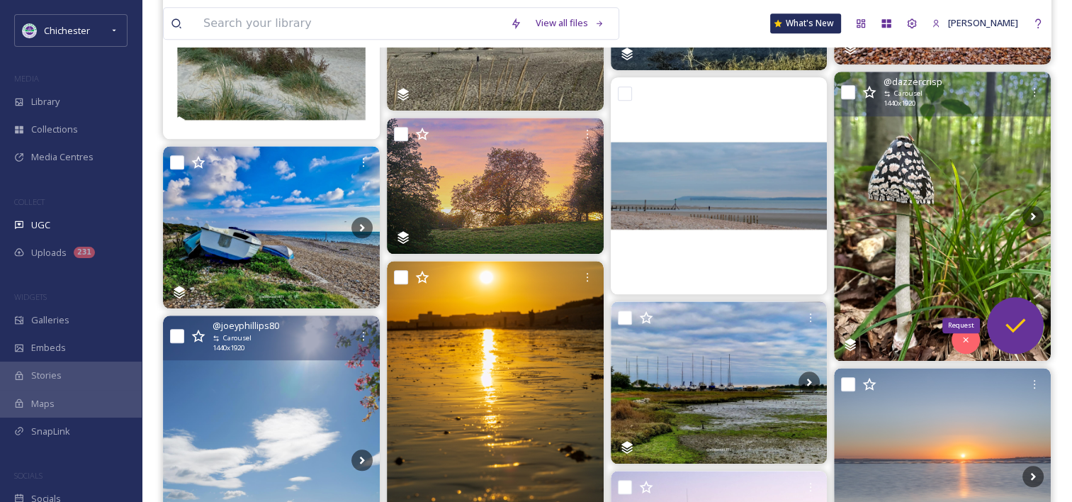
click at [998, 313] on div "Request" at bounding box center [1015, 325] width 57 height 57
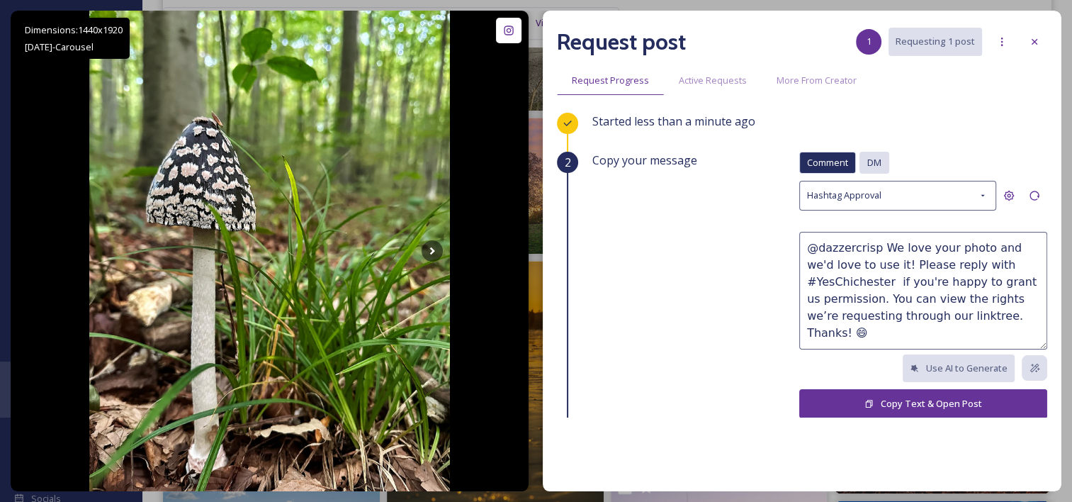
click at [872, 167] on div "DM" at bounding box center [875, 163] width 30 height 22
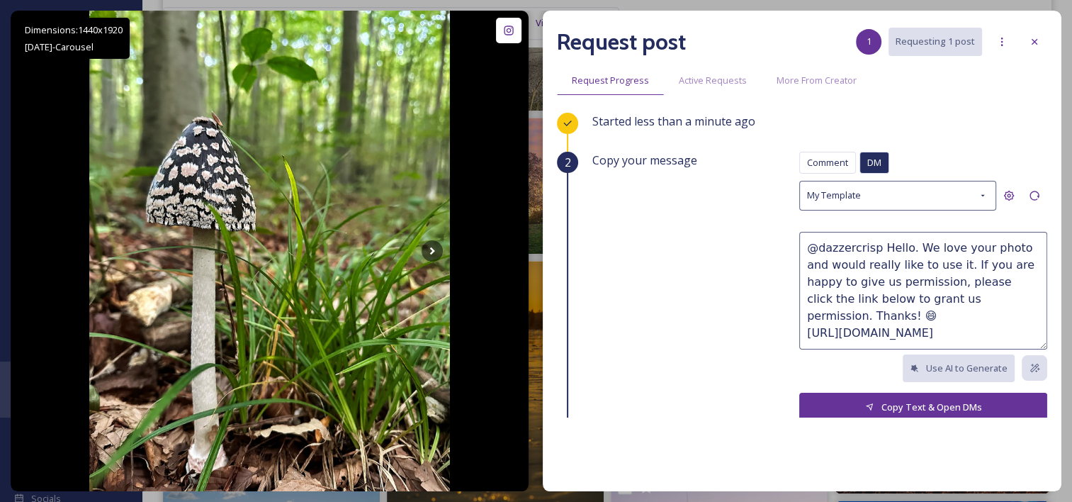
click at [909, 408] on button "Copy Text & Open DMs" at bounding box center [924, 407] width 248 height 29
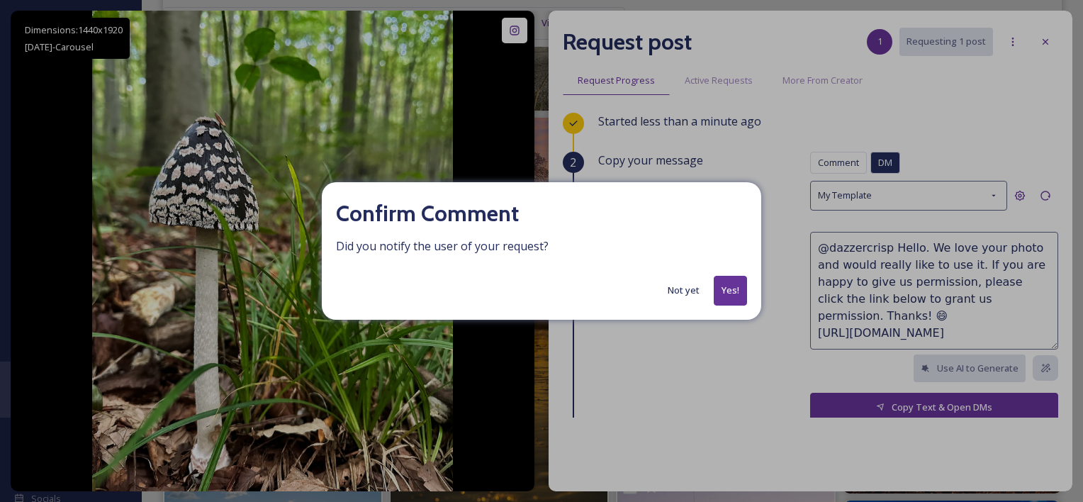
drag, startPoint x: 729, startPoint y: 288, endPoint x: 758, endPoint y: 281, distance: 29.2
click at [732, 287] on button "Yes!" at bounding box center [730, 290] width 33 height 29
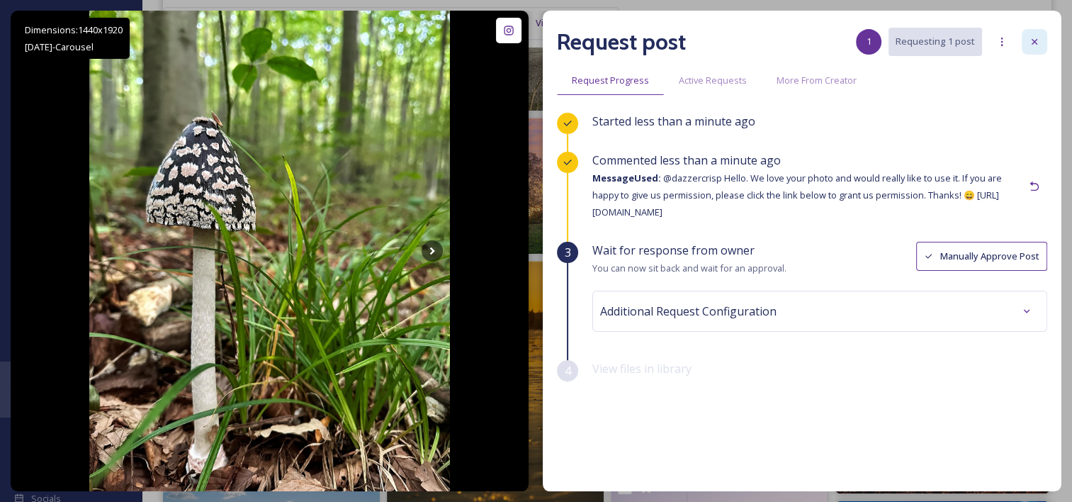
click at [1023, 47] on div at bounding box center [1035, 42] width 26 height 26
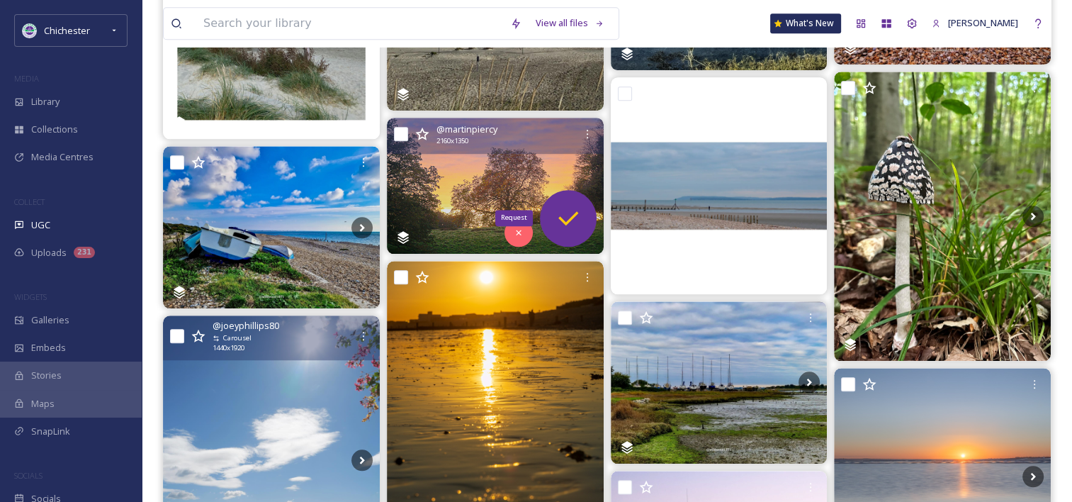
click at [571, 210] on icon at bounding box center [568, 218] width 28 height 28
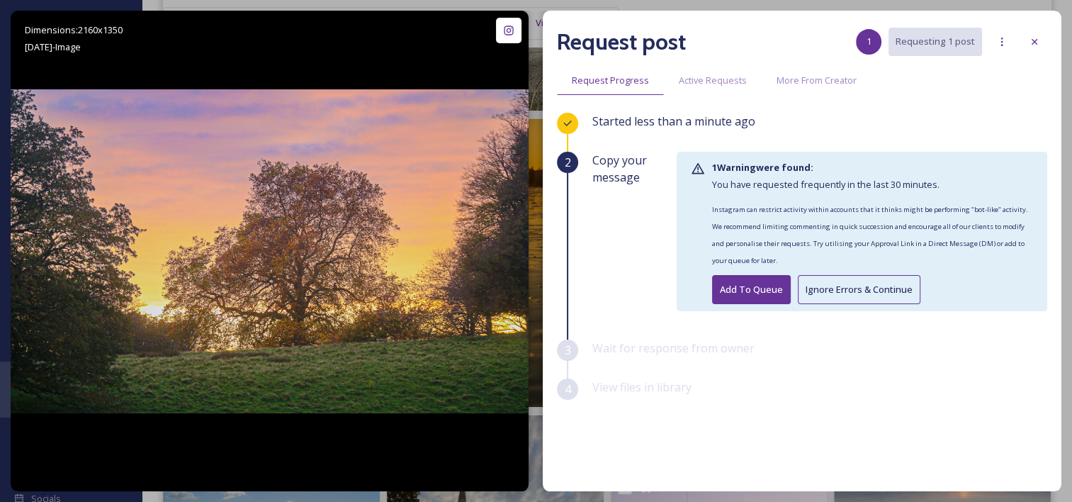
click at [856, 289] on button "Ignore Errors & Continue" at bounding box center [859, 289] width 123 height 29
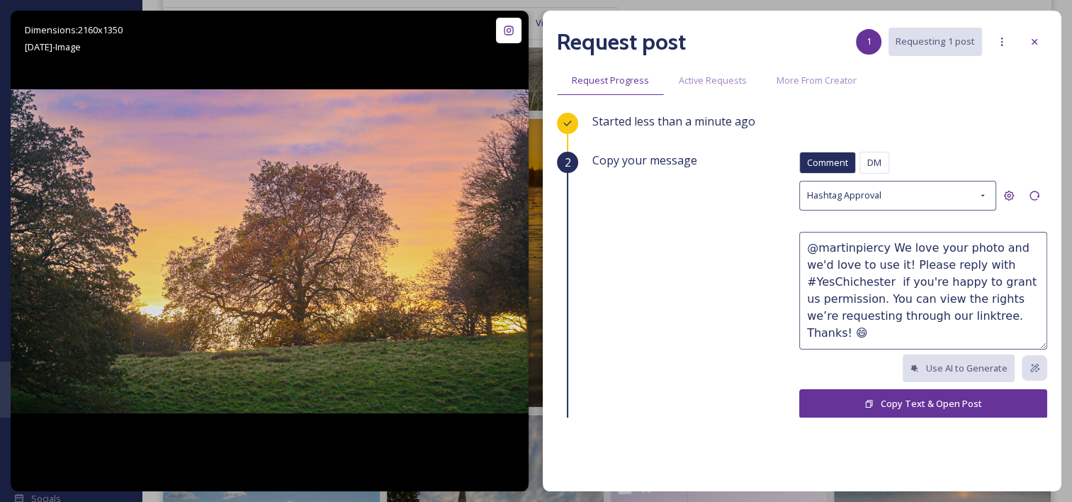
click at [870, 166] on span "DM" at bounding box center [875, 162] width 14 height 13
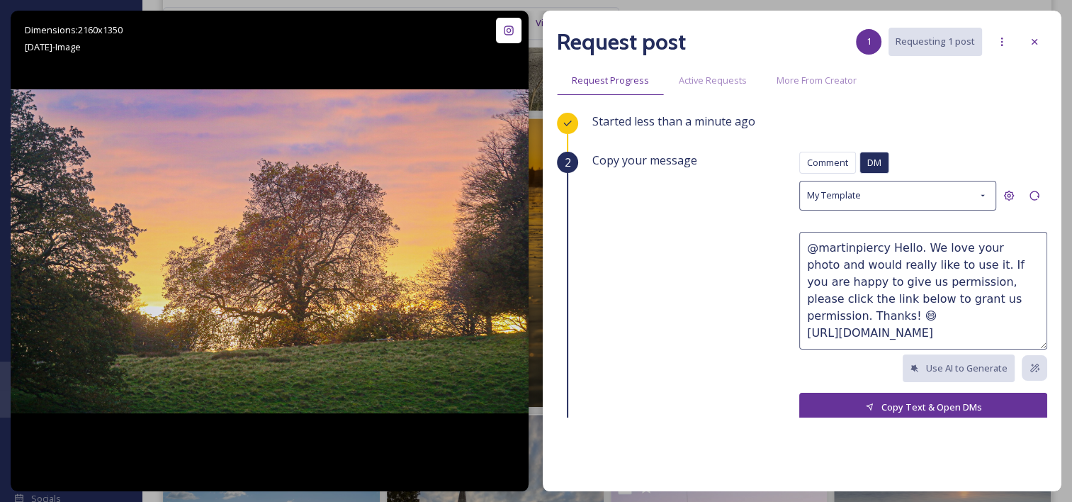
click at [882, 414] on button "Copy Text & Open DMs" at bounding box center [924, 407] width 248 height 29
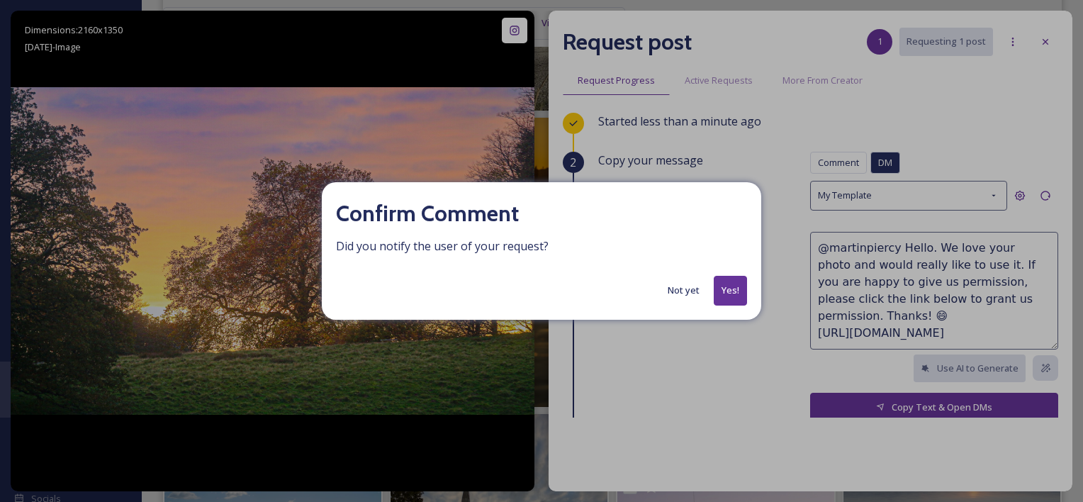
drag, startPoint x: 736, startPoint y: 274, endPoint x: 736, endPoint y: 282, distance: 7.8
click at [736, 275] on div "Confirm Comment Did you notify the user of your request? Not yet Yes!" at bounding box center [541, 250] width 439 height 137
click at [736, 288] on button "Yes!" at bounding box center [730, 290] width 33 height 29
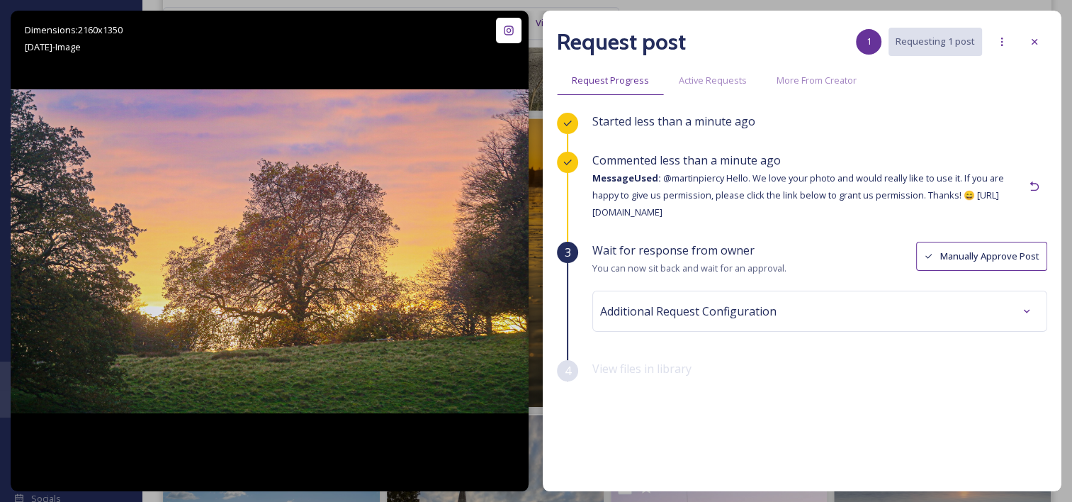
drag, startPoint x: 1033, startPoint y: 41, endPoint x: 1012, endPoint y: 47, distance: 21.5
click at [1034, 40] on icon at bounding box center [1034, 41] width 11 height 11
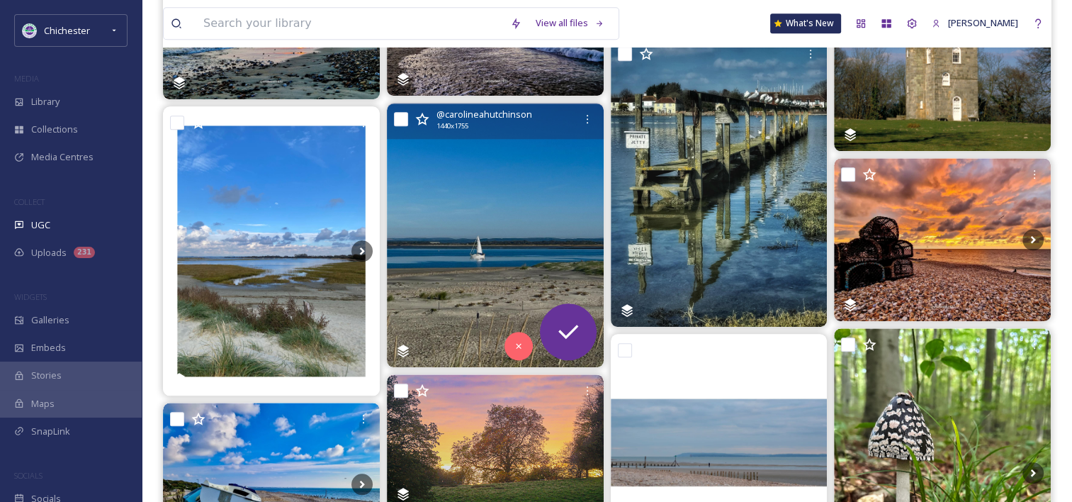
scroll to position [1237, 0]
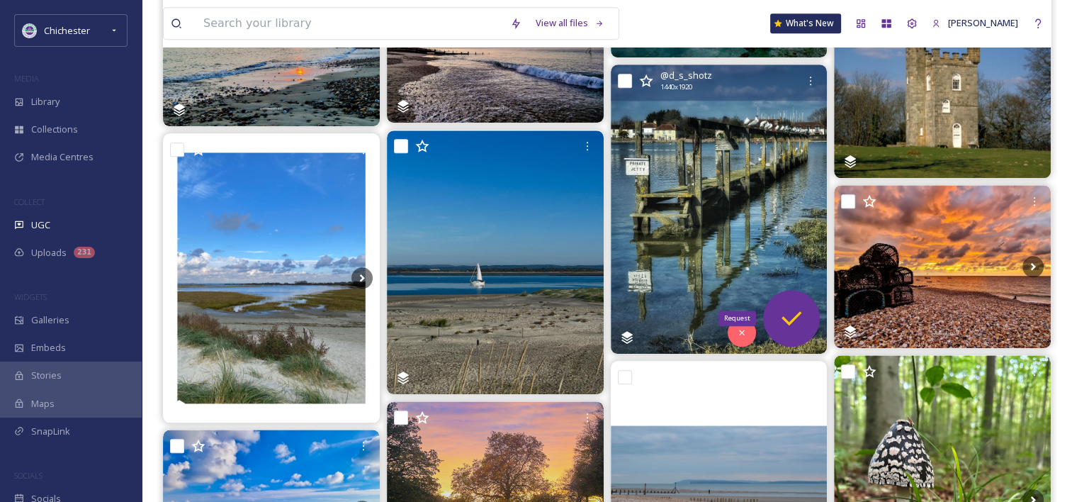
click at [777, 327] on div "Request" at bounding box center [791, 318] width 57 height 57
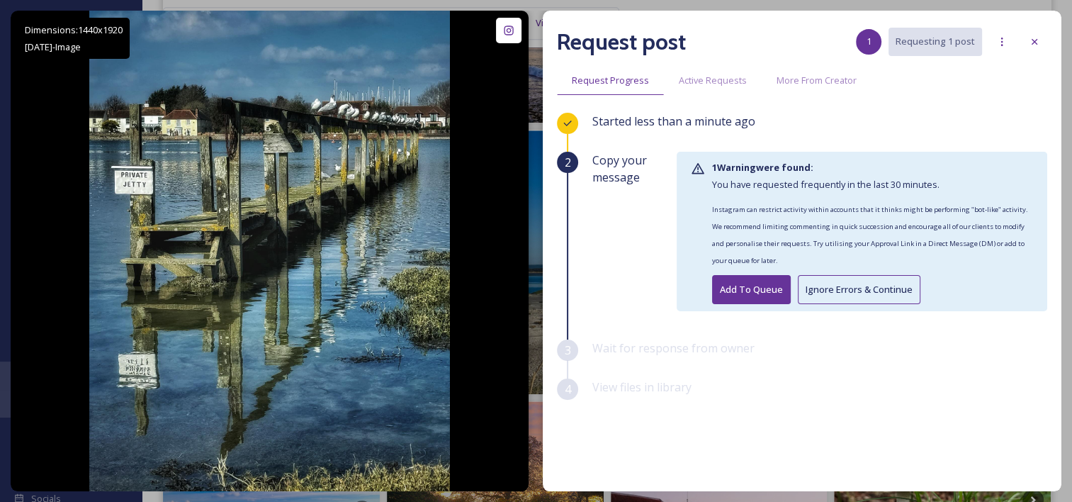
click at [854, 289] on button "Ignore Errors & Continue" at bounding box center [859, 289] width 123 height 29
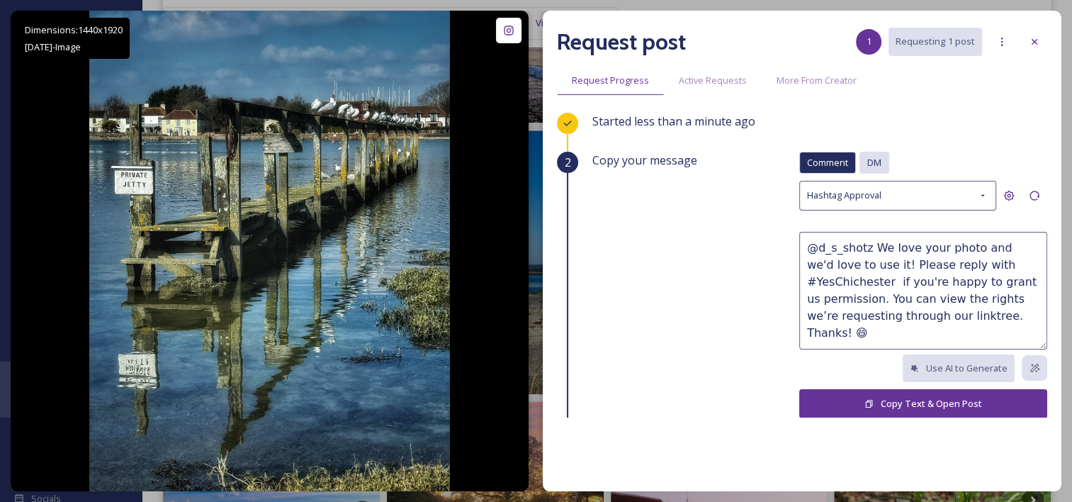
click at [868, 167] on span "DM" at bounding box center [875, 162] width 14 height 13
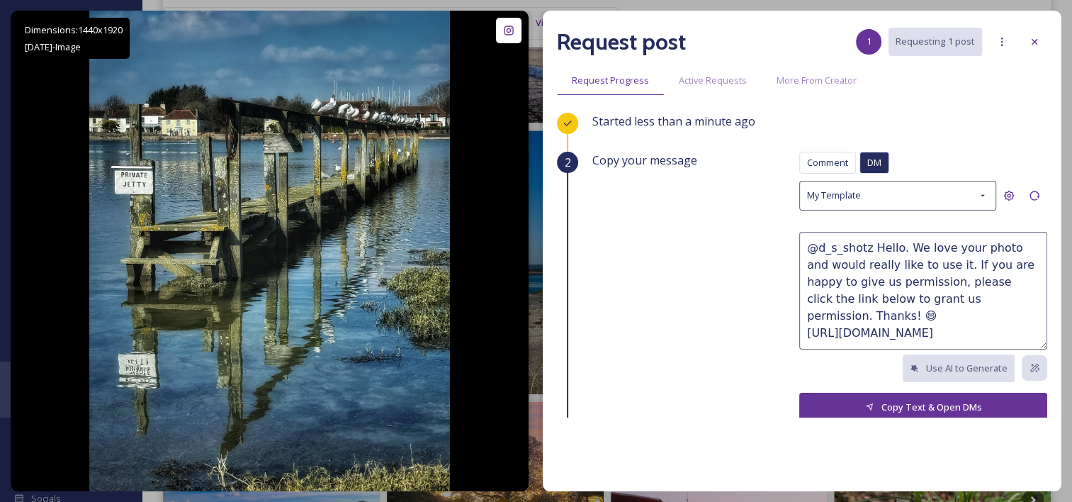
click at [904, 408] on button "Copy Text & Open DMs" at bounding box center [924, 407] width 248 height 29
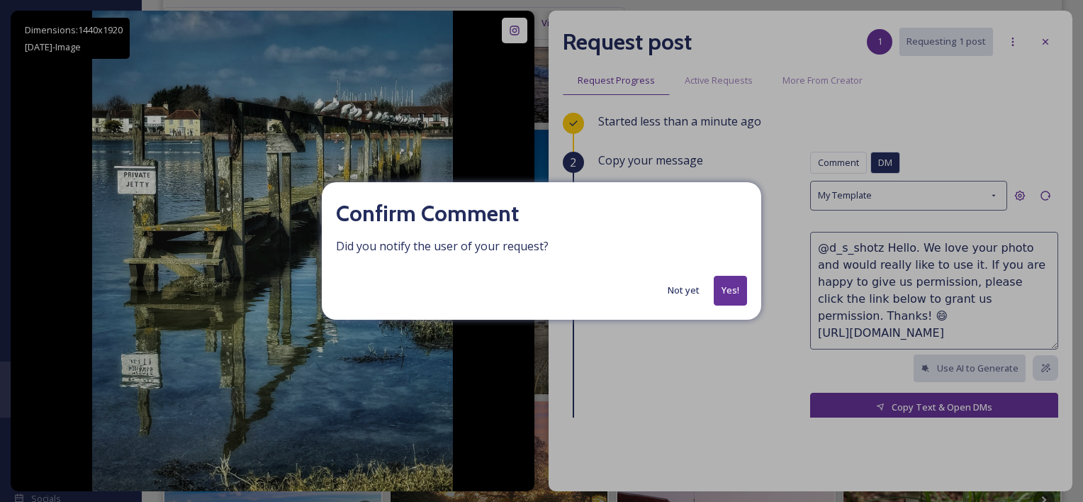
click at [737, 288] on button "Yes!" at bounding box center [730, 290] width 33 height 29
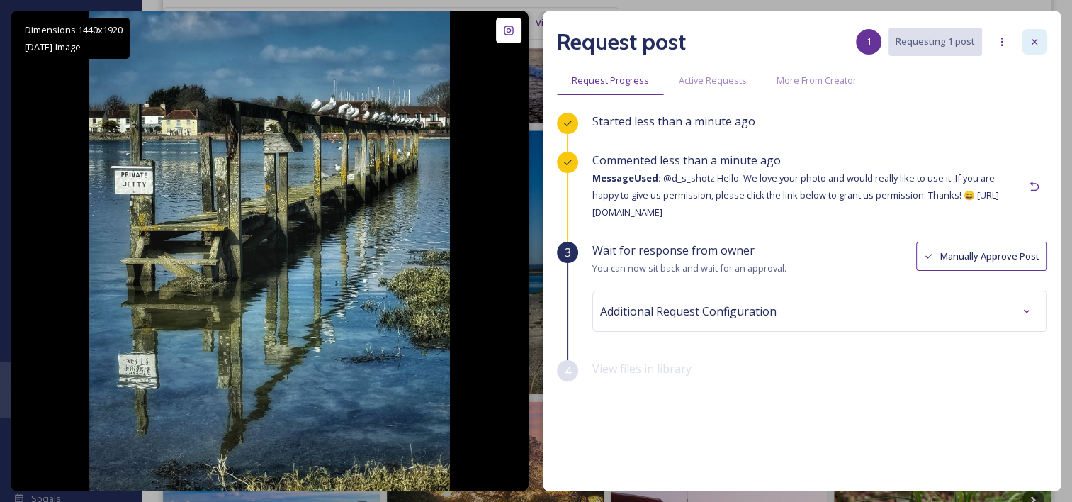
click at [1040, 47] on icon at bounding box center [1034, 41] width 11 height 11
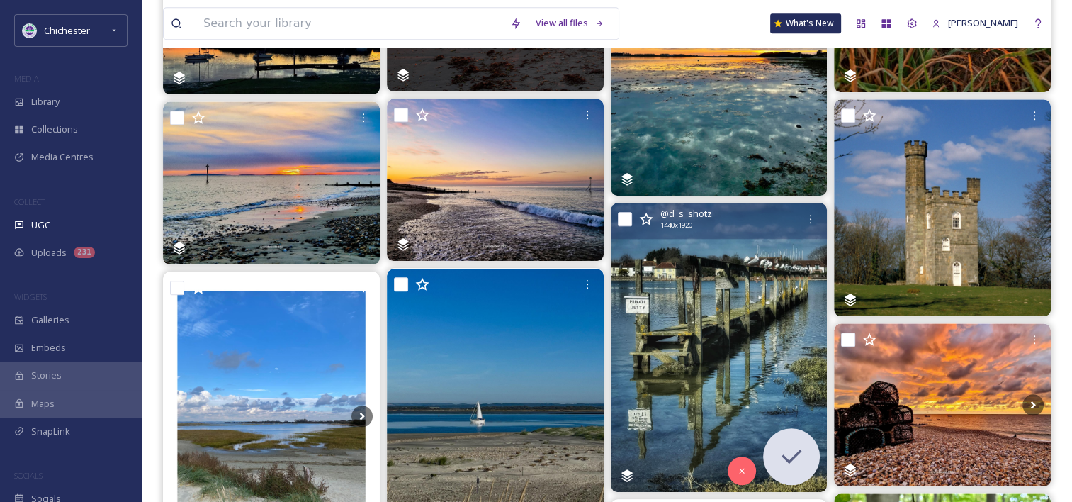
scroll to position [1095, 0]
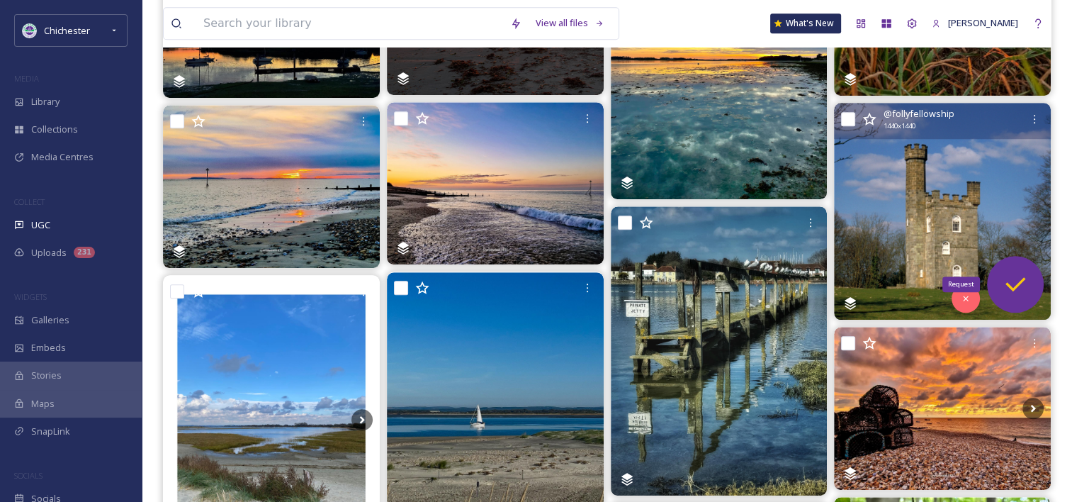
click at [1026, 279] on icon at bounding box center [1016, 284] width 28 height 28
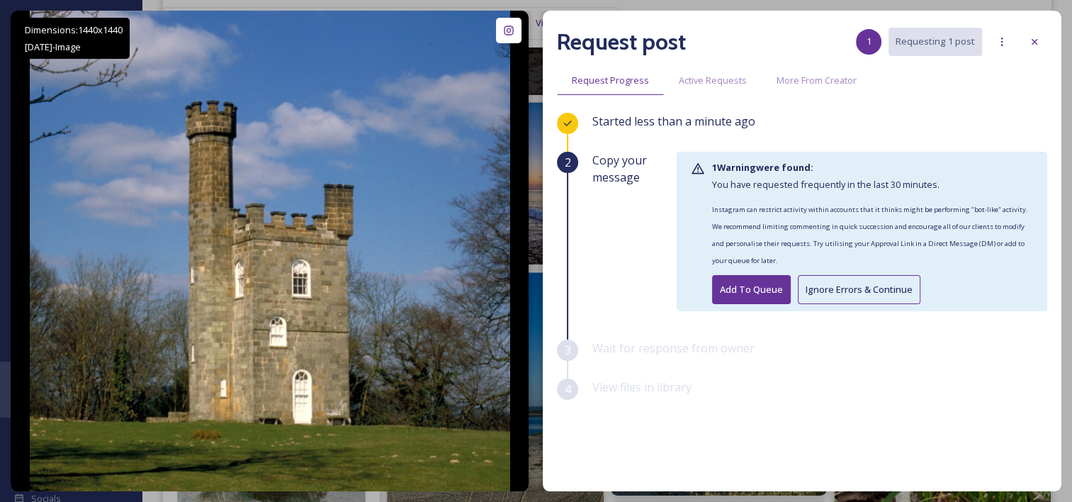
click at [875, 288] on button "Ignore Errors & Continue" at bounding box center [859, 289] width 123 height 29
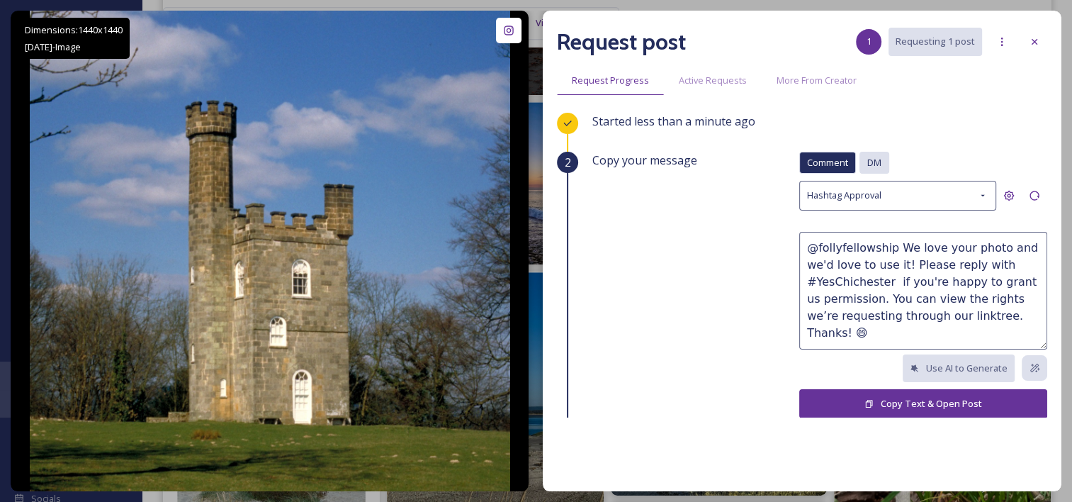
click at [868, 158] on span "DM" at bounding box center [875, 162] width 14 height 13
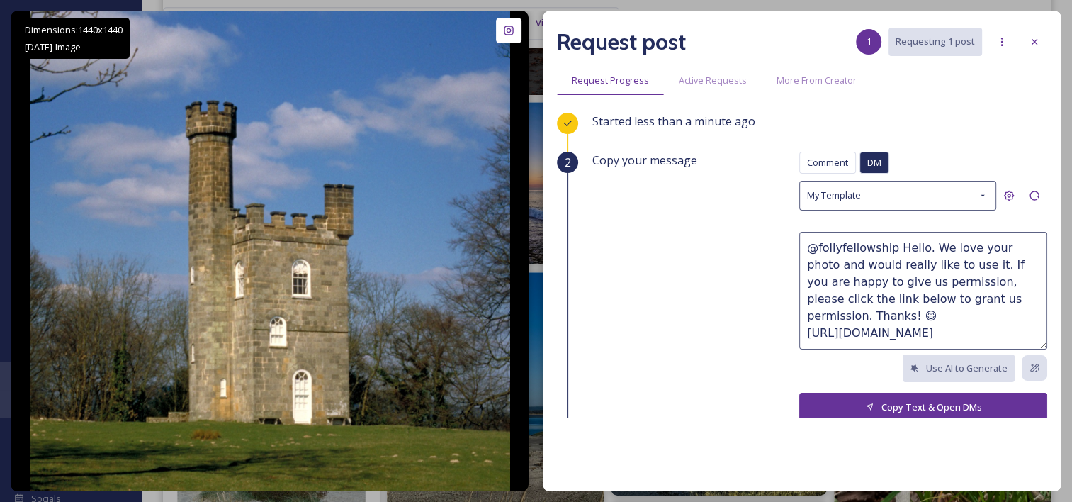
click at [856, 415] on button "Copy Text & Open DMs" at bounding box center [924, 407] width 248 height 29
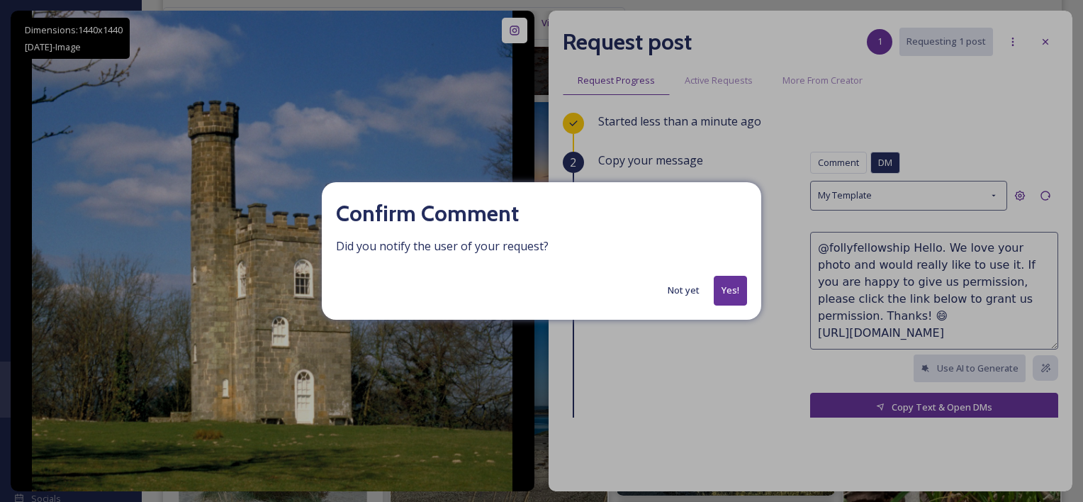
click at [737, 290] on button "Yes!" at bounding box center [730, 290] width 33 height 29
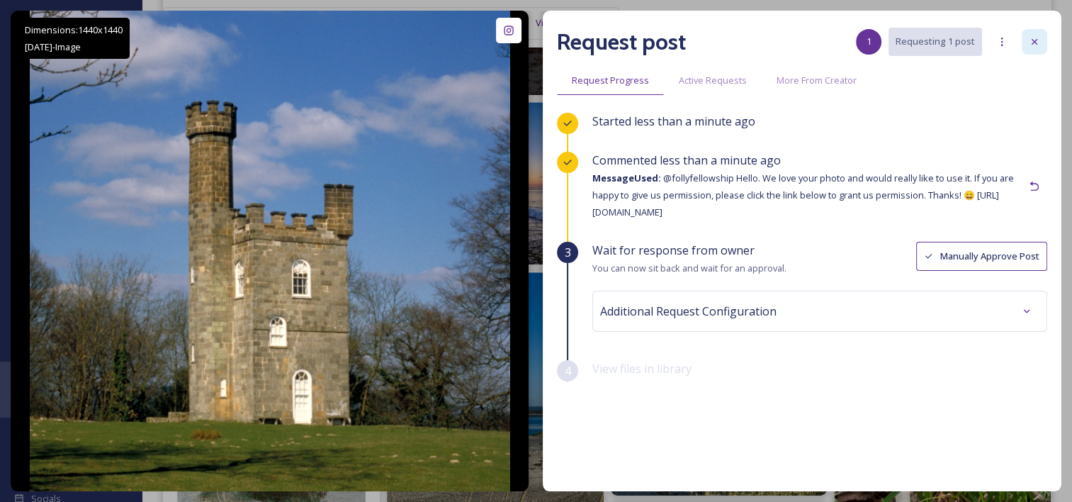
click at [1029, 51] on div at bounding box center [1035, 42] width 26 height 26
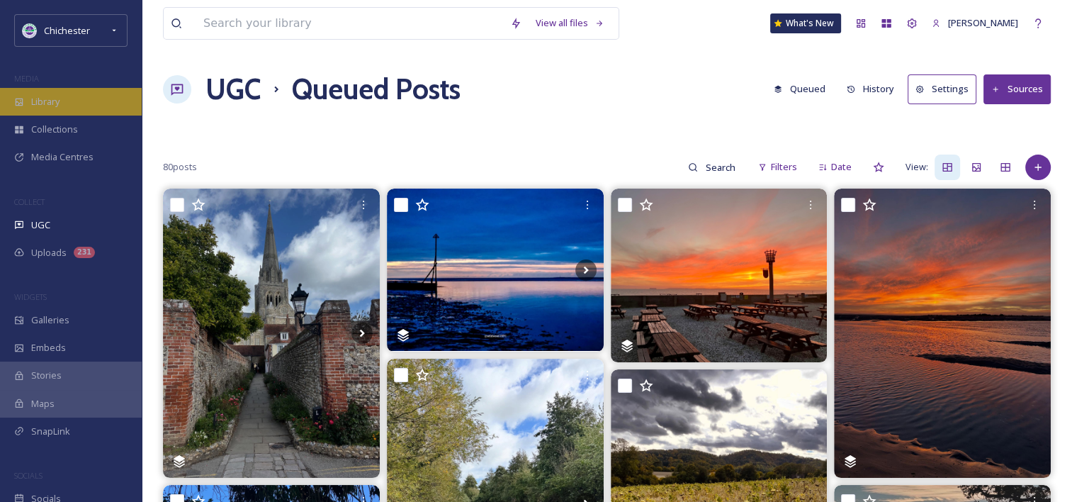
click at [57, 98] on span "Library" at bounding box center [45, 101] width 28 height 13
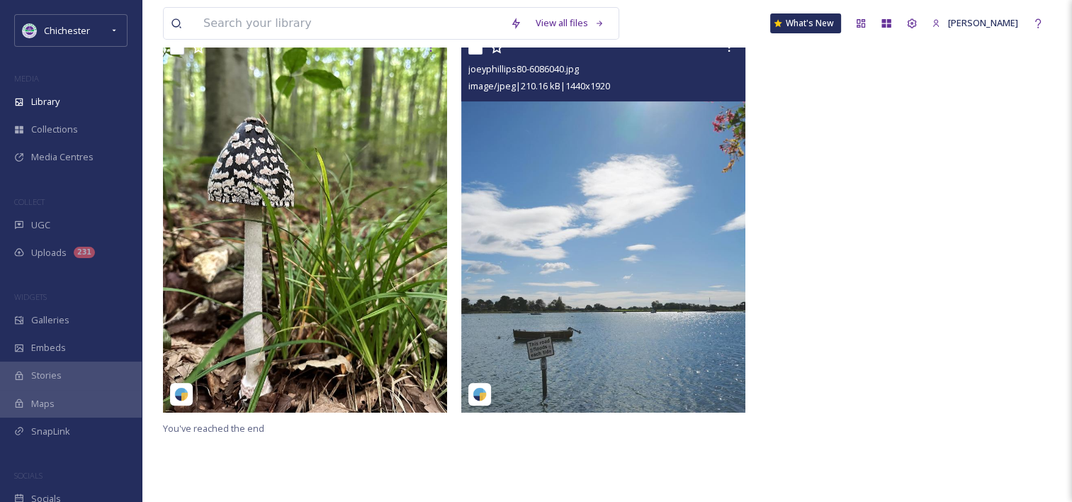
scroll to position [213, 0]
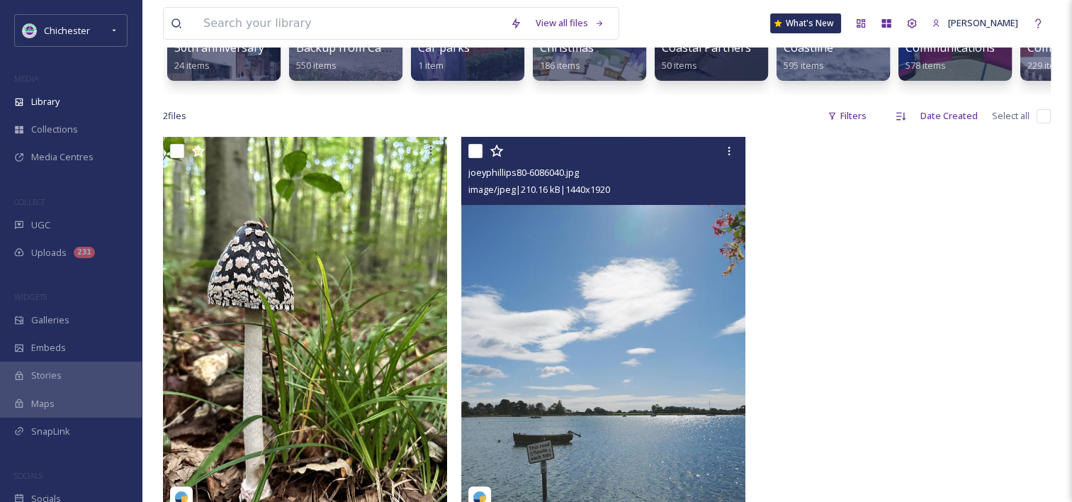
click at [478, 158] on input "checkbox" at bounding box center [476, 151] width 14 height 14
checkbox input "true"
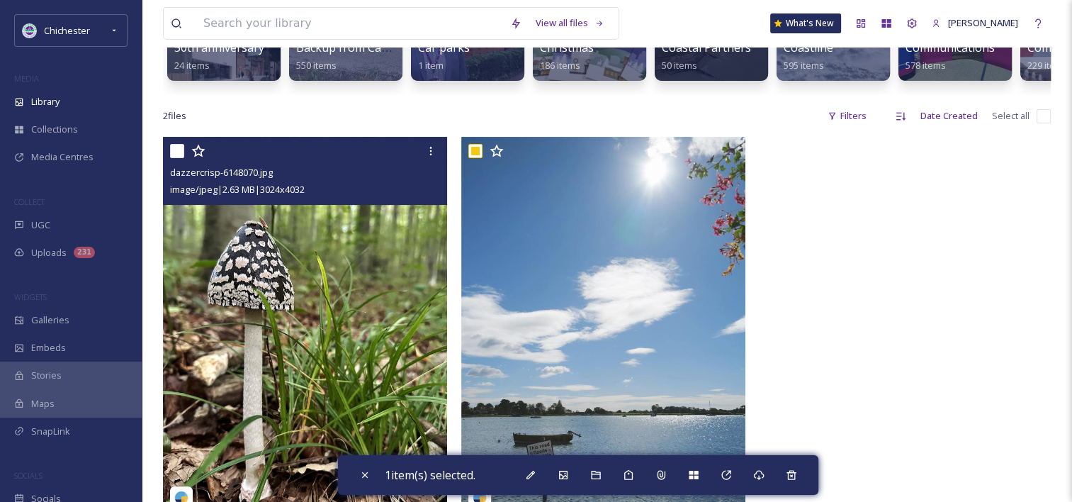
click at [171, 156] on input "checkbox" at bounding box center [177, 151] width 14 height 14
checkbox input "true"
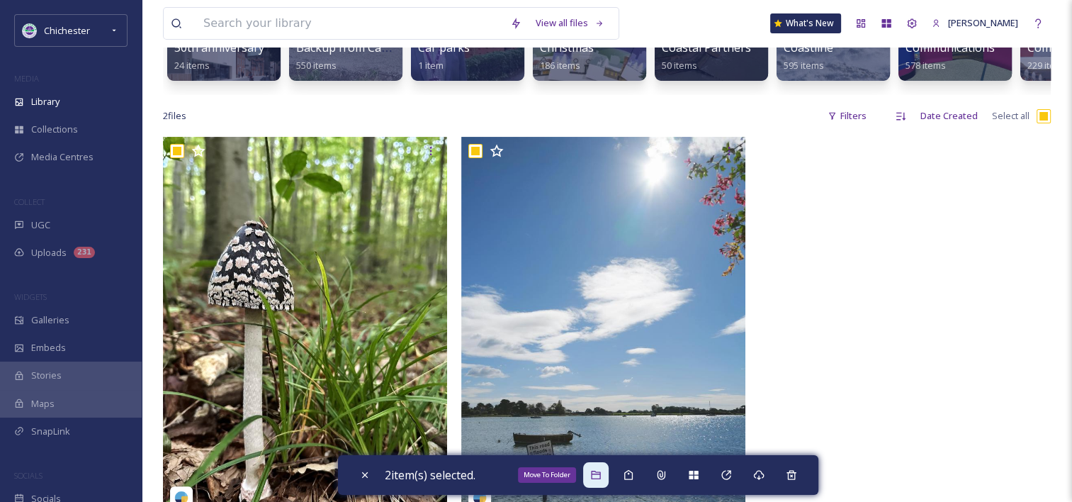
click at [593, 479] on div "Move To Folder" at bounding box center [596, 475] width 26 height 26
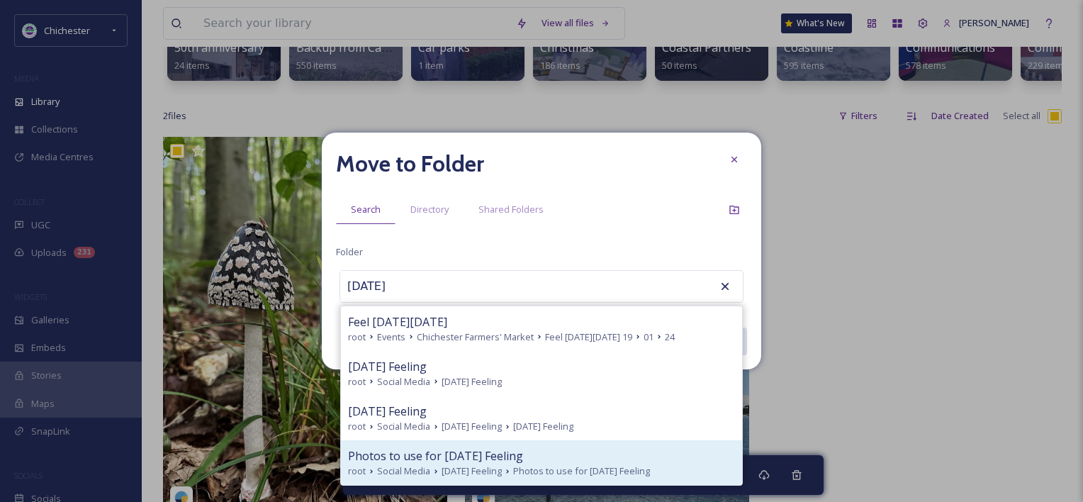
click at [576, 460] on div "Photos to use for [DATE] Feeling" at bounding box center [541, 455] width 387 height 17
type input "Photos to use for [DATE] Feeling"
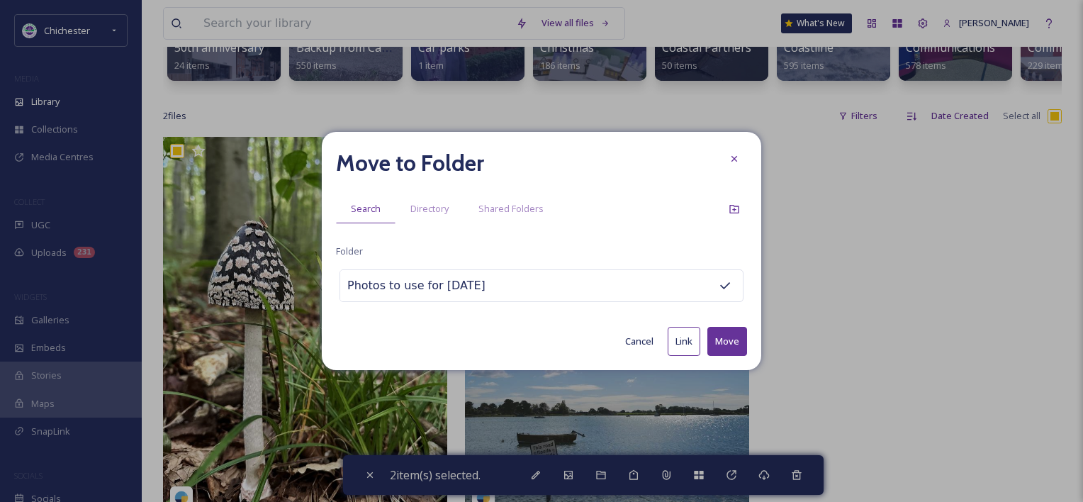
click at [717, 353] on button "Move" at bounding box center [727, 341] width 40 height 29
checkbox input "false"
